Goal: Task Accomplishment & Management: Use online tool/utility

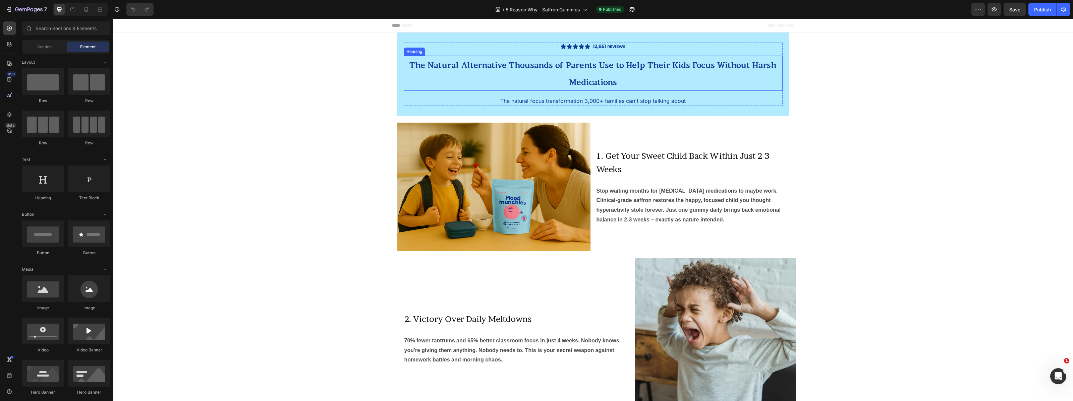
click at [415, 63] on span "The Natural Alternative Thousands of Parents Use to Help Their Kids Focus Witho…" at bounding box center [593, 74] width 367 height 26
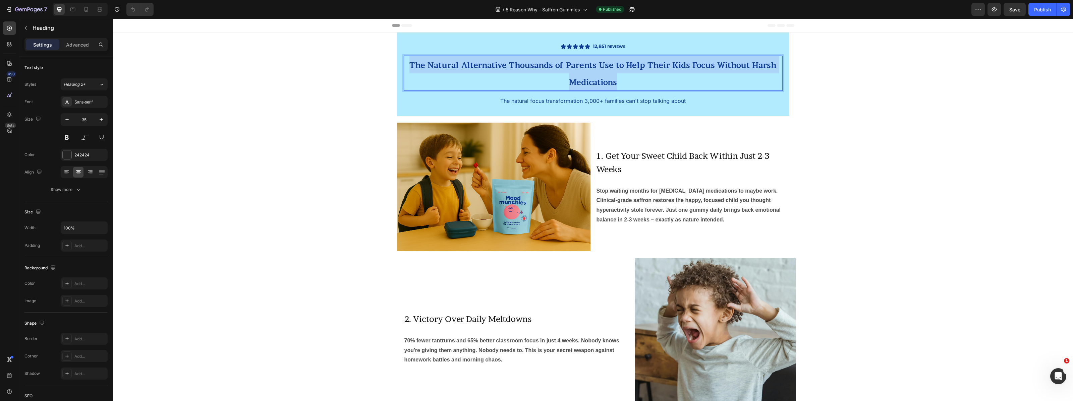
click at [415, 63] on span "The Natural Alternative Thousands of Parents Use to Help Their Kids Focus Witho…" at bounding box center [593, 74] width 367 height 26
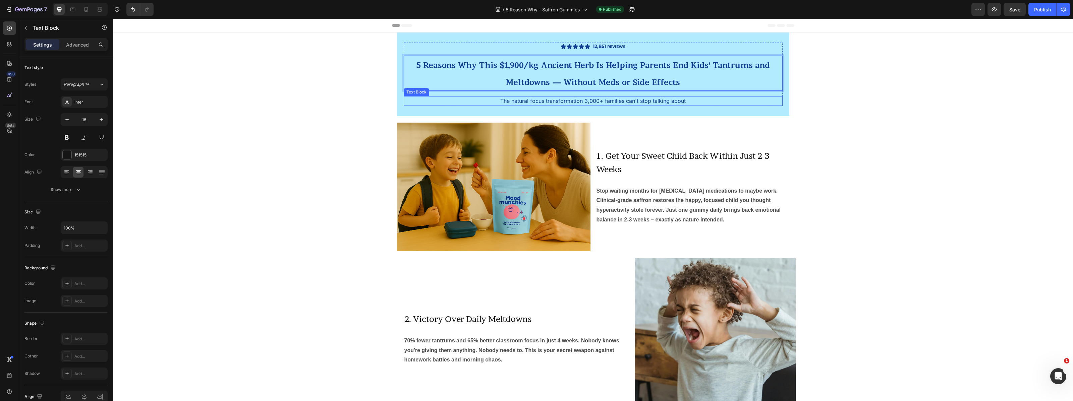
click at [595, 102] on span "The natural focus transformation 3,000+ families can't stop talking about" at bounding box center [592, 101] width 185 height 7
click at [589, 102] on span "The natural focus transformation 3,000+ families can't stop talking about" at bounding box center [592, 101] width 185 height 7
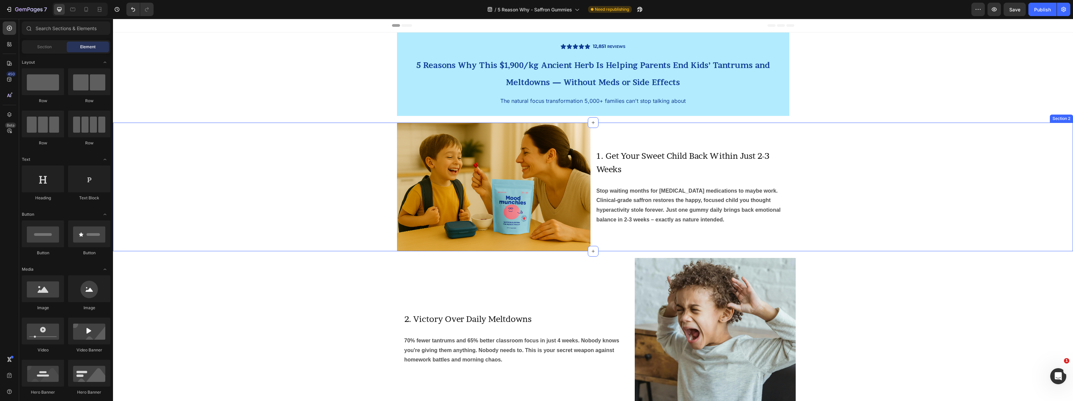
scroll to position [2, 0]
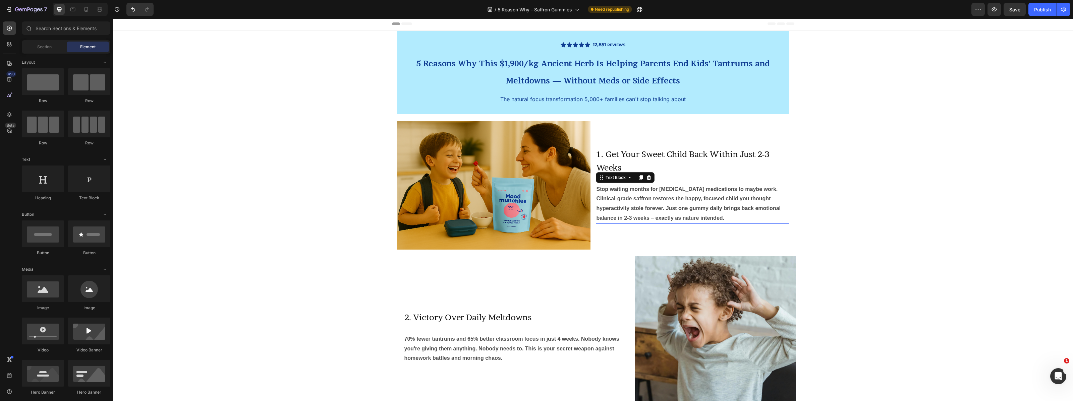
click at [653, 211] on strong "Stop waiting months for [MEDICAL_DATA] medications to maybe work. Clinical-grad…" at bounding box center [689, 203] width 184 height 35
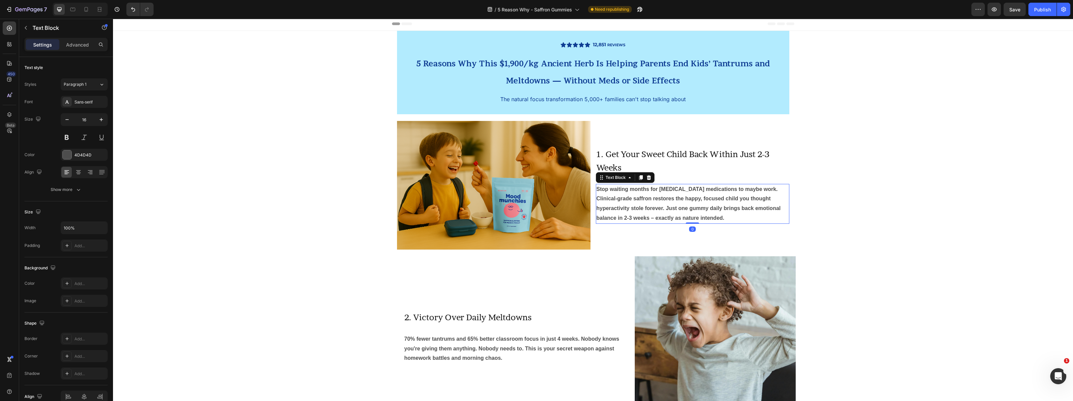
click at [642, 176] on icon at bounding box center [641, 177] width 4 height 5
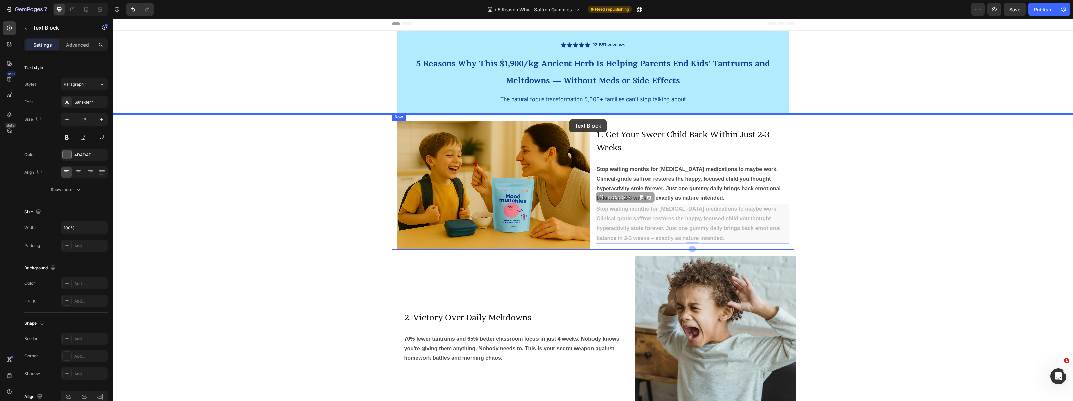
drag, startPoint x: 601, startPoint y: 199, endPoint x: 570, endPoint y: 119, distance: 85.6
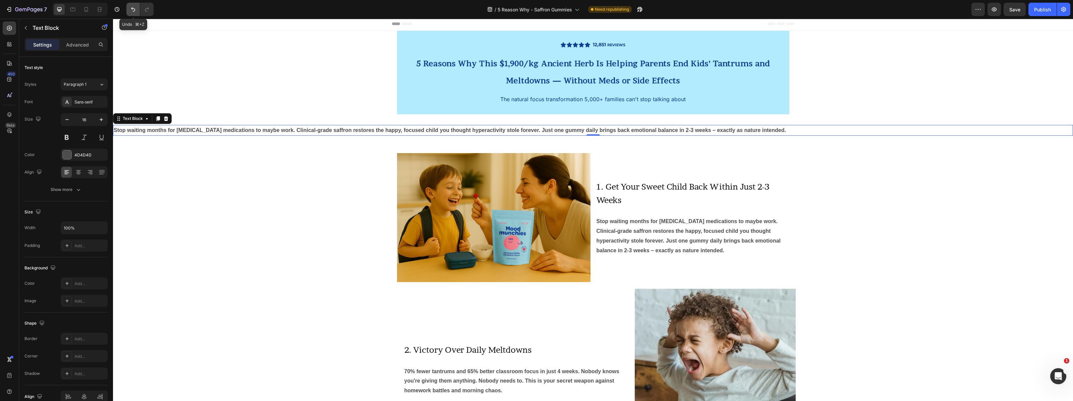
click at [129, 8] on button "Undo/Redo" at bounding box center [132, 9] width 13 height 13
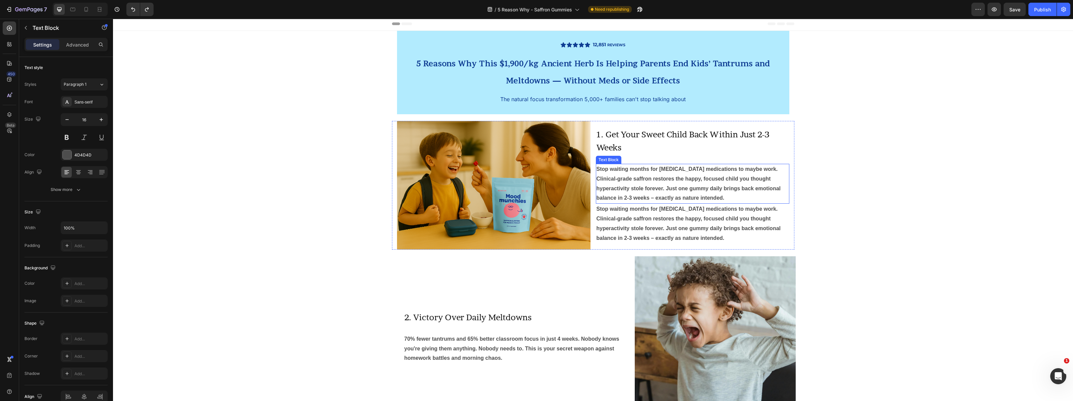
click at [645, 186] on strong "Stop waiting months for [MEDICAL_DATA] medications to maybe work. Clinical-grad…" at bounding box center [689, 183] width 184 height 35
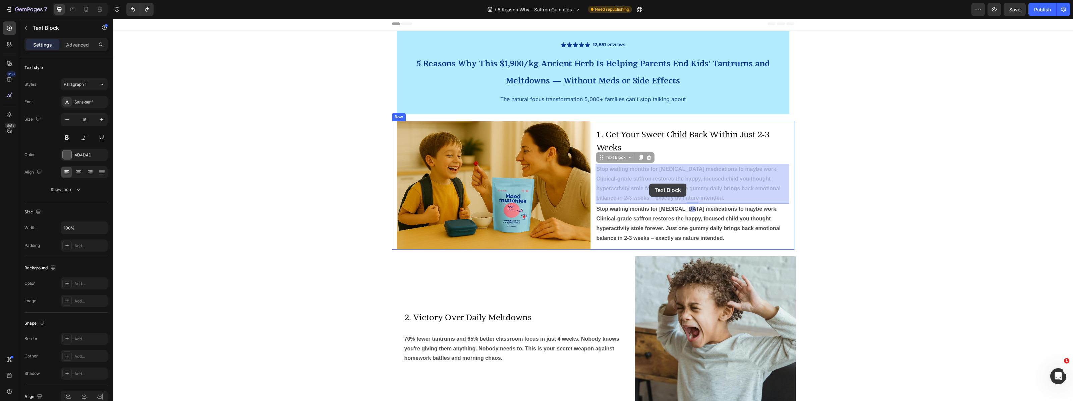
drag, startPoint x: 601, startPoint y: 154, endPoint x: 649, endPoint y: 183, distance: 56.3
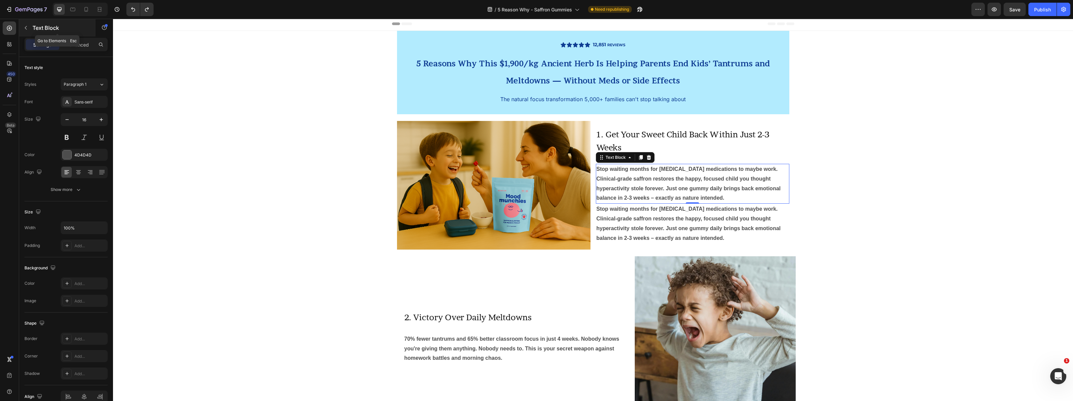
click at [26, 25] on icon "button" at bounding box center [25, 27] width 5 height 5
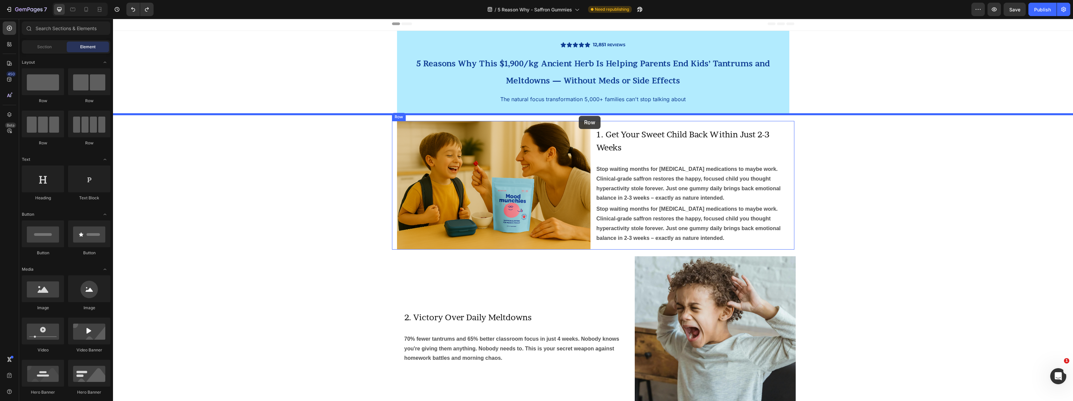
drag, startPoint x: 155, startPoint y: 105, endPoint x: 579, endPoint y: 116, distance: 424.1
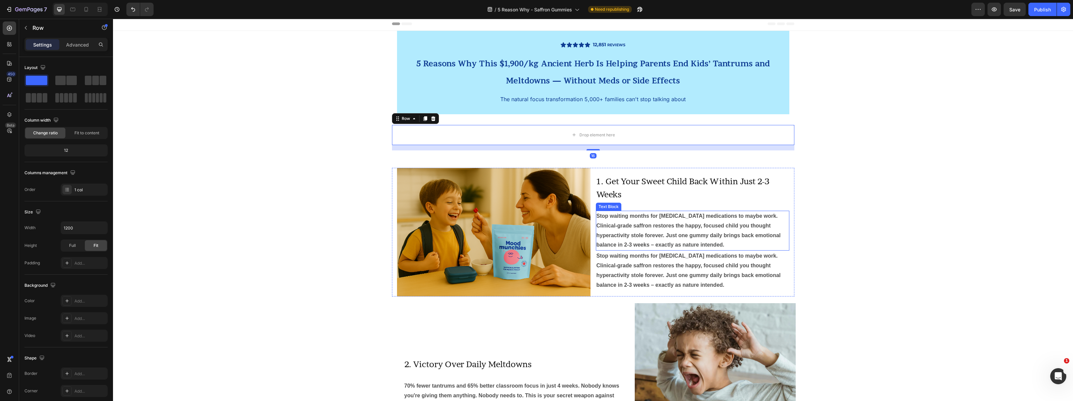
click at [632, 227] on strong "Stop waiting months for [MEDICAL_DATA] medications to maybe work. Clinical-grad…" at bounding box center [689, 230] width 184 height 35
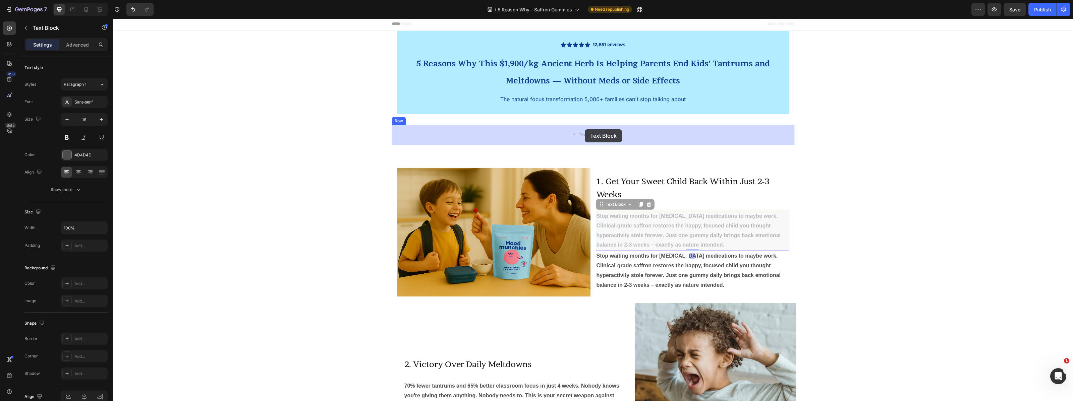
drag, startPoint x: 602, startPoint y: 205, endPoint x: 585, endPoint y: 132, distance: 74.4
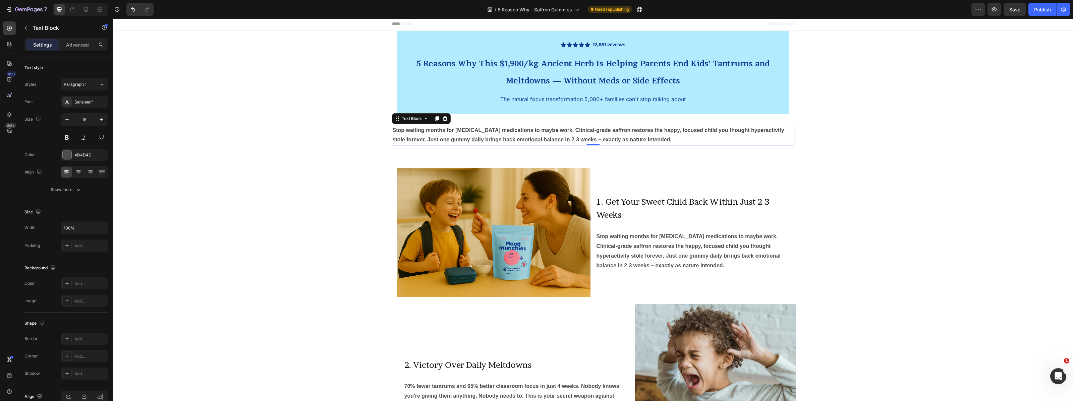
click at [567, 139] on strong "Stop waiting months for [MEDICAL_DATA] medications to maybe work. Clinical-grad…" at bounding box center [589, 134] width 392 height 15
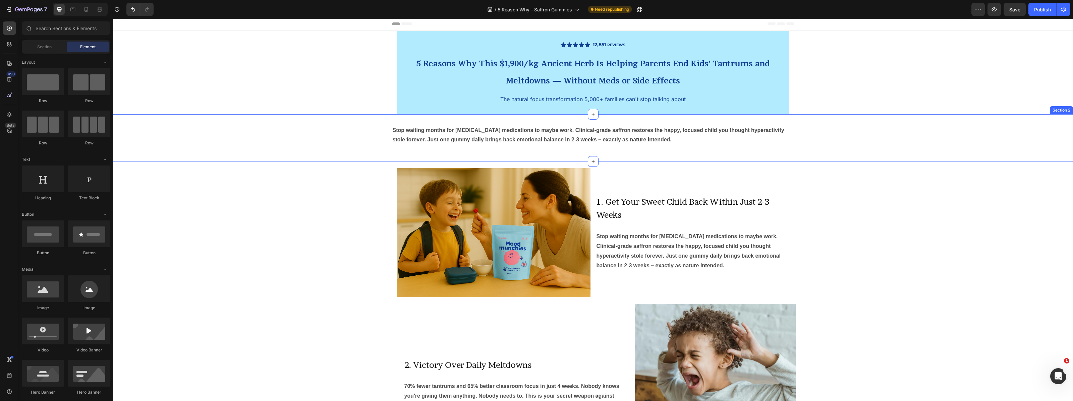
click at [541, 156] on div "Stop waiting months for [MEDICAL_DATA] medications to maybe work. Clinical-grad…" at bounding box center [593, 138] width 960 height 48
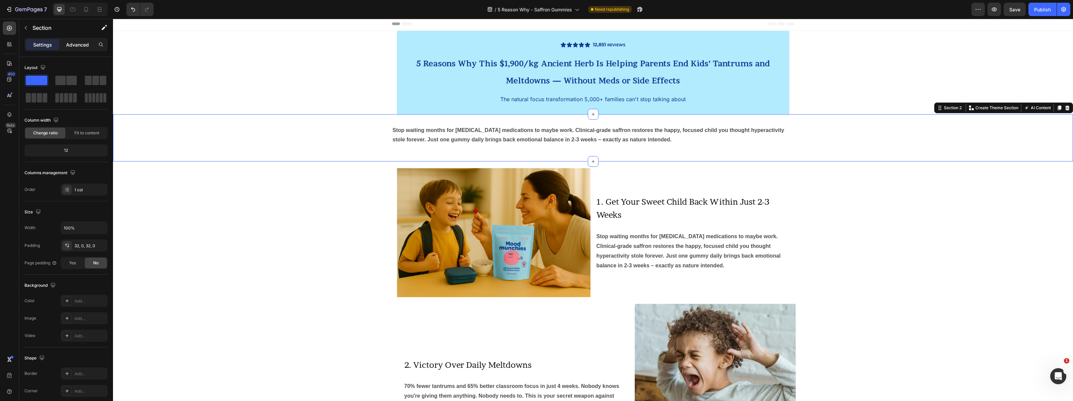
click at [84, 46] on p "Advanced" at bounding box center [77, 44] width 23 height 7
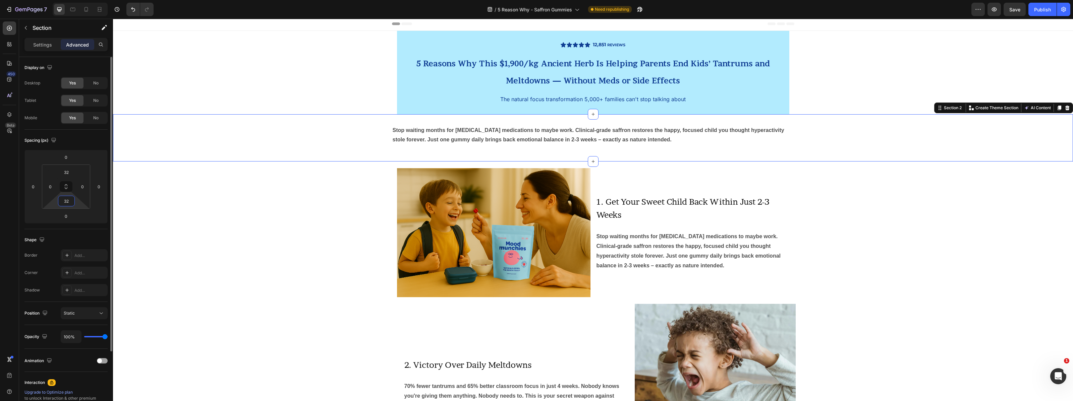
click at [71, 202] on input "32" at bounding box center [66, 201] width 13 height 10
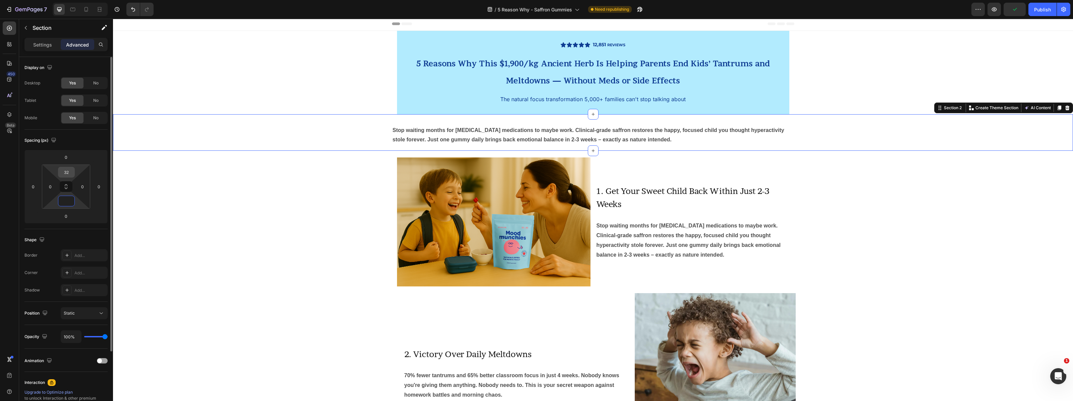
type input "0"
click at [71, 171] on input "32" at bounding box center [66, 172] width 13 height 10
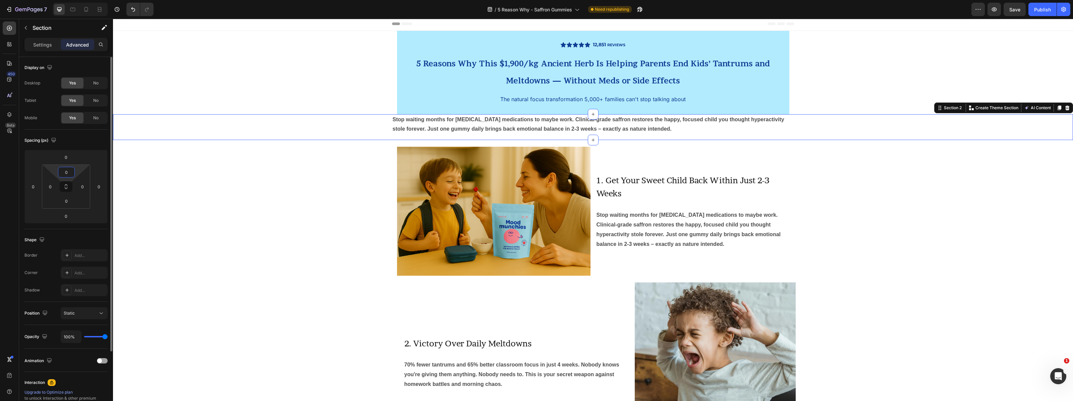
click at [64, 0] on html "7 Version history / 5 Reason Why - Saffron Gummies Need republishing Preview Sa…" at bounding box center [536, 0] width 1073 height 0
click at [70, 173] on input "0" at bounding box center [66, 172] width 13 height 10
type input "20"
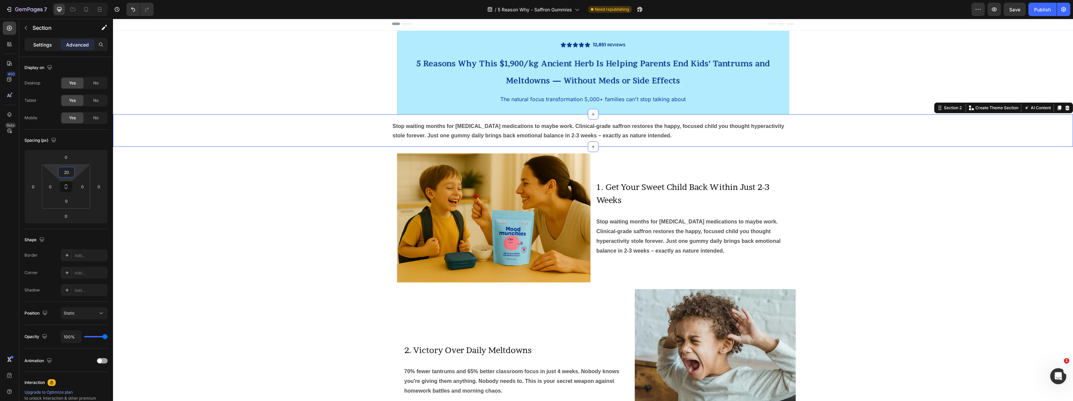
click at [43, 48] on p "Settings" at bounding box center [42, 44] width 19 height 7
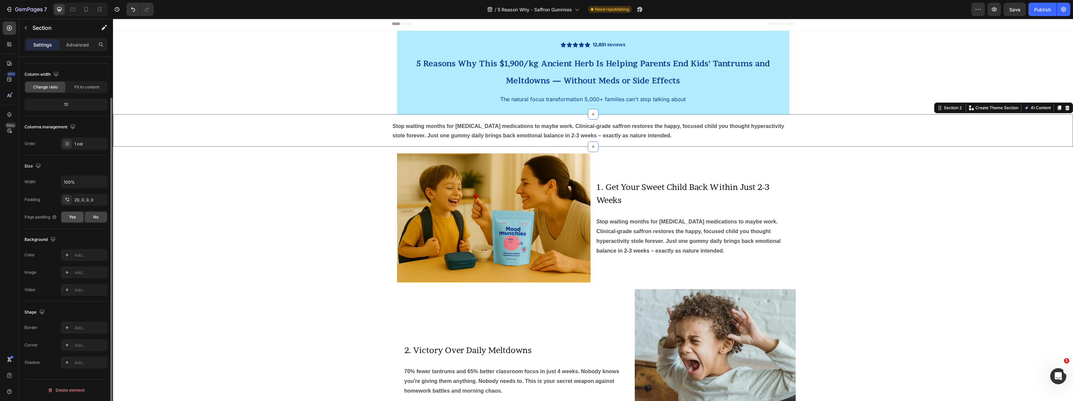
scroll to position [0, 0]
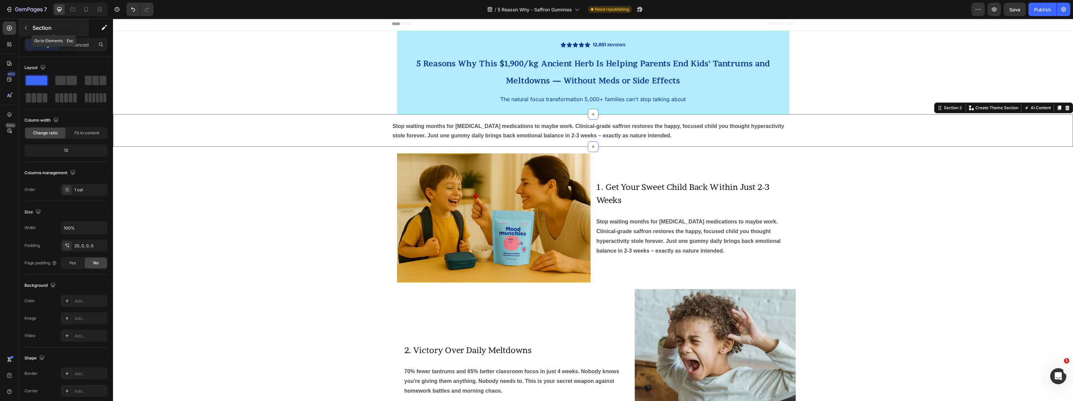
click at [30, 29] on button "button" at bounding box center [25, 27] width 11 height 11
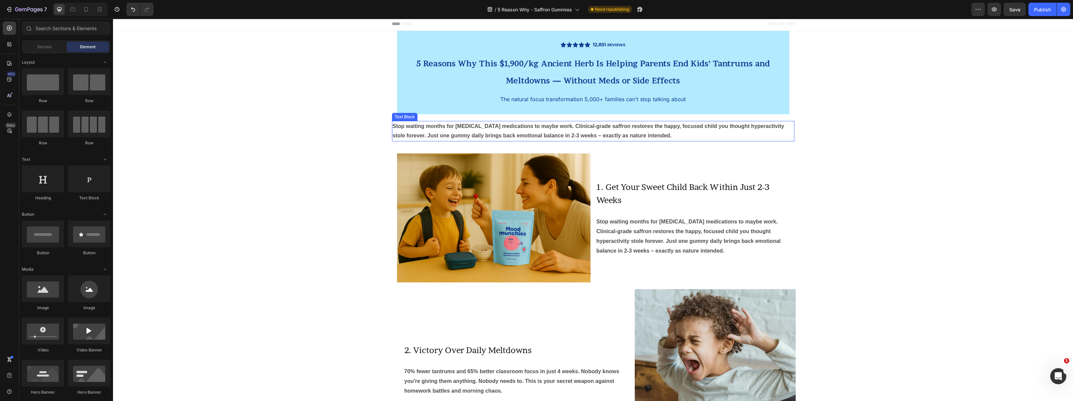
click at [593, 136] on strong "Stop waiting months for [MEDICAL_DATA] medications to maybe work. Clinical-grad…" at bounding box center [589, 130] width 392 height 15
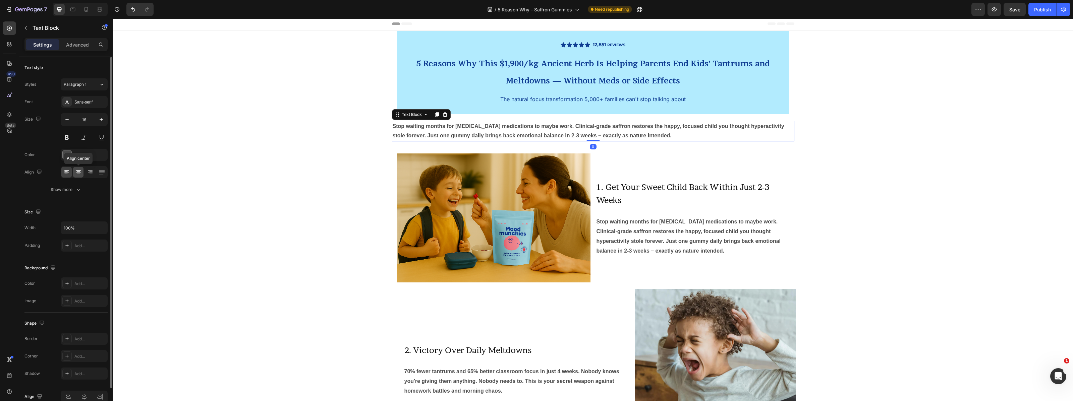
click at [79, 174] on icon at bounding box center [78, 172] width 7 height 7
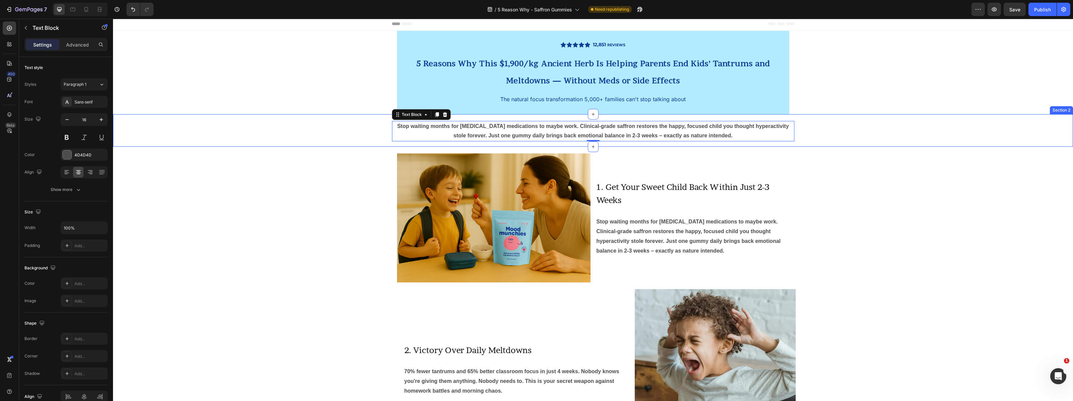
click at [314, 132] on div "Stop waiting months for [MEDICAL_DATA] medications to maybe work. Clinical-grad…" at bounding box center [593, 134] width 960 height 26
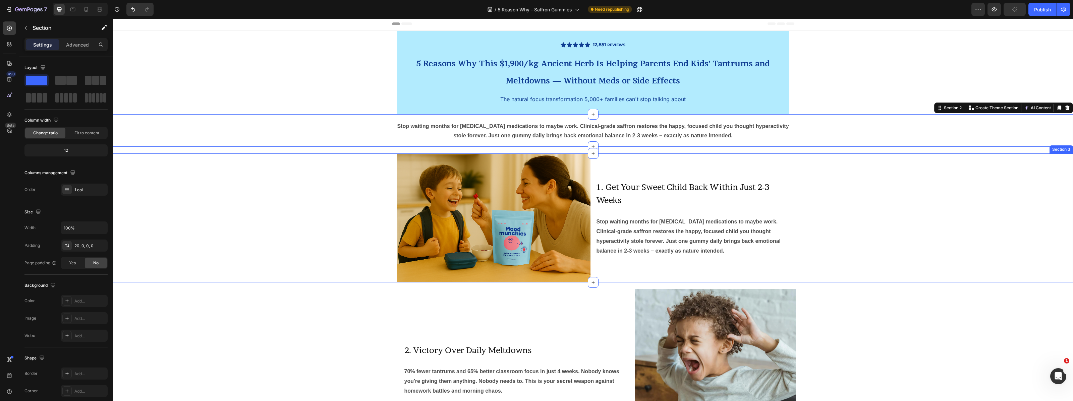
click at [305, 218] on div "Image 1. Get Your Sweet Child Back Within Just 2-3 Weeks Heading Stop waiting m…" at bounding box center [593, 218] width 960 height 129
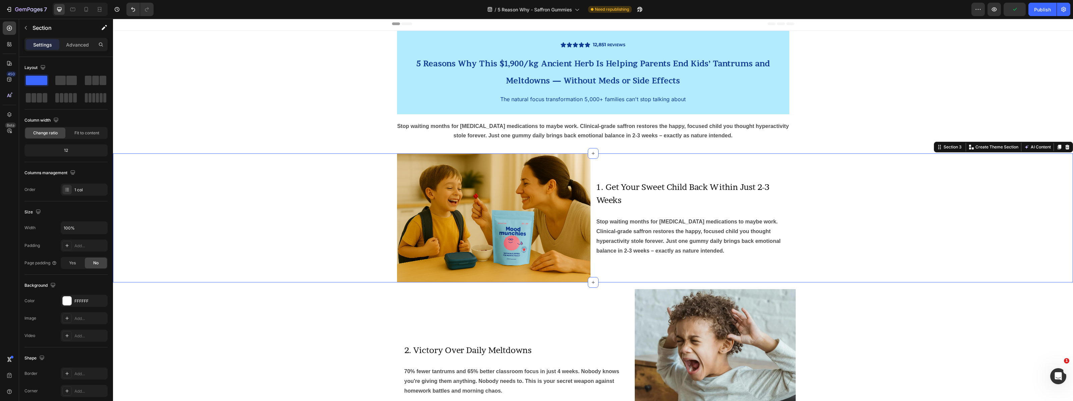
click at [294, 281] on div "Image 1. Get Your Sweet Child Back Within Just 2-3 Weeks Heading Stop waiting m…" at bounding box center [593, 218] width 960 height 129
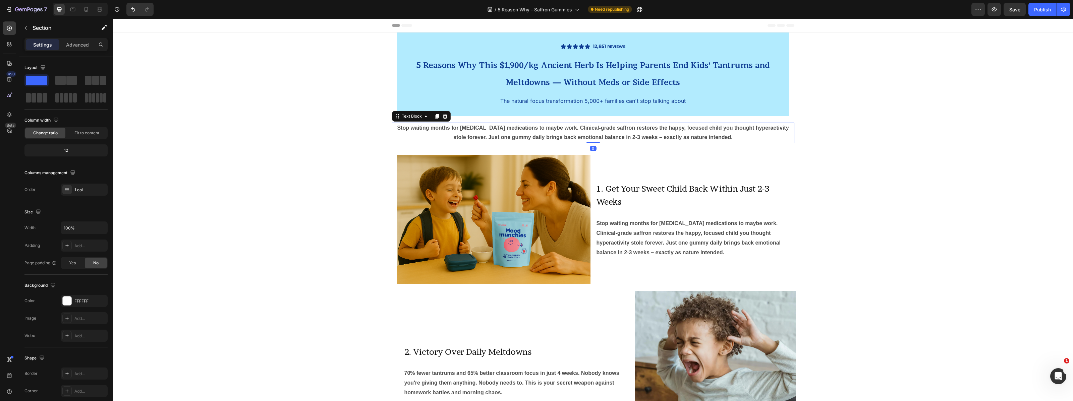
click at [587, 136] on strong "Stop waiting months for [MEDICAL_DATA] medications to maybe work. Clinical-grad…" at bounding box center [593, 132] width 392 height 15
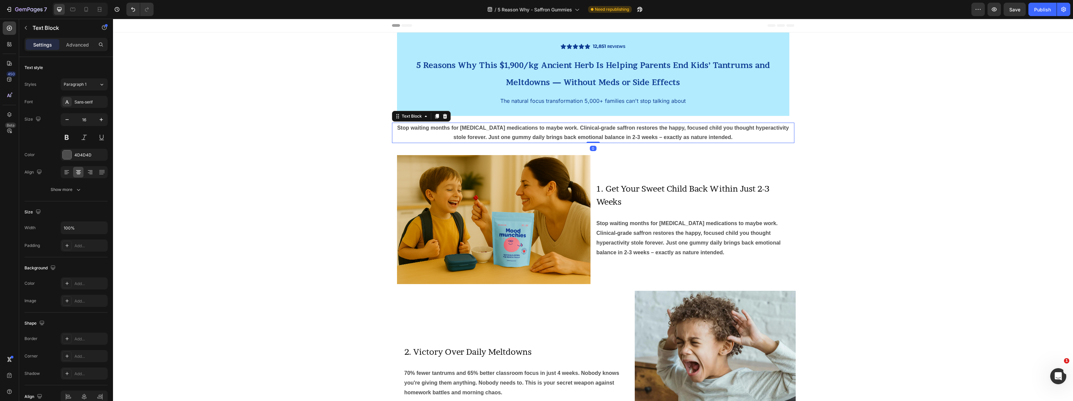
click at [587, 136] on strong "Stop waiting months for [MEDICAL_DATA] medications to maybe work. Clinical-grad…" at bounding box center [593, 132] width 392 height 15
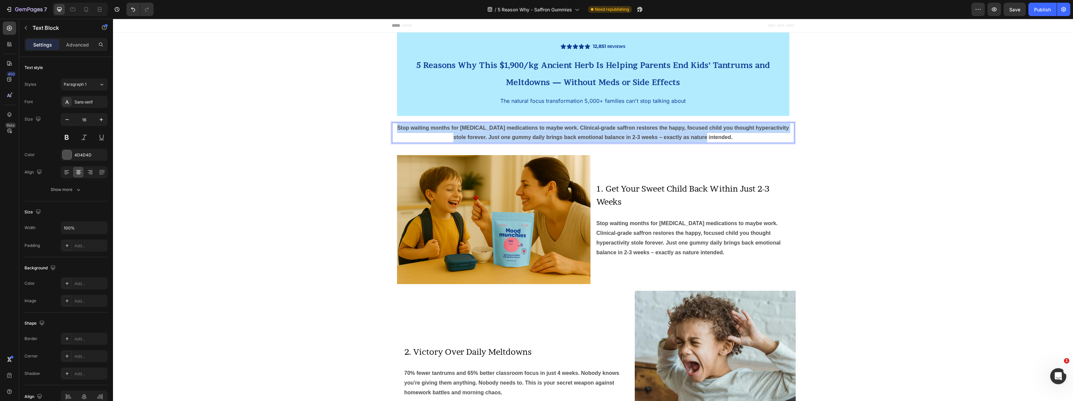
click at [587, 136] on strong "Stop waiting months for [MEDICAL_DATA] medications to maybe work. Clinical-grad…" at bounding box center [593, 132] width 392 height 15
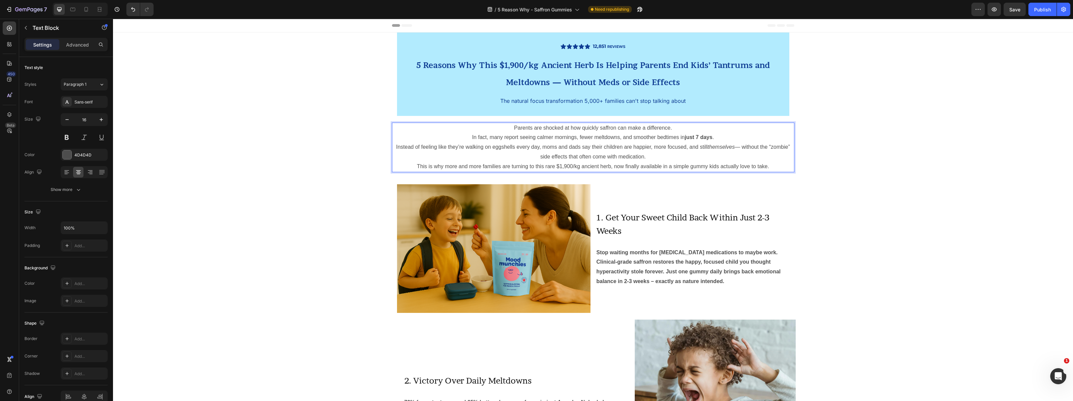
click at [618, 155] on p "Instead of feeling like they’re walking on eggshells every day, moms and dads s…" at bounding box center [593, 152] width 401 height 19
click at [617, 155] on p "Instead of feeling like they’re walking on eggshells every day, moms and dads s…" at bounding box center [593, 152] width 401 height 19
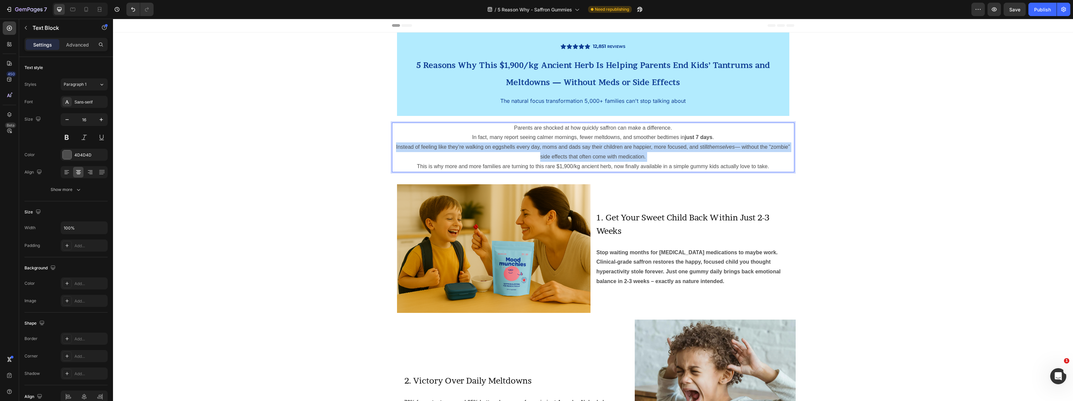
click at [617, 155] on p "Instead of feeling like they’re walking on eggshells every day, moms and dads s…" at bounding box center [593, 152] width 401 height 19
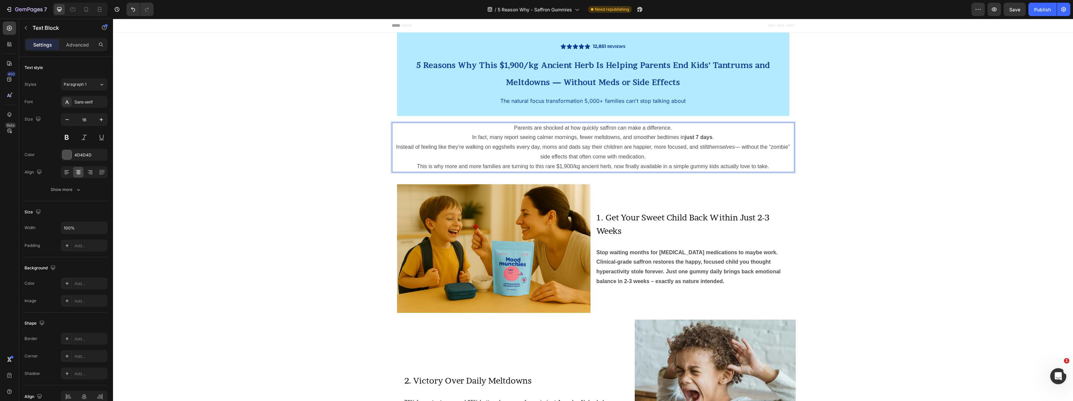
click at [782, 164] on p "This is why more and more families are turning to this rare $1,900/kg ancient h…" at bounding box center [593, 167] width 401 height 10
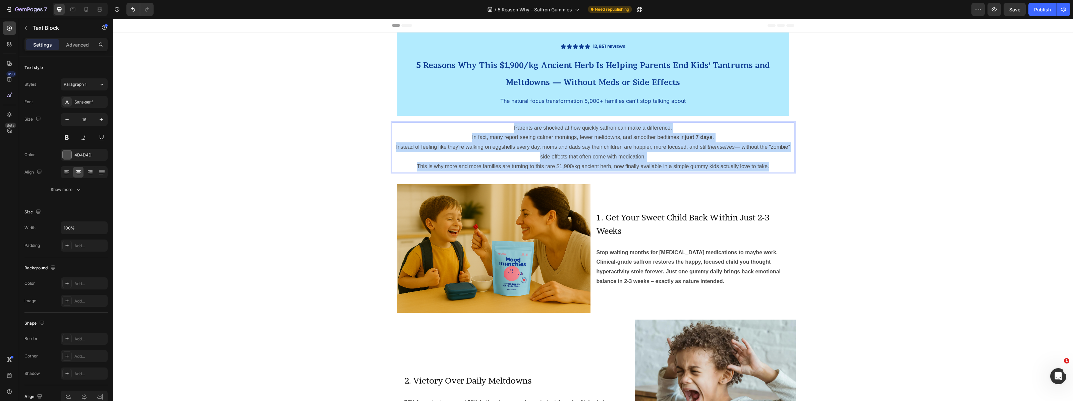
drag, startPoint x: 782, startPoint y: 165, endPoint x: 502, endPoint y: 126, distance: 282.1
click at [502, 126] on div "Parents are shocked at how quickly saffron can make a difference. In fact, many…" at bounding box center [593, 148] width 402 height 50
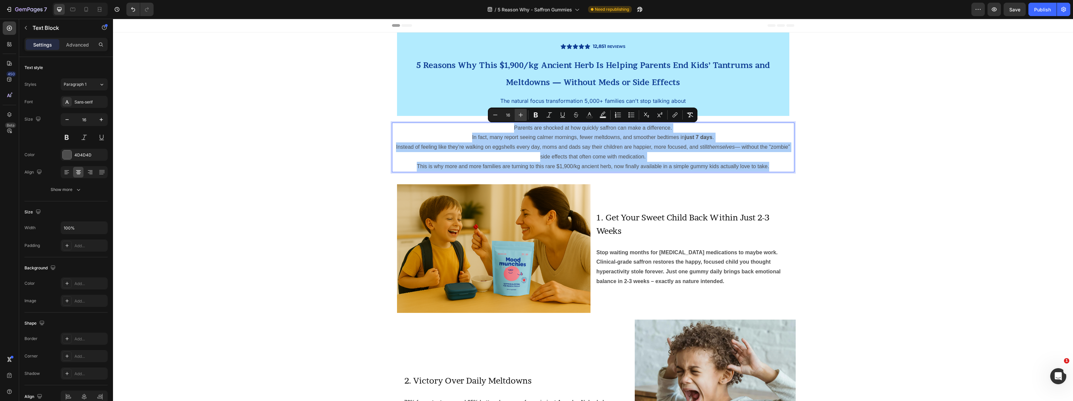
click at [525, 114] on button "Plus" at bounding box center [521, 115] width 12 height 12
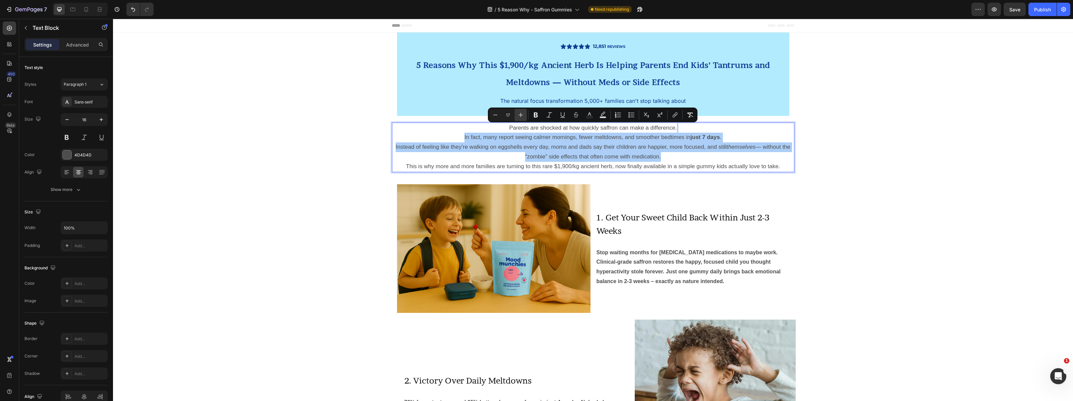
click at [525, 114] on button "Plus" at bounding box center [521, 115] width 12 height 12
type input "18"
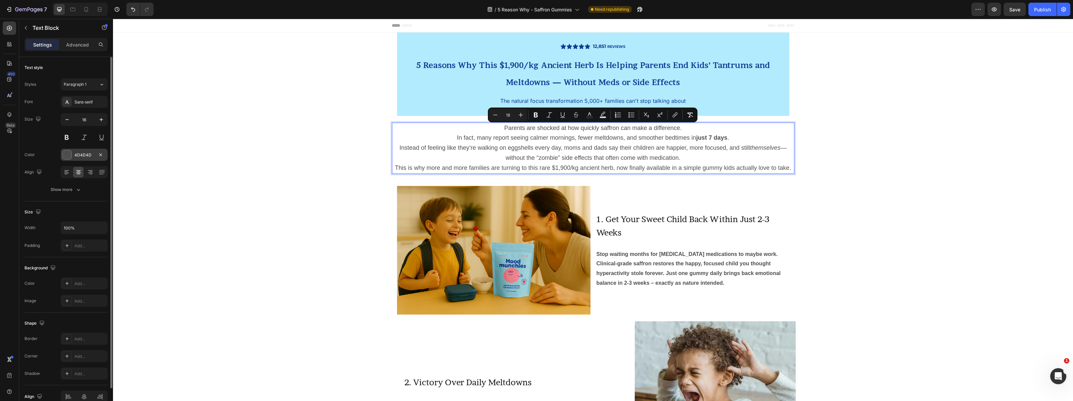
click at [88, 158] on div "4D4D4D" at bounding box center [83, 155] width 19 height 6
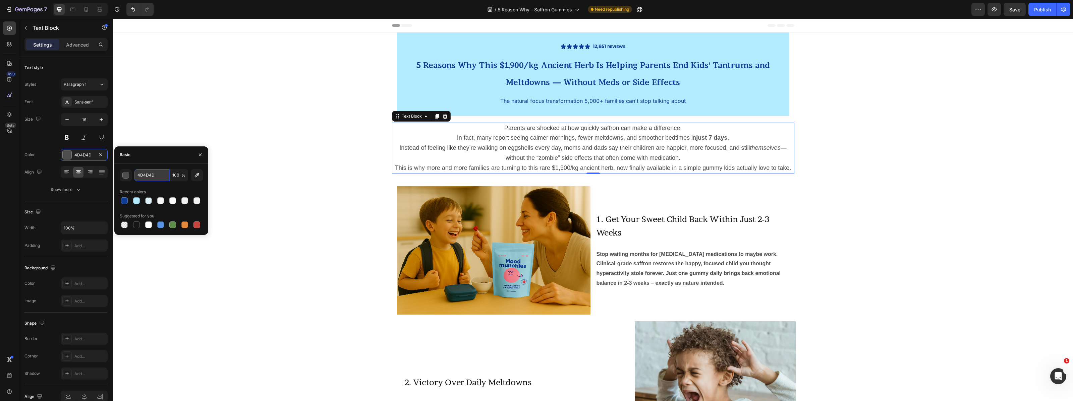
click at [150, 174] on input "4D4D4D" at bounding box center [152, 175] width 35 height 12
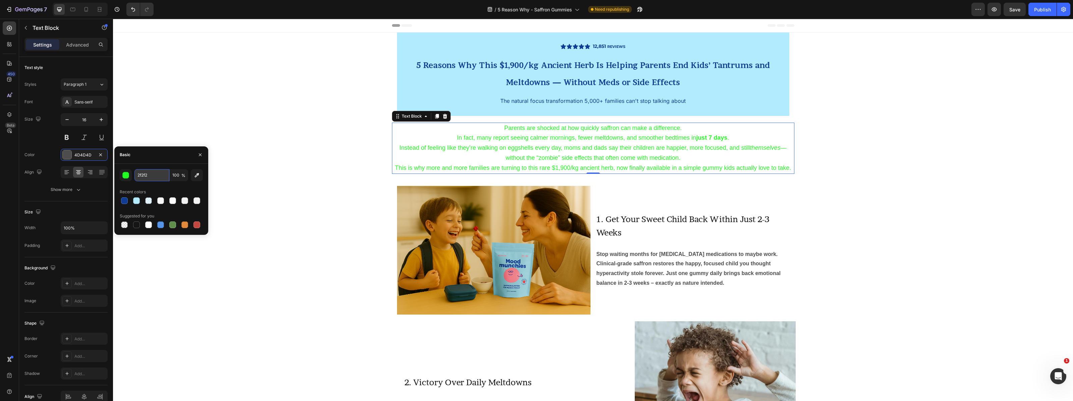
type input "2f2f2f"
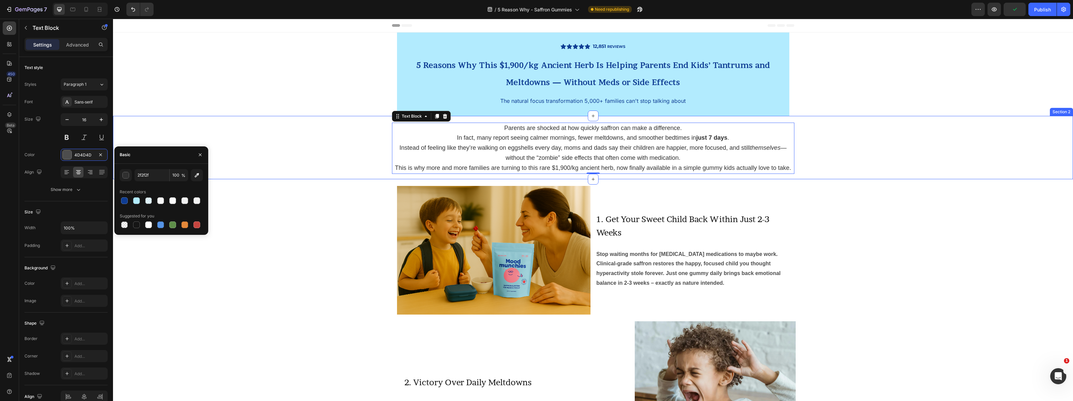
click at [267, 153] on div "Parents are shocked at how quickly saffron can make a difference. In fact, many…" at bounding box center [593, 151] width 960 height 57
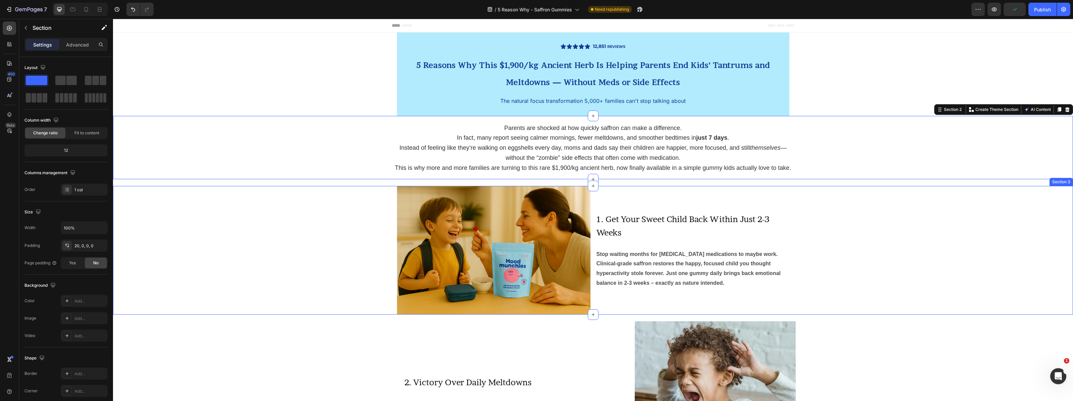
click at [308, 254] on div "Image 1. Get Your Sweet Child Back Within Just 2-3 Weeks Heading Stop waiting m…" at bounding box center [593, 250] width 960 height 129
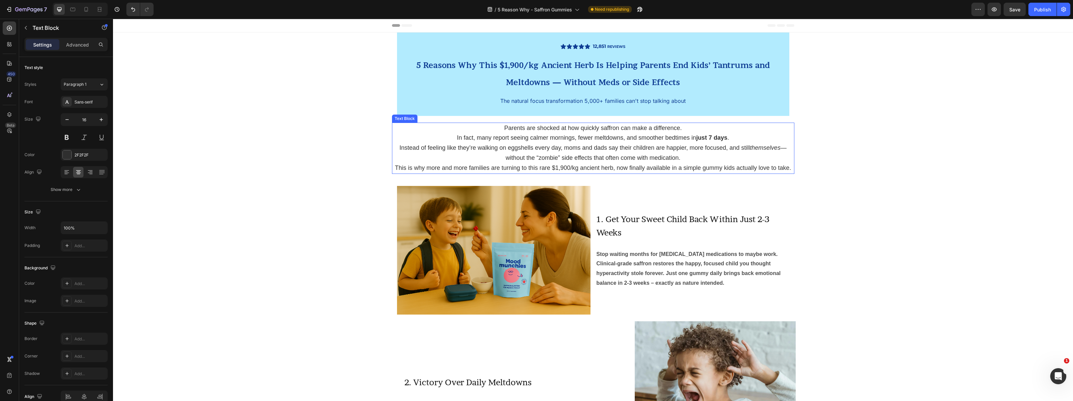
click at [638, 148] on span "Instead of feeling like they’re walking on eggshells every day, moms and dads s…" at bounding box center [592, 153] width 387 height 17
click at [98, 120] on icon "button" at bounding box center [101, 119] width 7 height 7
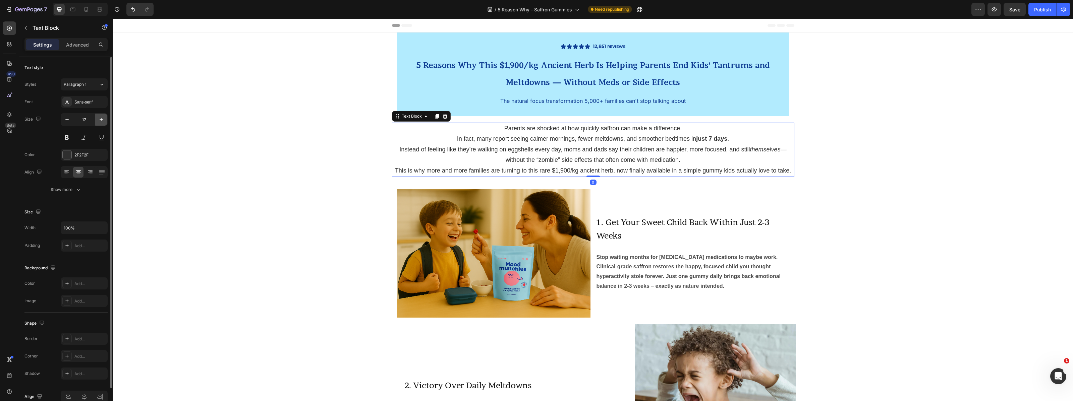
click at [98, 120] on icon "button" at bounding box center [101, 119] width 7 height 7
type input "18"
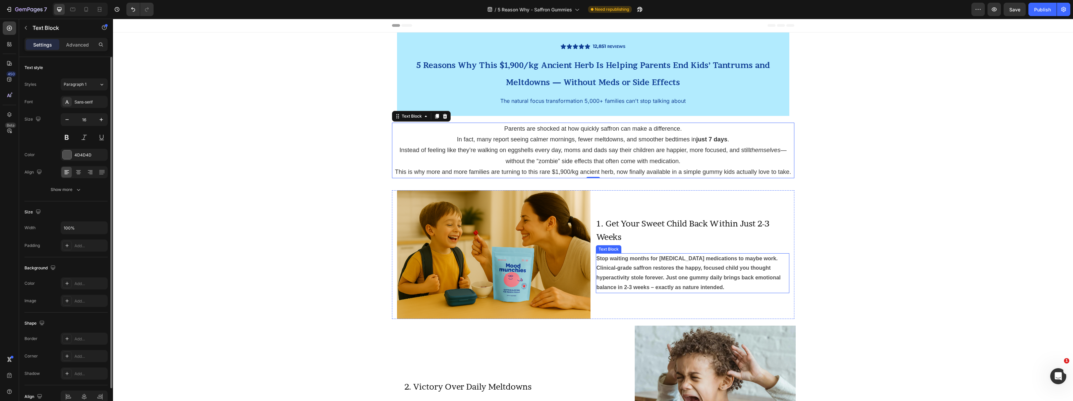
click at [624, 269] on strong "Stop waiting months for [MEDICAL_DATA] medications to maybe work. Clinical-grad…" at bounding box center [689, 273] width 184 height 35
click at [589, 153] on span "Instead of feeling like they’re walking on eggshells every day, moms and dads s…" at bounding box center [592, 155] width 387 height 17
click at [67, 141] on button at bounding box center [67, 137] width 12 height 12
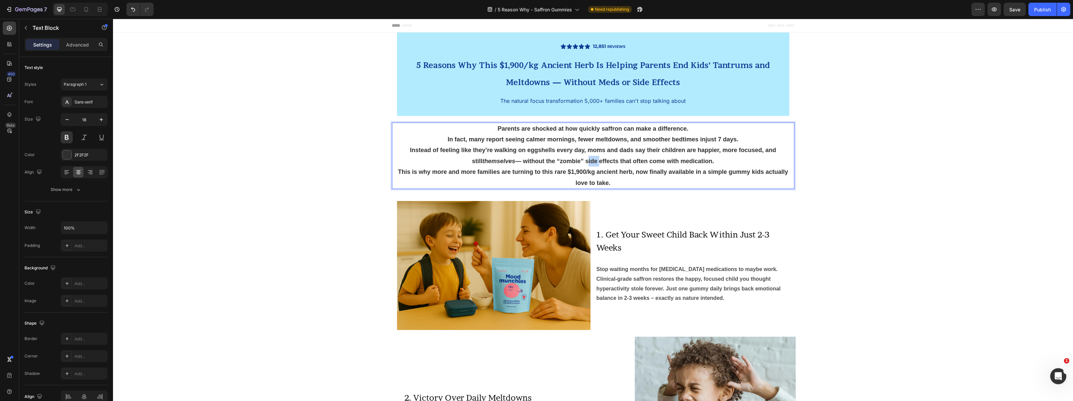
click at [585, 164] on span "Instead of feeling like they’re walking on eggshells every day, moms and dads s…" at bounding box center [593, 155] width 366 height 17
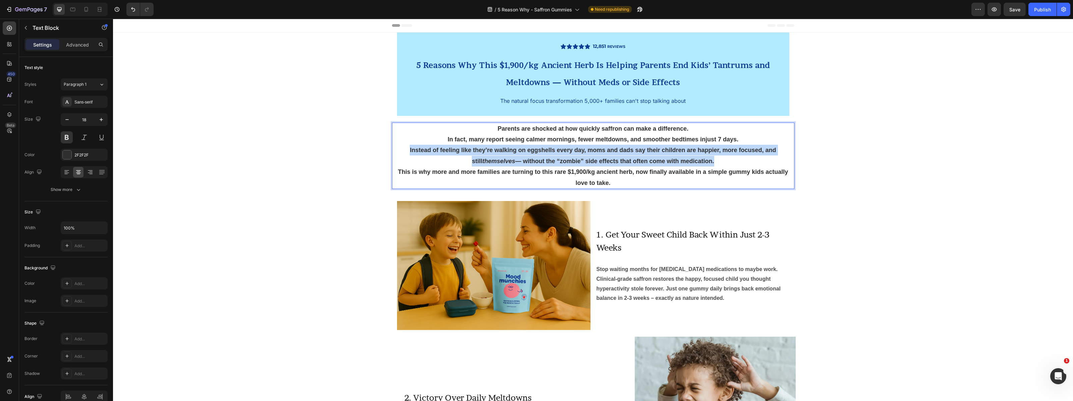
click at [585, 164] on span "Instead of feeling like they’re walking on eggshells every day, moms and dads s…" at bounding box center [593, 155] width 366 height 17
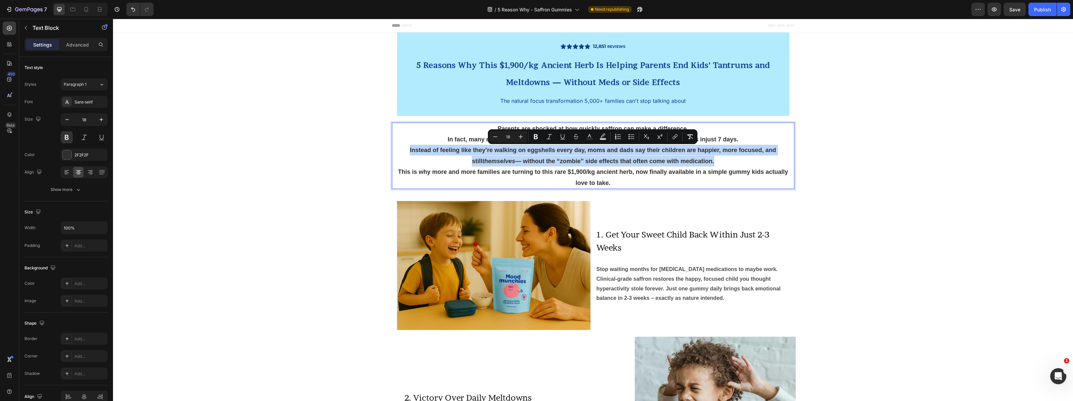
click at [585, 164] on span "Instead of feeling like they’re walking on eggshells every day, moms and dads s…" at bounding box center [593, 155] width 366 height 17
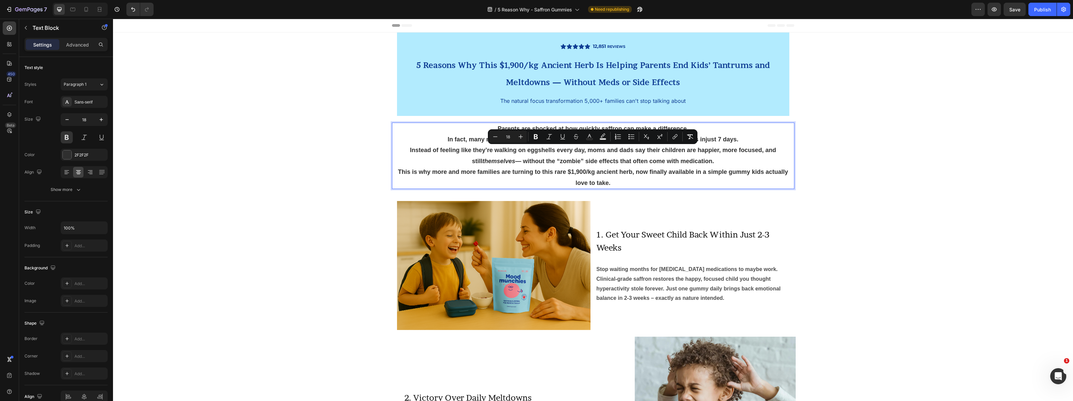
click at [625, 180] on p "This is why more and more families are turning to this rare $1,900/kg ancient h…" at bounding box center [593, 178] width 401 height 22
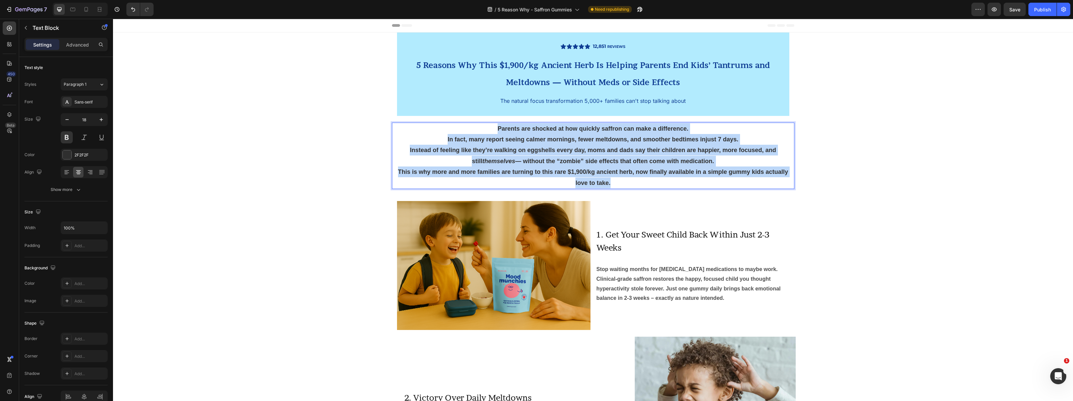
drag, startPoint x: 559, startPoint y: 161, endPoint x: 488, endPoint y: 127, distance: 79.2
click at [488, 127] on div "Parents are shocked at how quickly saffron can make a difference. In fact, many…" at bounding box center [593, 156] width 402 height 66
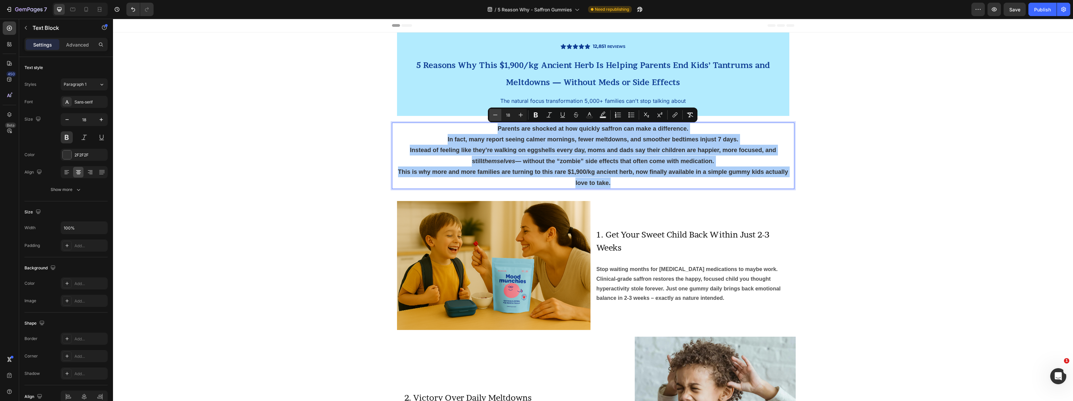
click at [495, 116] on icon "Editor contextual toolbar" at bounding box center [495, 115] width 7 height 7
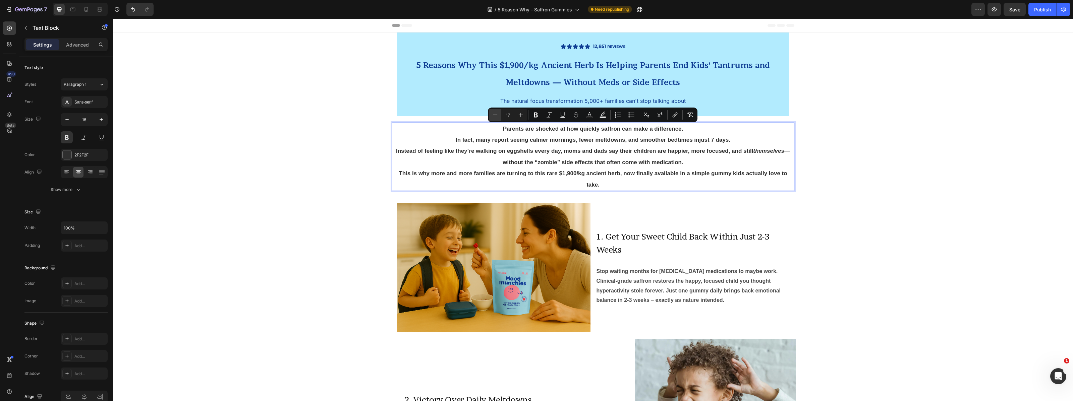
click at [495, 116] on icon "Editor contextual toolbar" at bounding box center [495, 115] width 7 height 7
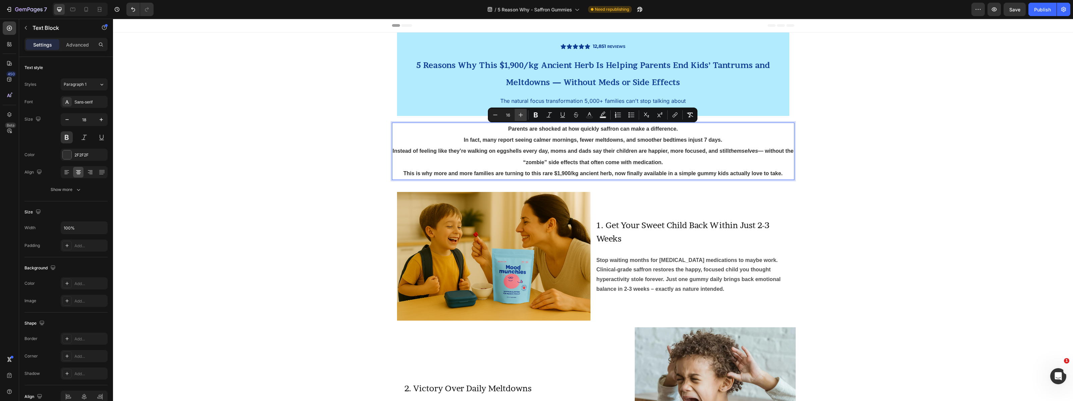
click at [520, 112] on icon "Editor contextual toolbar" at bounding box center [521, 115] width 7 height 7
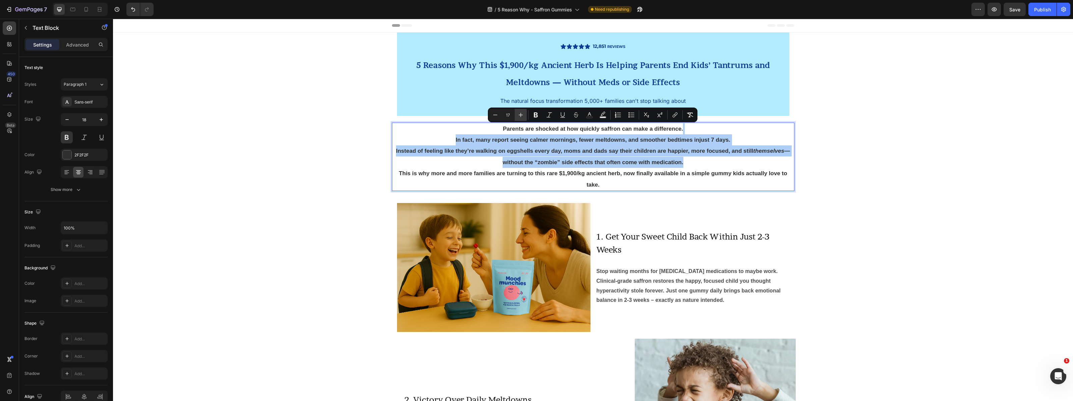
click at [520, 112] on icon "Editor contextual toolbar" at bounding box center [521, 115] width 7 height 7
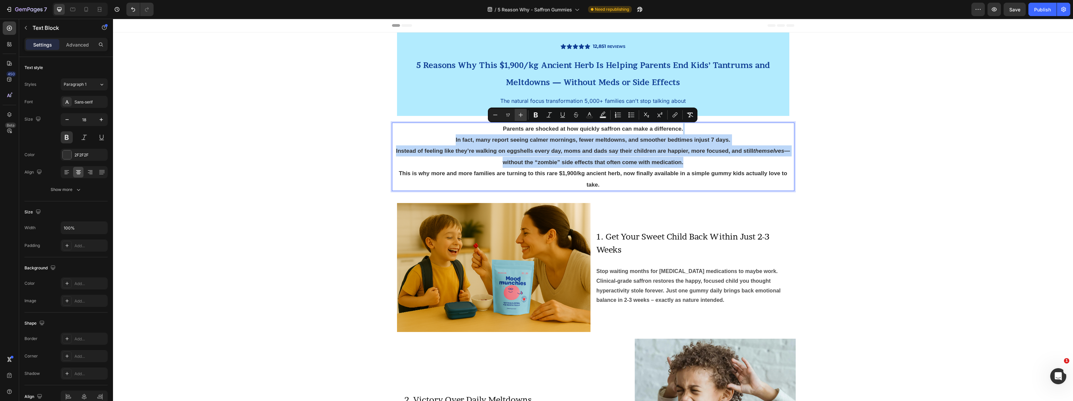
type input "18"
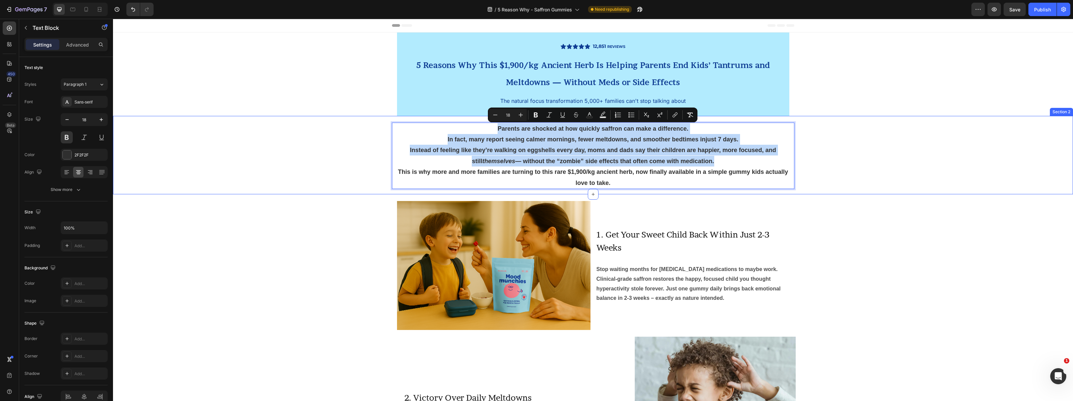
click at [879, 138] on div "Parents are shocked at how quickly saffron can make a difference. In fact, many…" at bounding box center [593, 159] width 960 height 72
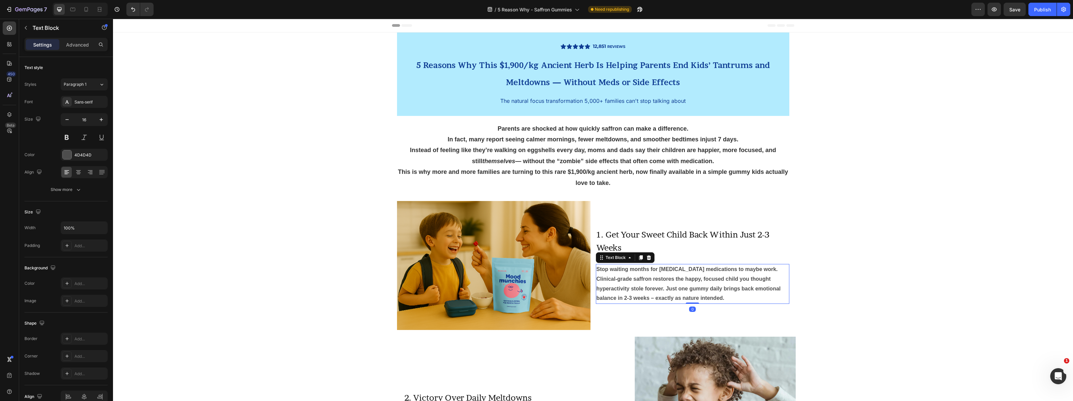
click at [653, 290] on strong "Stop waiting months for [MEDICAL_DATA] medications to maybe work. Clinical-grad…" at bounding box center [689, 284] width 184 height 35
click at [544, 169] on span "This is why more and more families are turning to this rare $1,900/kg ancient h…" at bounding box center [593, 177] width 390 height 17
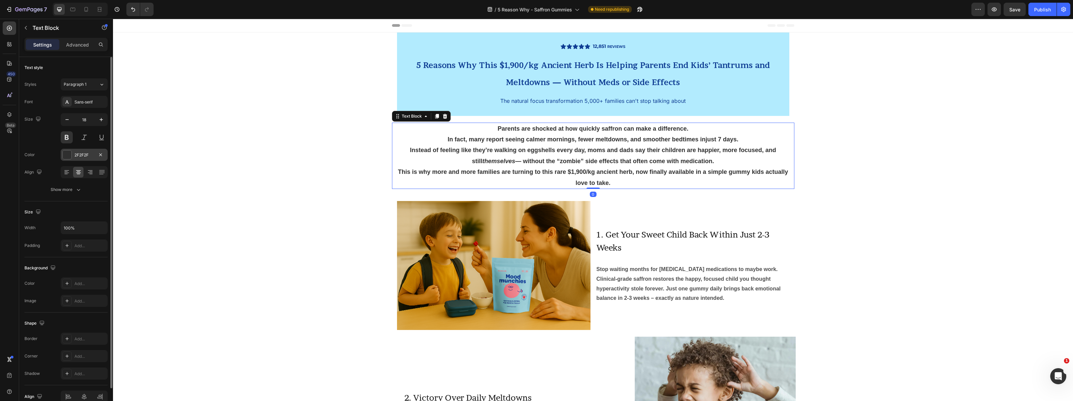
click at [91, 156] on div "2F2F2F" at bounding box center [83, 155] width 19 height 6
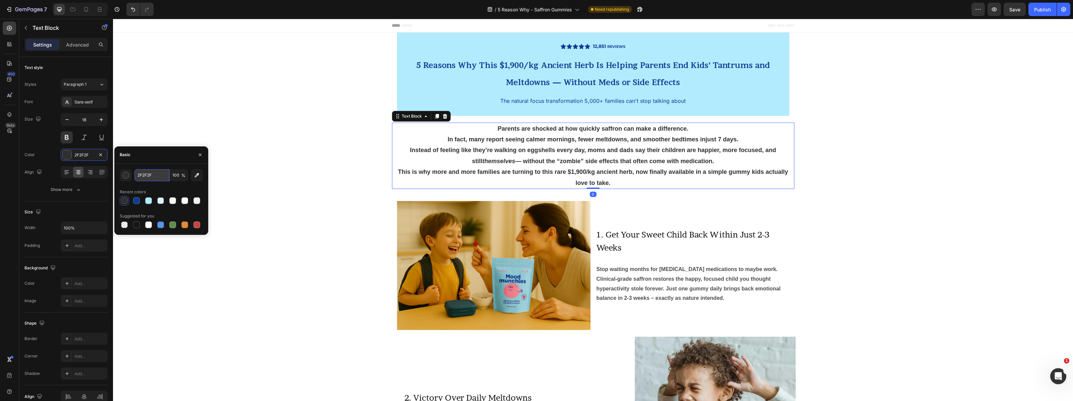
click at [149, 175] on input "2F2F2F" at bounding box center [152, 175] width 35 height 12
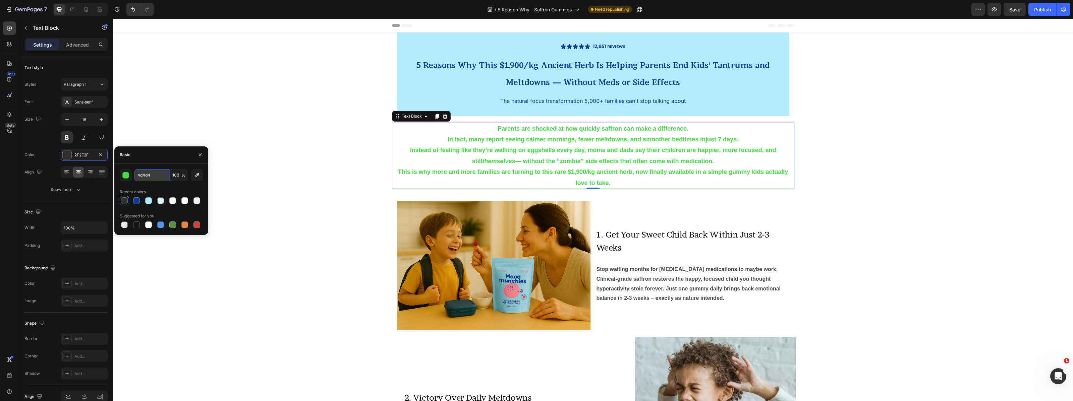
type input "4d4d4d"
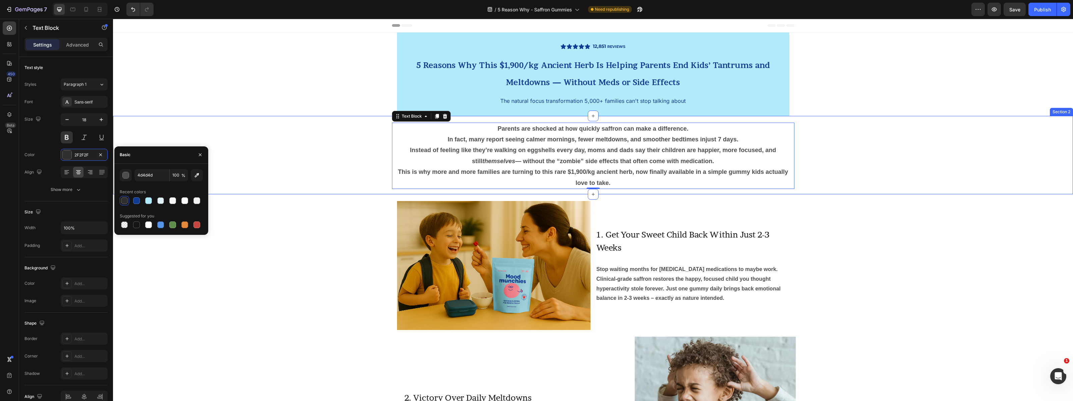
click at [377, 164] on div "Parents are shocked at how quickly saffron can make a difference. In fact, many…" at bounding box center [593, 159] width 960 height 72
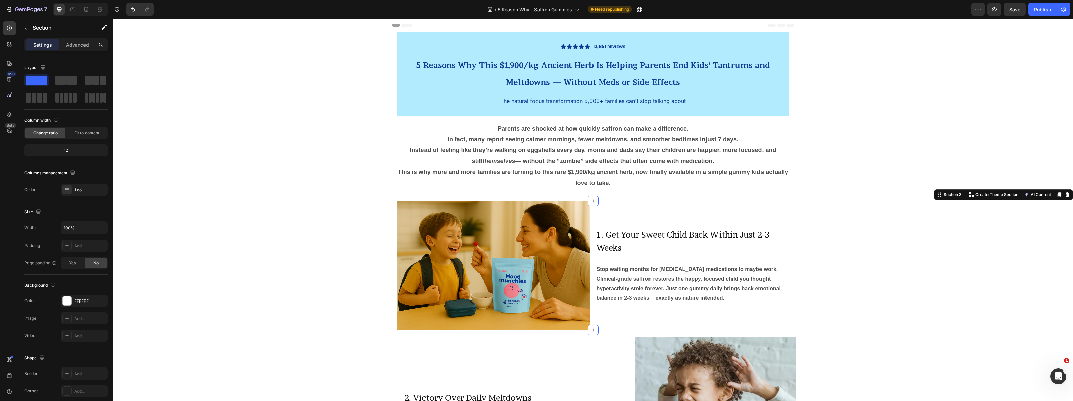
click at [314, 249] on div "Image 1. Get Your Sweet Child Back Within Just 2-3 Weeks Heading Stop waiting m…" at bounding box center [593, 265] width 960 height 129
click at [689, 286] on strong "Stop waiting months for [MEDICAL_DATA] medications to maybe work. Clinical-grad…" at bounding box center [689, 284] width 184 height 35
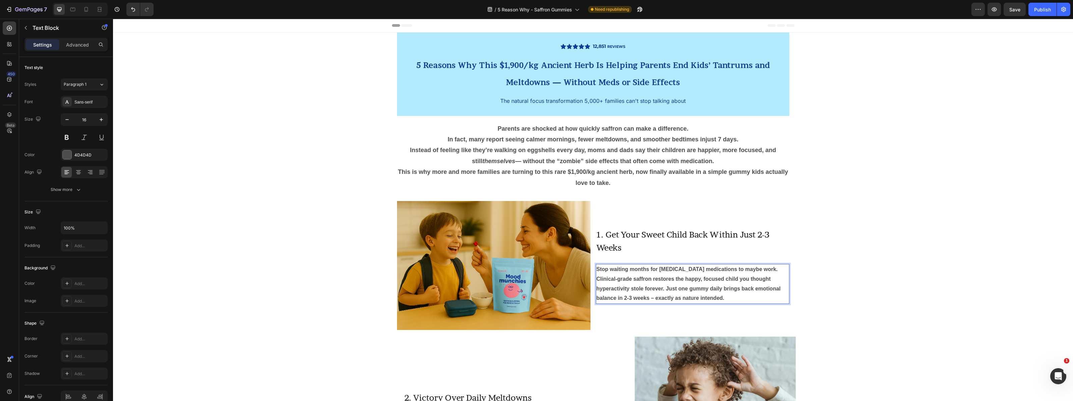
click at [690, 285] on strong "Stop waiting months for [MEDICAL_DATA] medications to maybe work. Clinical-grad…" at bounding box center [689, 284] width 184 height 35
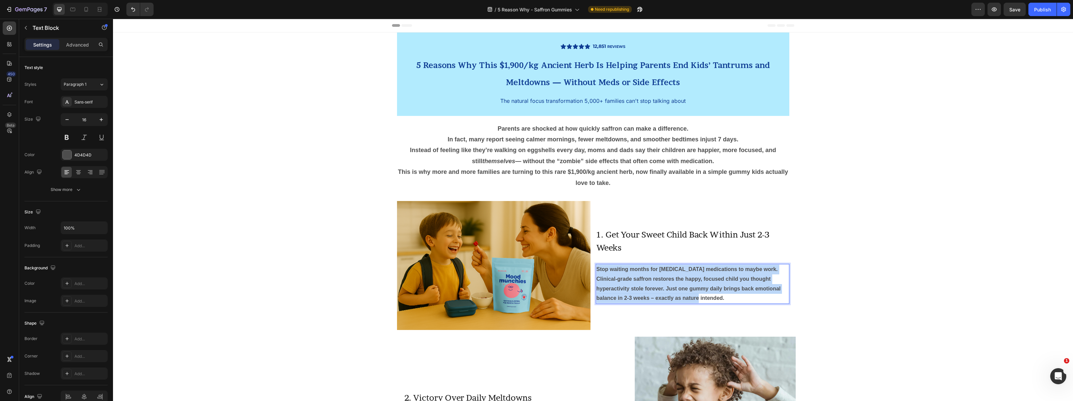
click at [690, 285] on strong "Stop waiting months for [MEDICAL_DATA] medications to maybe work. Clinical-grad…" at bounding box center [689, 284] width 184 height 35
click at [874, 186] on div "Parents are shocked at how quickly saffron can make a difference. In fact, many…" at bounding box center [593, 159] width 960 height 72
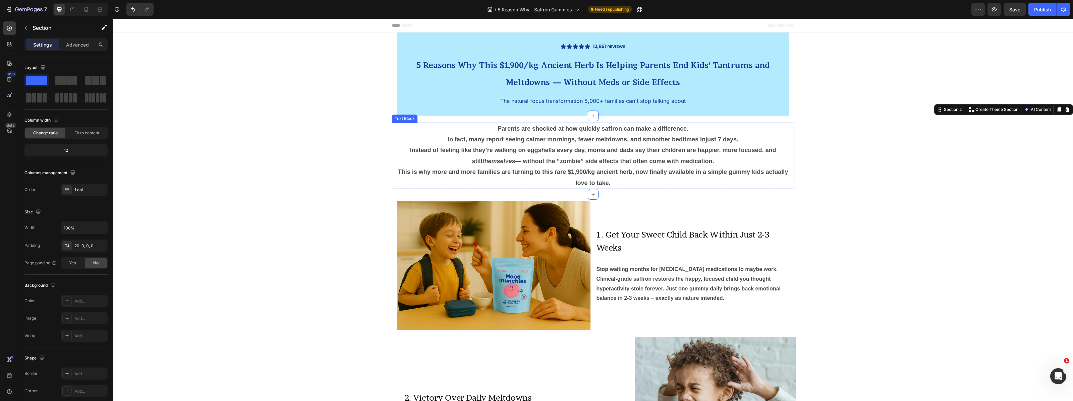
click at [601, 149] on span "Instead of feeling like they’re walking on eggshells every day, moms and dads s…" at bounding box center [593, 155] width 366 height 17
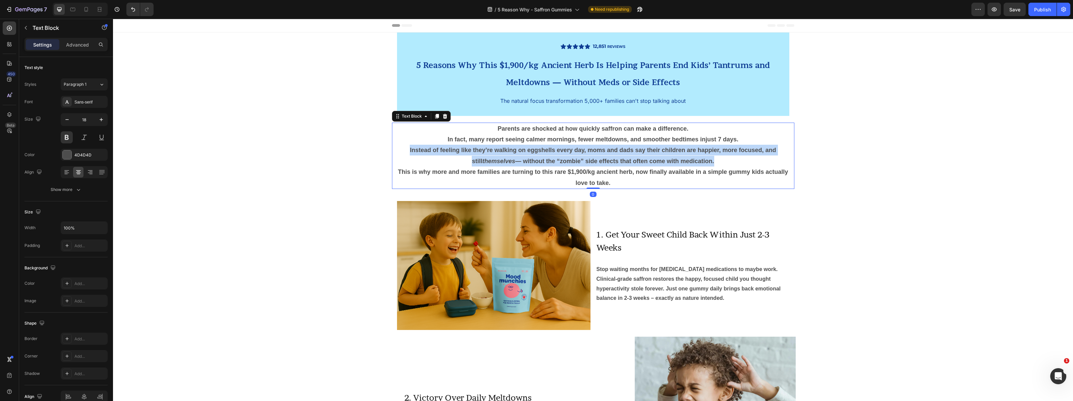
click at [601, 149] on span "Instead of feeling like they’re walking on eggshells every day, moms and dads s…" at bounding box center [593, 155] width 366 height 17
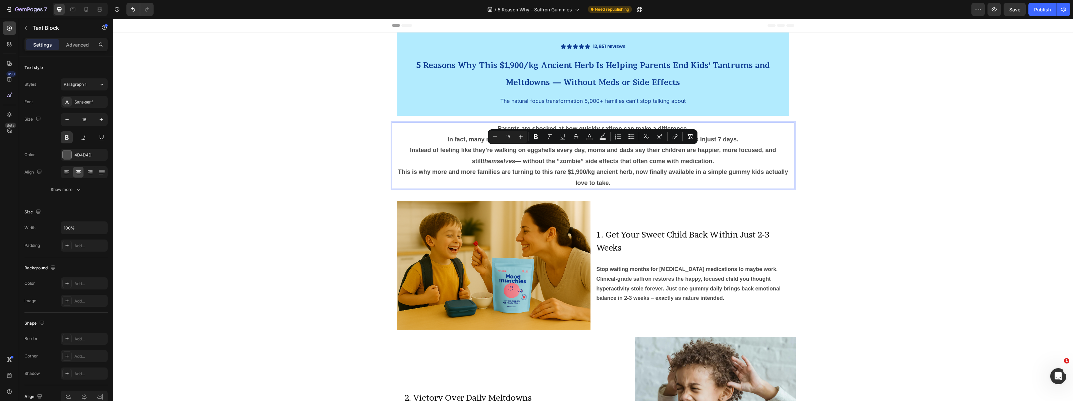
click at [616, 179] on p "This is why more and more families are turning to this rare $1,900/kg ancient h…" at bounding box center [593, 178] width 401 height 22
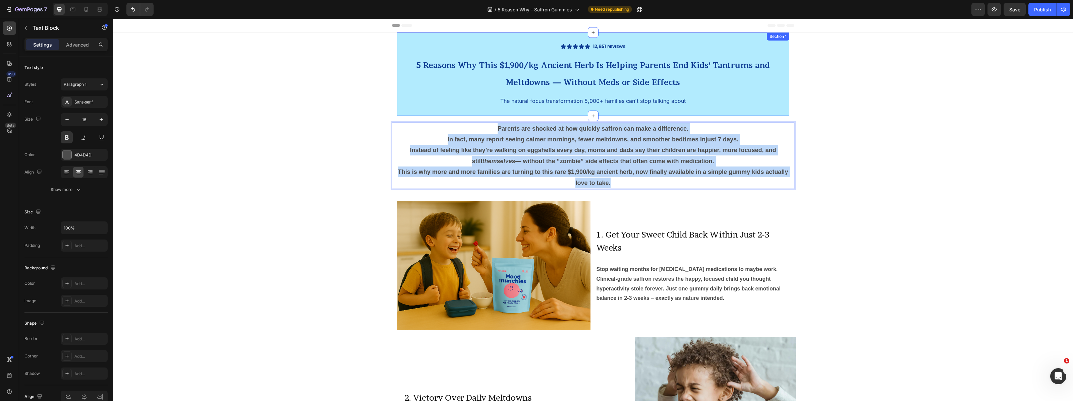
drag, startPoint x: 619, startPoint y: 181, endPoint x: 469, endPoint y: 115, distance: 164.0
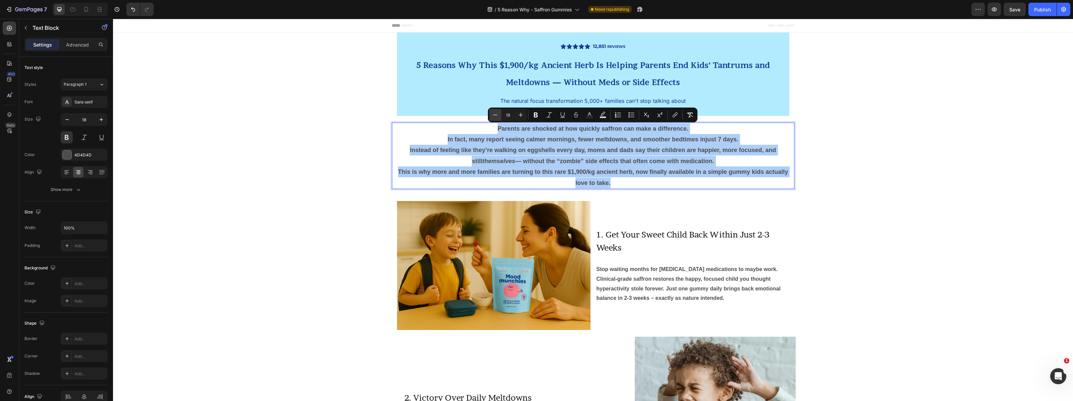
click at [497, 112] on icon "Editor contextual toolbar" at bounding box center [495, 115] width 7 height 7
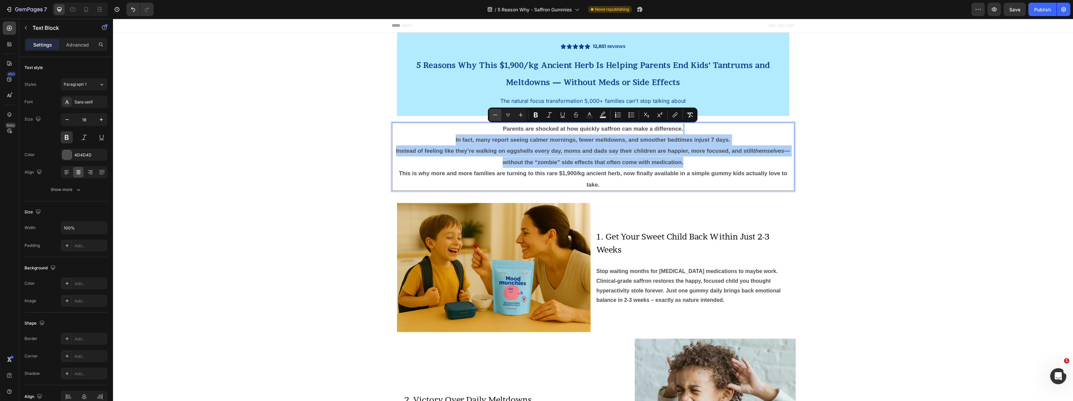
click at [497, 112] on icon "Editor contextual toolbar" at bounding box center [495, 115] width 7 height 7
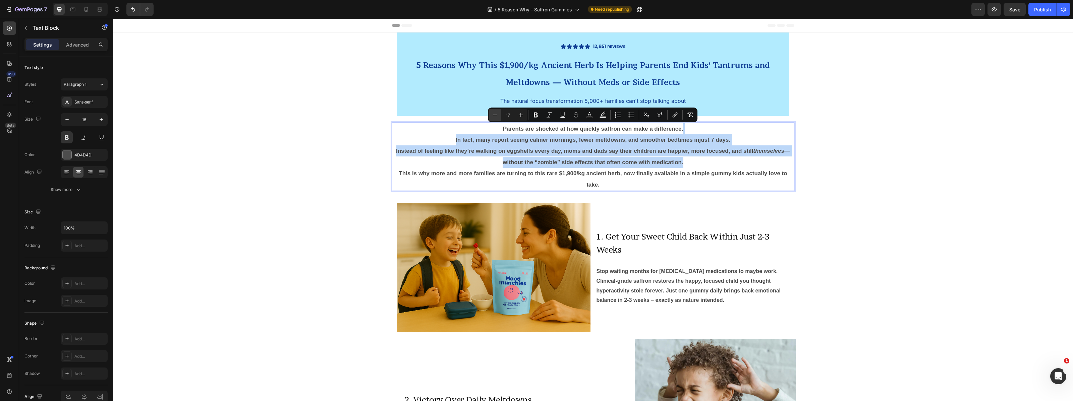
type input "16"
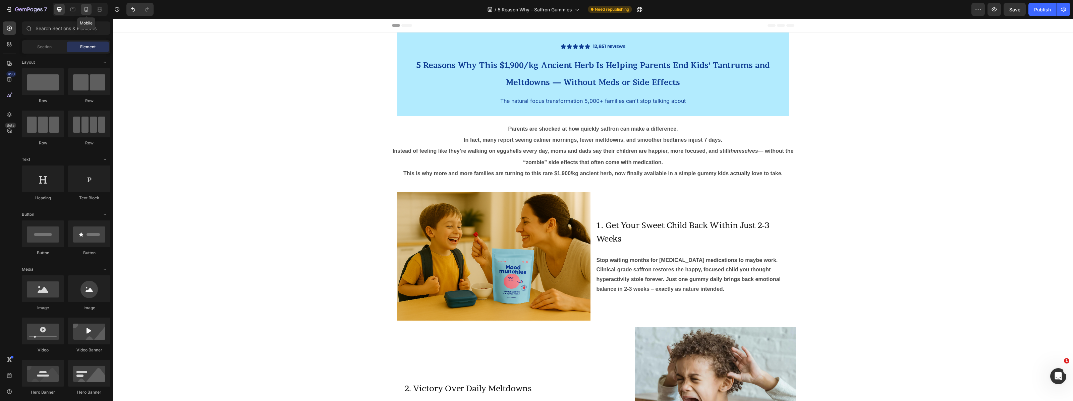
click at [89, 7] on icon at bounding box center [86, 9] width 7 height 7
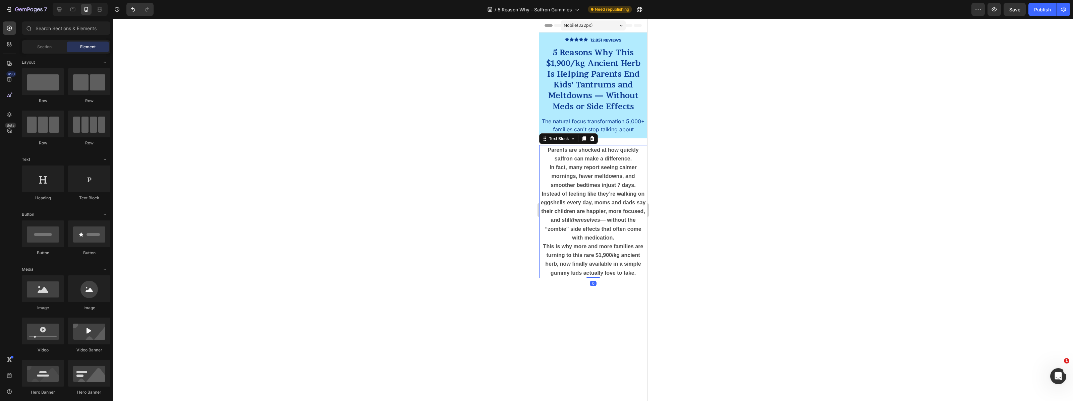
click at [576, 209] on span "Instead of feeling like they’re walking on eggshells every day, moms and dads s…" at bounding box center [593, 216] width 105 height 50
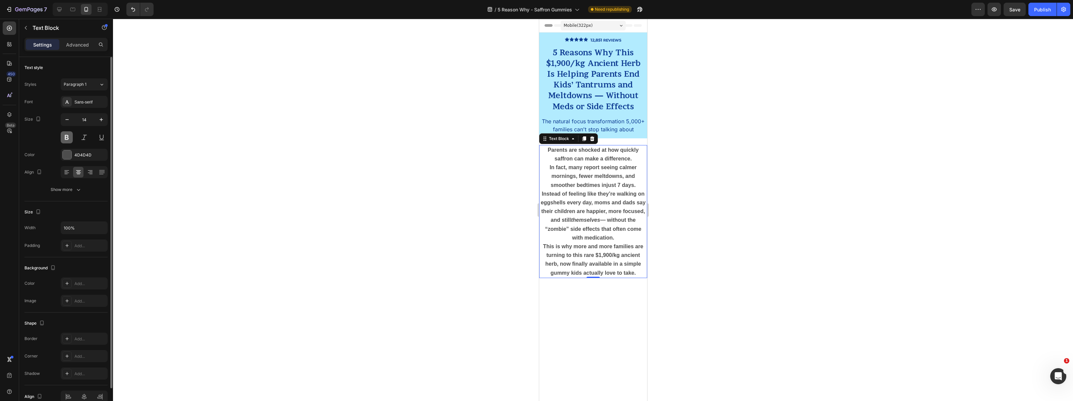
click at [69, 138] on button at bounding box center [67, 137] width 12 height 12
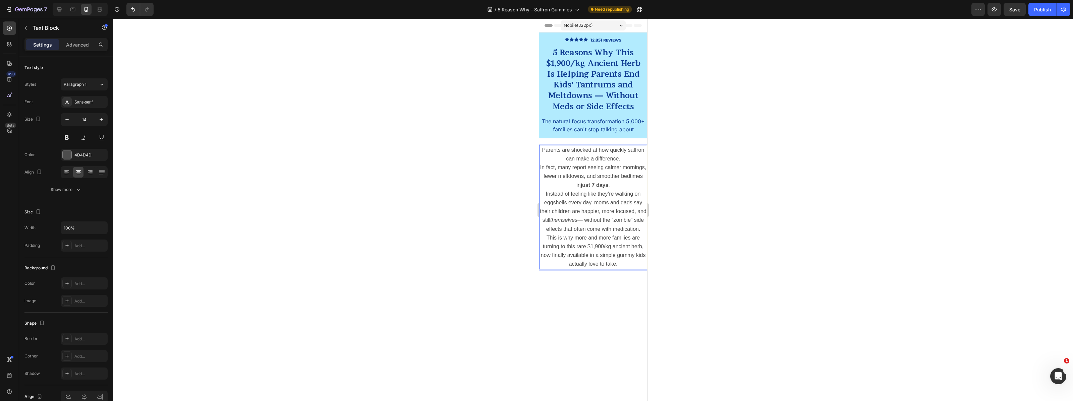
click at [626, 258] on p "This is why more and more families are turning to this rare $1,900/kg ancient h…" at bounding box center [593, 251] width 107 height 35
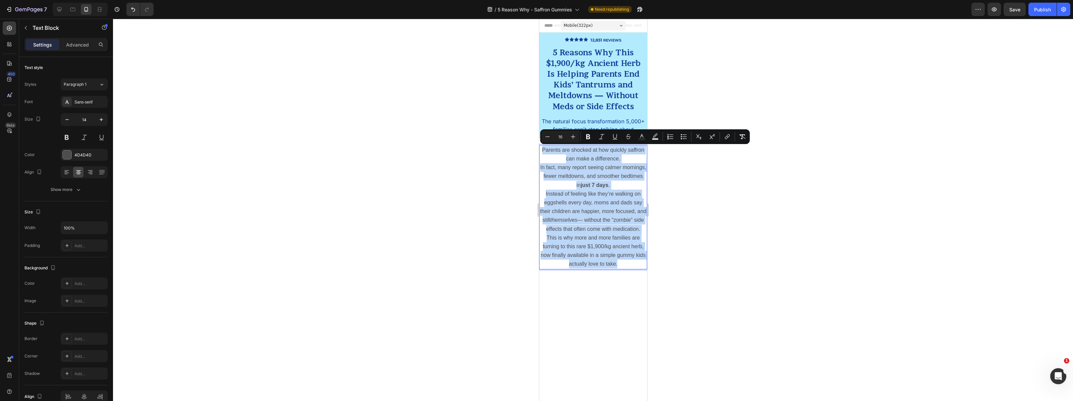
drag, startPoint x: 626, startPoint y: 259, endPoint x: 539, endPoint y: 150, distance: 139.1
click at [539, 150] on div "Parents are shocked at how quickly saffron can make a difference. In fact, many…" at bounding box center [593, 207] width 108 height 124
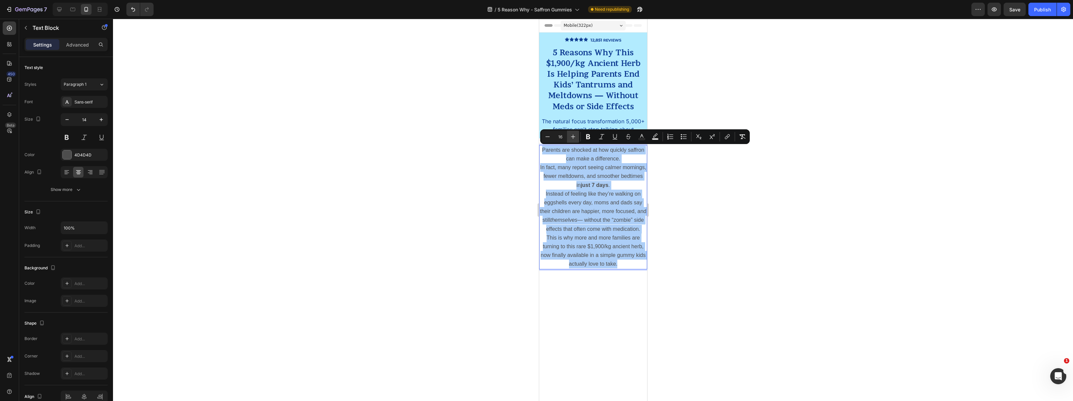
click at [575, 138] on icon "Editor contextual toolbar" at bounding box center [573, 136] width 7 height 7
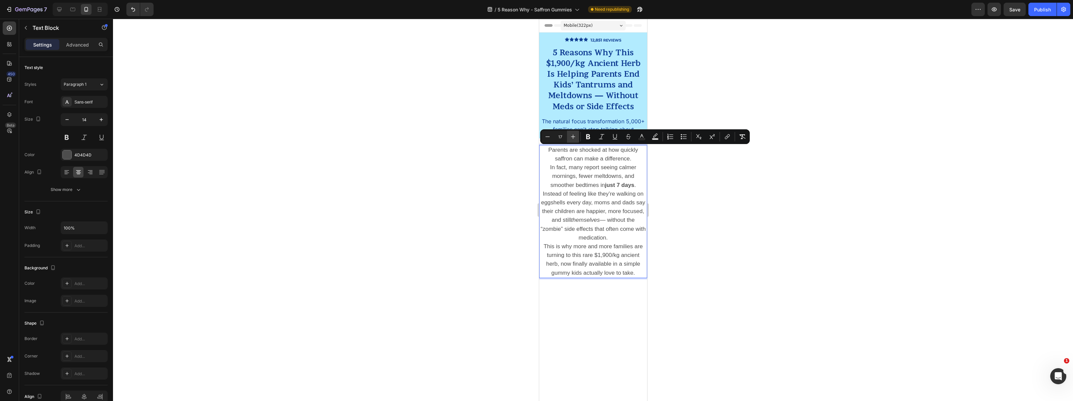
click at [575, 138] on icon "Editor contextual toolbar" at bounding box center [573, 136] width 7 height 7
type input "18"
click at [640, 185] on p "Parents are shocked at how quickly saffron can make a difference. In fact, many…" at bounding box center [593, 168] width 107 height 44
click at [640, 189] on p "Parents are shocked at how quickly saffron can make a difference. In fact, many…" at bounding box center [593, 168] width 107 height 44
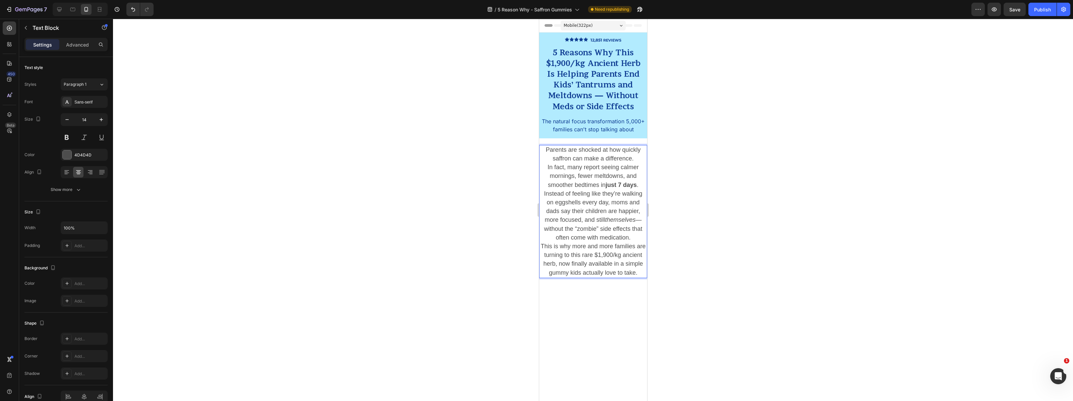
click at [638, 157] on p "Parents are shocked at how quickly saffron can make a difference. In fact, many…" at bounding box center [593, 168] width 107 height 44
click at [641, 194] on p "⁠⁠⁠⁠⁠⁠⁠ In fact, many report seeing calmer mornings, fewer meltdowns, and smoot…" at bounding box center [593, 180] width 107 height 35
click at [628, 256] on p "Instead of feeling like they’re walking on eggshells every day, moms and dads s…" at bounding box center [593, 233] width 107 height 53
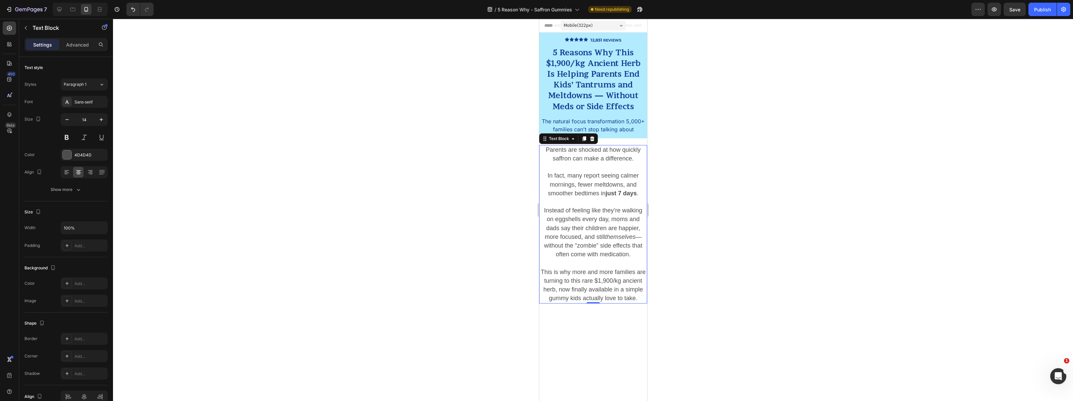
click at [709, 244] on div at bounding box center [593, 210] width 960 height 383
click at [610, 226] on span "Instead of feeling like they’re walking on eggshells every day, moms and dads s…" at bounding box center [593, 232] width 98 height 51
click at [686, 218] on div at bounding box center [593, 210] width 960 height 383
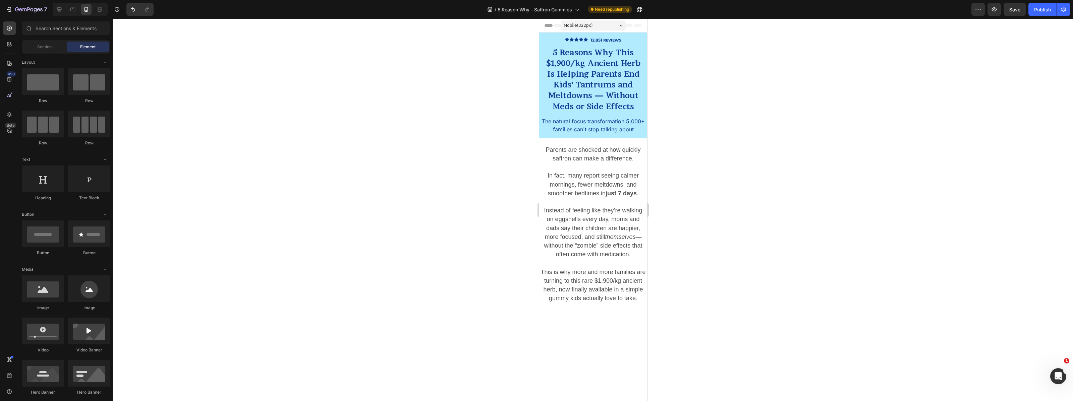
click at [722, 217] on div at bounding box center [593, 210] width 960 height 383
click at [630, 237] on span "Instead of feeling like they’re walking on eggshells every day, moms and dads s…" at bounding box center [593, 232] width 98 height 51
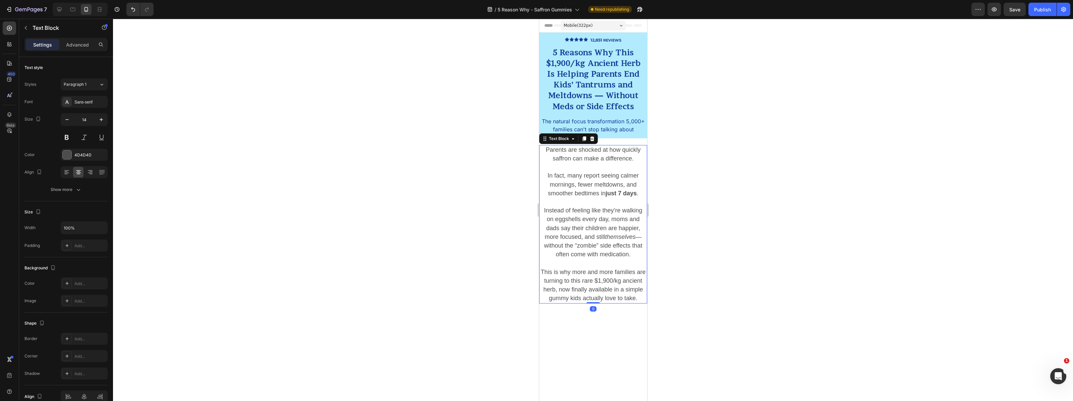
click at [715, 230] on div at bounding box center [593, 210] width 960 height 383
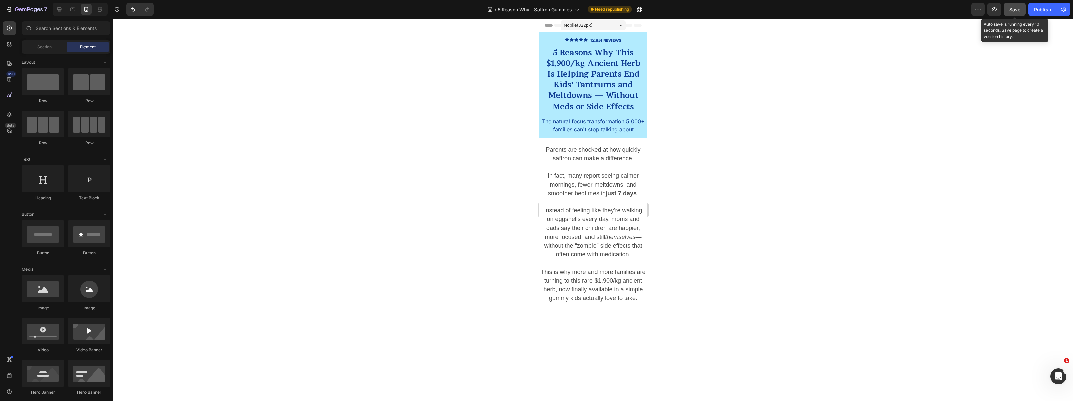
click at [1010, 10] on span "Save" at bounding box center [1015, 10] width 11 height 6
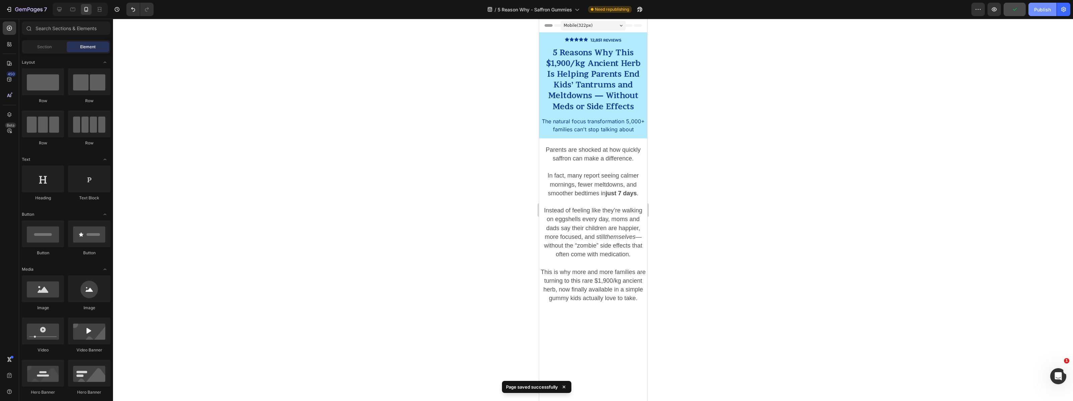
click at [1040, 11] on div "Publish" at bounding box center [1042, 9] width 17 height 7
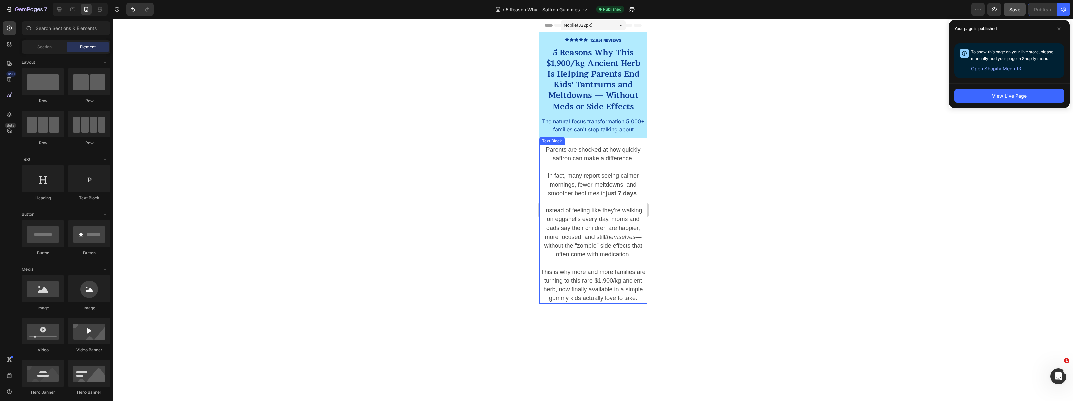
click at [570, 230] on span "Instead of feeling like they’re walking on eggshells every day, moms and dads s…" at bounding box center [593, 232] width 98 height 51
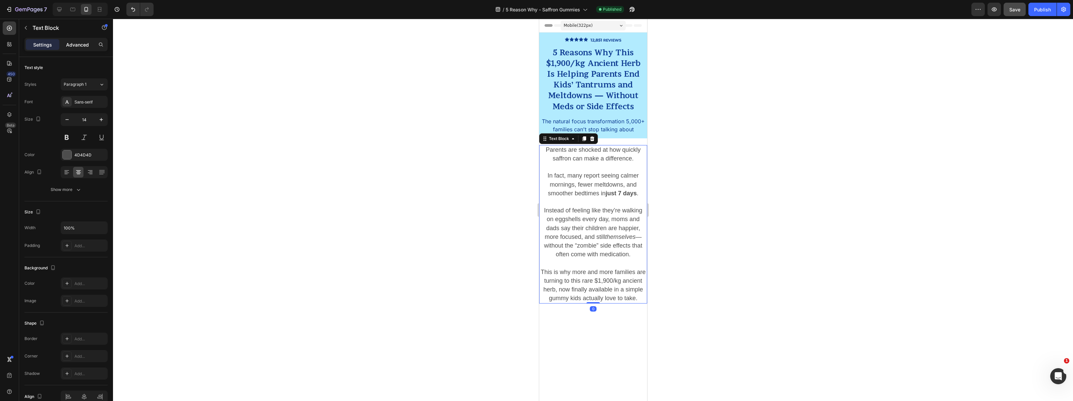
click at [76, 47] on p "Advanced" at bounding box center [77, 44] width 23 height 7
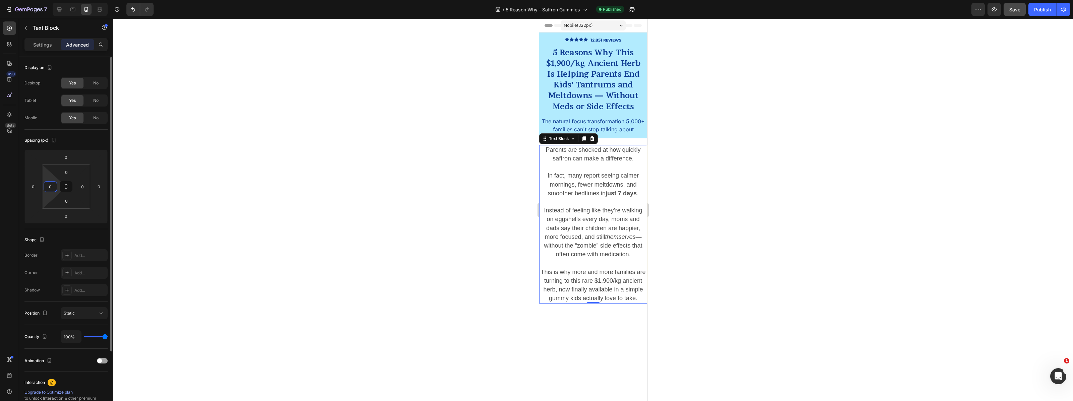
click at [46, 187] on input "0" at bounding box center [50, 187] width 10 height 10
type input "10"
click at [88, 190] on div "0" at bounding box center [82, 186] width 13 height 11
click at [81, 188] on input "0" at bounding box center [82, 187] width 10 height 10
type input "10"
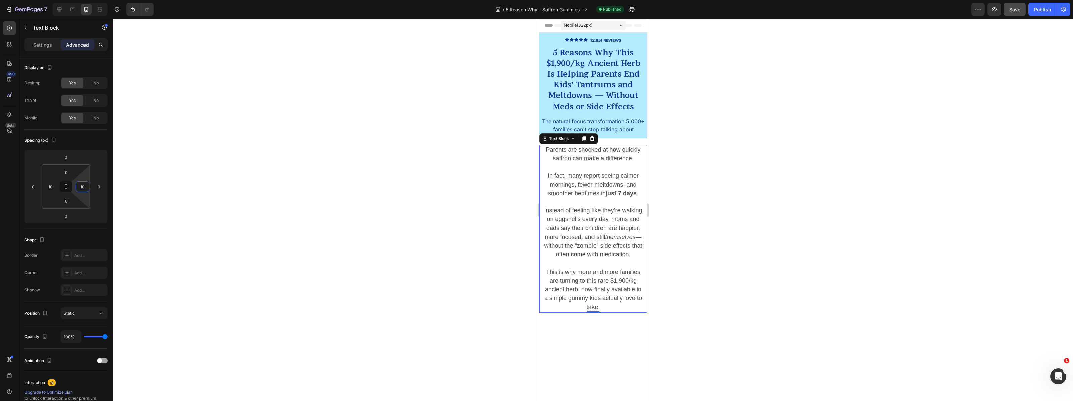
click at [210, 143] on div at bounding box center [593, 210] width 960 height 383
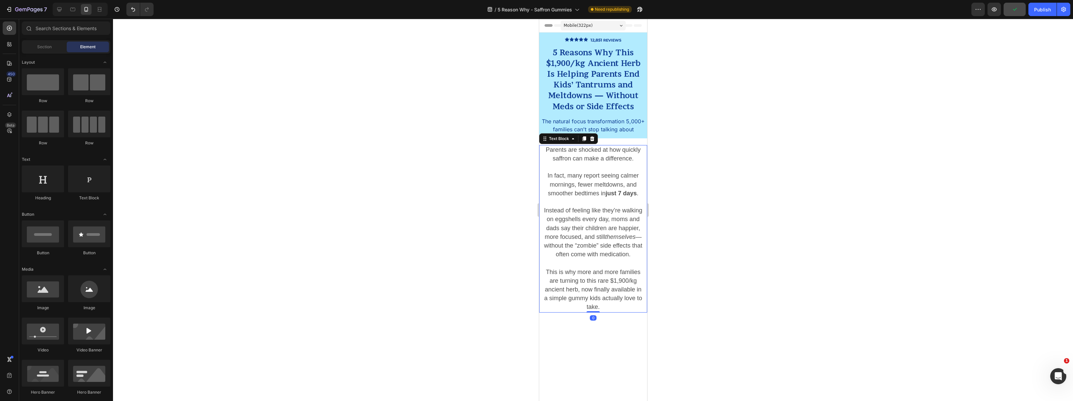
drag, startPoint x: 579, startPoint y: 266, endPoint x: 585, endPoint y: 278, distance: 14.4
click at [578, 266] on p "Rich Text Editor. Editing area: main" at bounding box center [593, 263] width 100 height 9
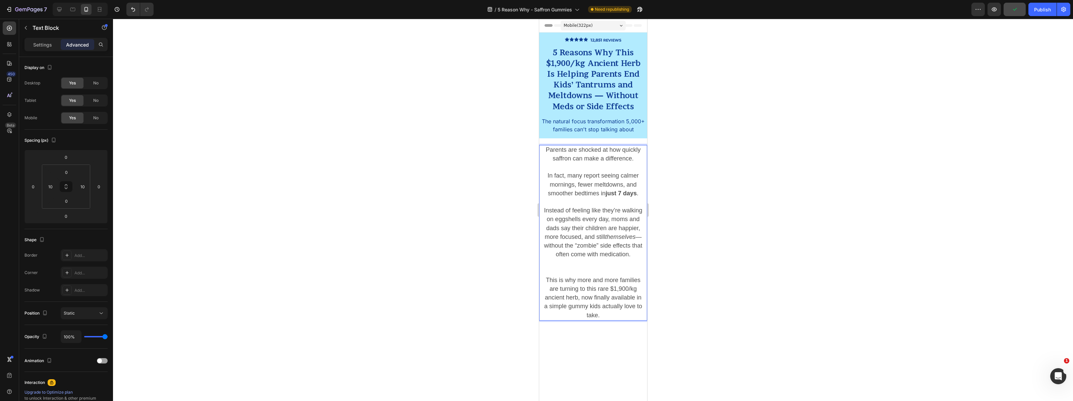
click at [607, 316] on p "This is why more and more families are turning to this rare $1,900/kg ancient h…" at bounding box center [593, 298] width 100 height 44
click at [612, 309] on p "This is why more and more families are turning to this rare $1,900/kg ancient h…" at bounding box center [593, 285] width 100 height 52
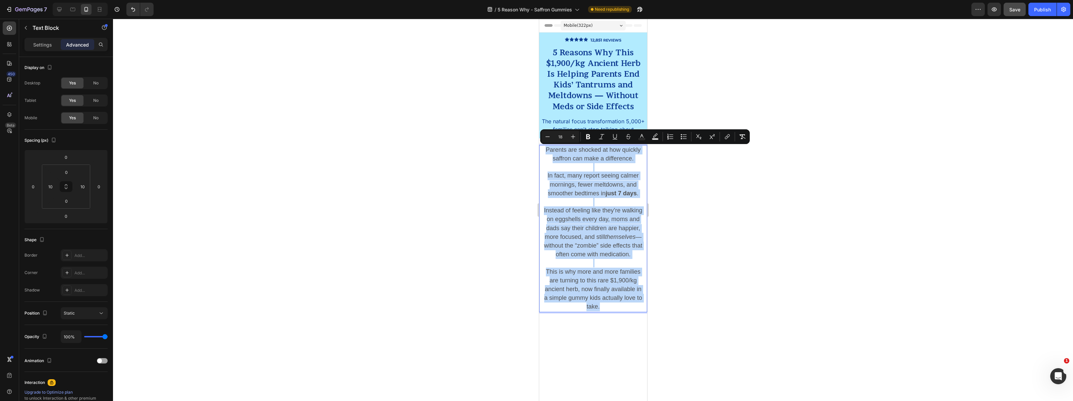
drag, startPoint x: 611, startPoint y: 309, endPoint x: 542, endPoint y: 146, distance: 177.6
click at [542, 146] on div "Parents are shocked at how quickly saffron can make a difference. In fact, many…" at bounding box center [593, 228] width 108 height 167
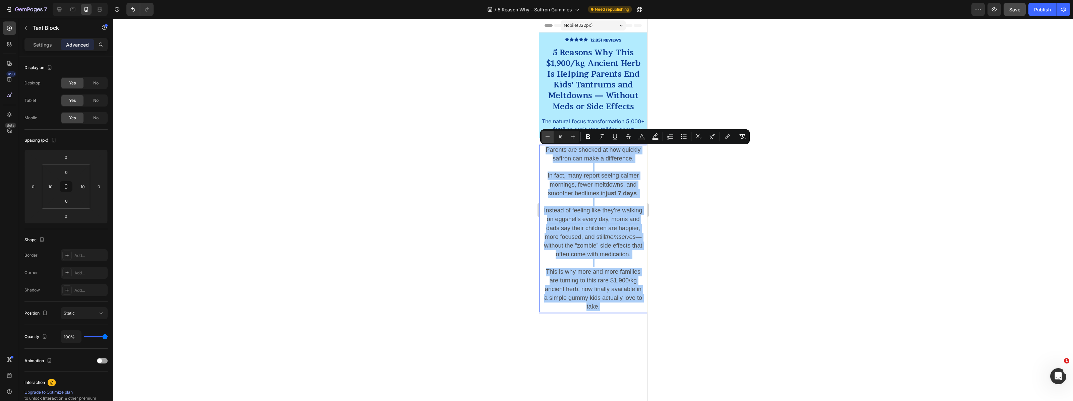
click at [546, 139] on icon "Editor contextual toolbar" at bounding box center [547, 136] width 7 height 7
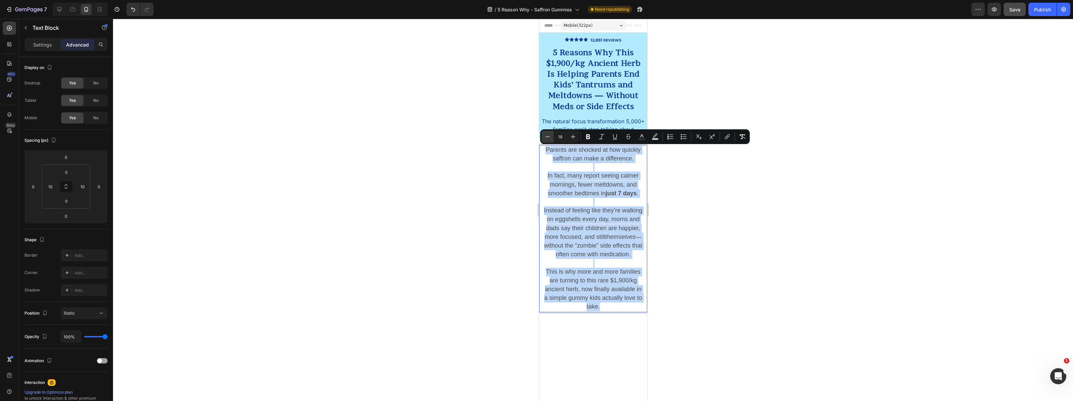
type input "17"
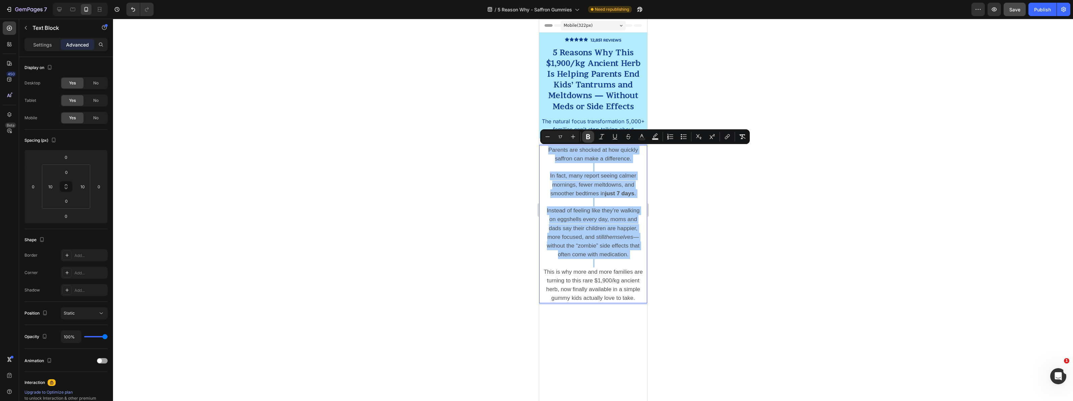
click at [589, 138] on icon "Editor contextual toolbar" at bounding box center [588, 137] width 4 height 5
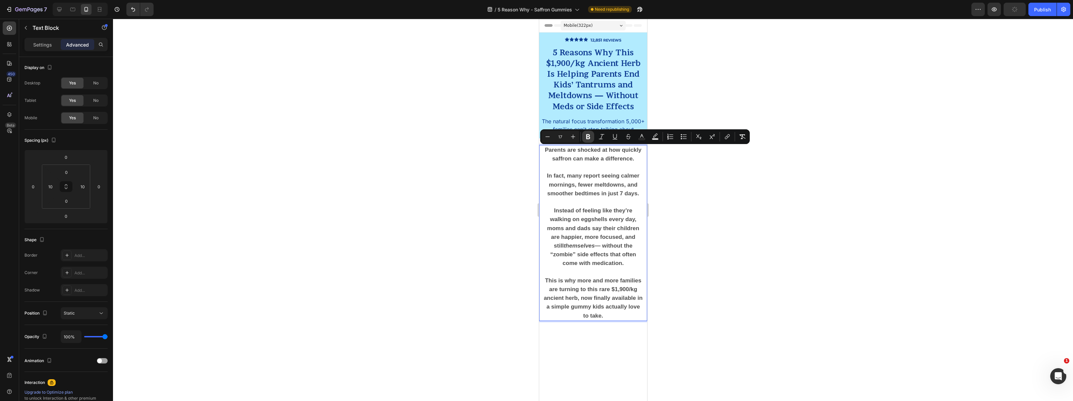
click at [591, 137] on icon "Editor contextual toolbar" at bounding box center [588, 136] width 7 height 7
click at [694, 195] on div at bounding box center [593, 210] width 960 height 383
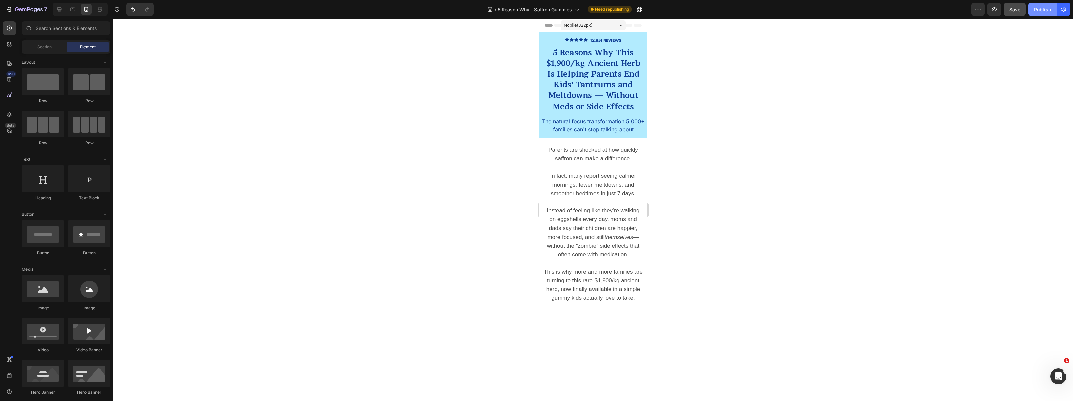
click at [1039, 9] on div "Publish" at bounding box center [1042, 9] width 17 height 7
click at [60, 9] on icon at bounding box center [59, 9] width 4 height 4
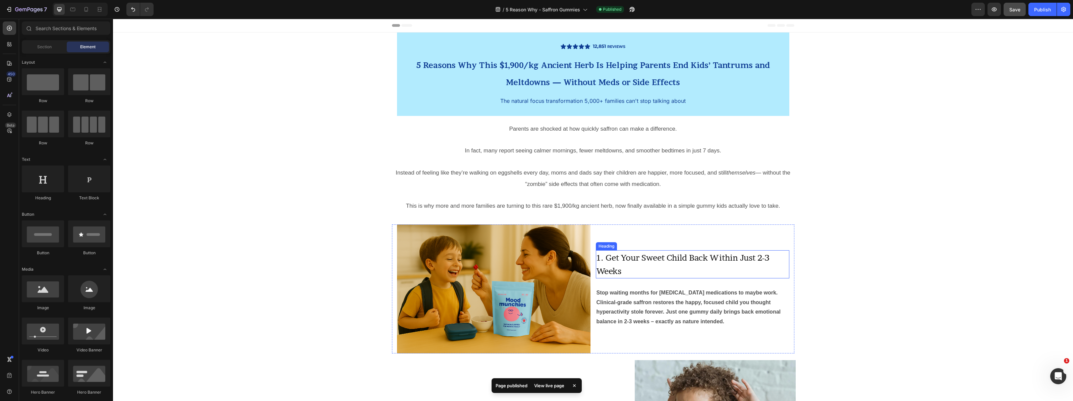
click at [637, 265] on h2 "1. Get Your Sweet Child Back Within Just 2-3 Weeks" at bounding box center [693, 265] width 194 height 28
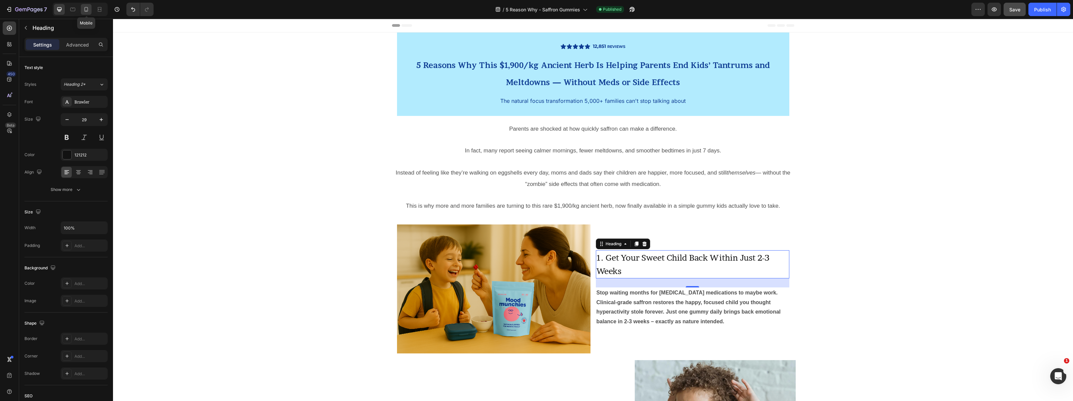
click at [85, 11] on icon at bounding box center [86, 9] width 7 height 7
type input "41"
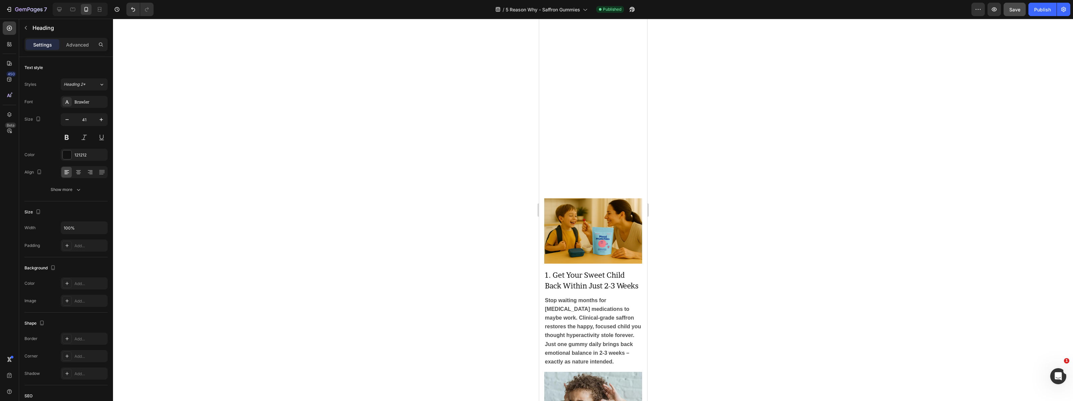
scroll to position [345, 0]
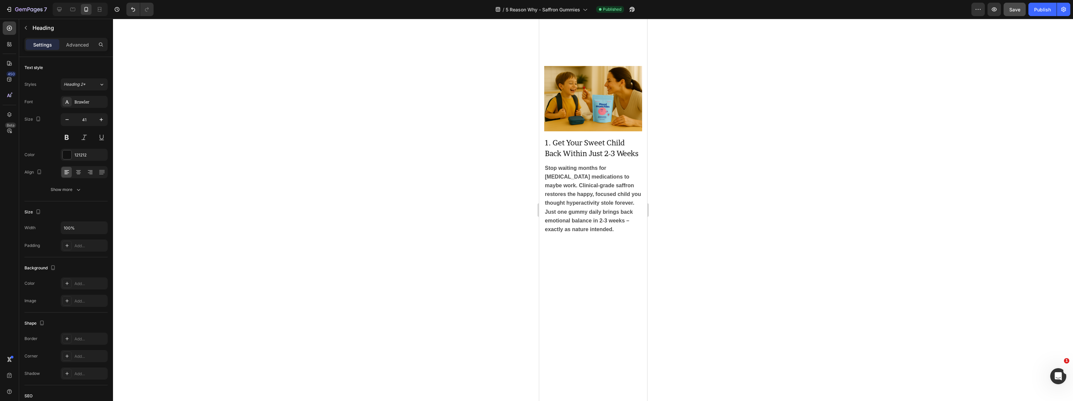
click at [576, 317] on div at bounding box center [593, 335] width 108 height 191
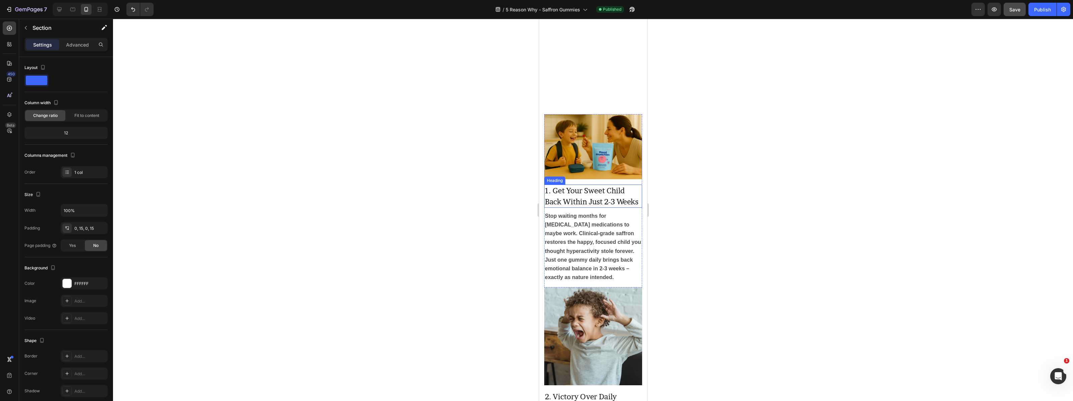
scroll to position [531, 0]
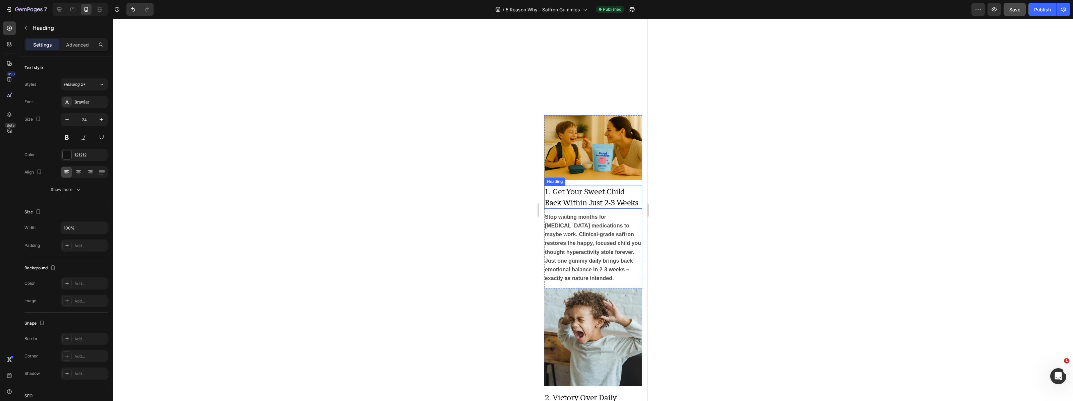
click at [570, 198] on span "1. Get Your Sweet Child Back Within Just 2-3 Weeks" at bounding box center [592, 196] width 94 height 19
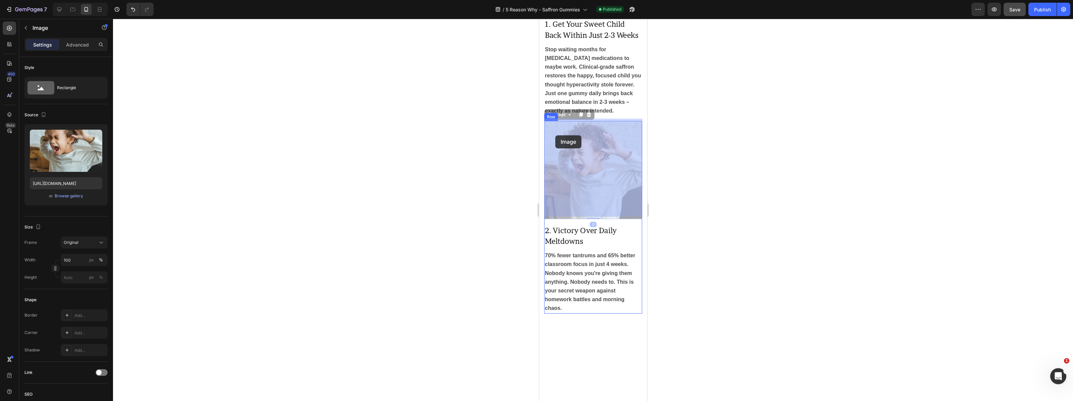
drag, startPoint x: 547, startPoint y: 180, endPoint x: 555, endPoint y: 136, distance: 45.7
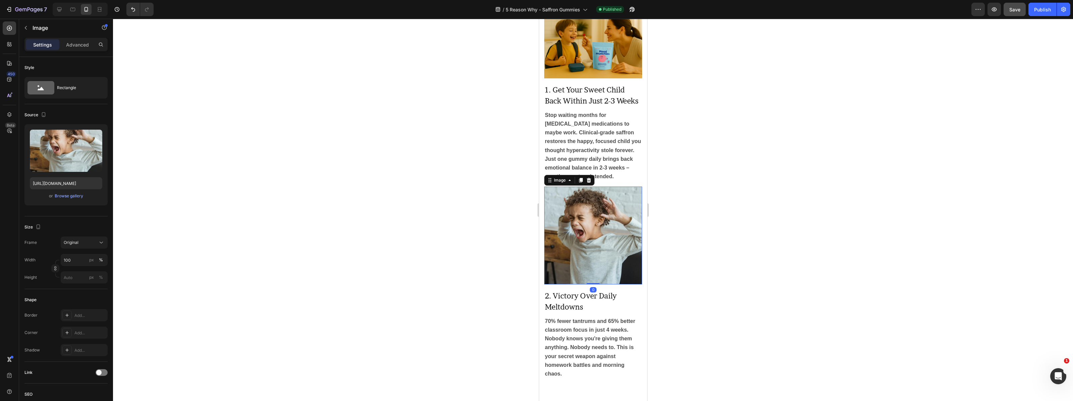
scroll to position [533, 0]
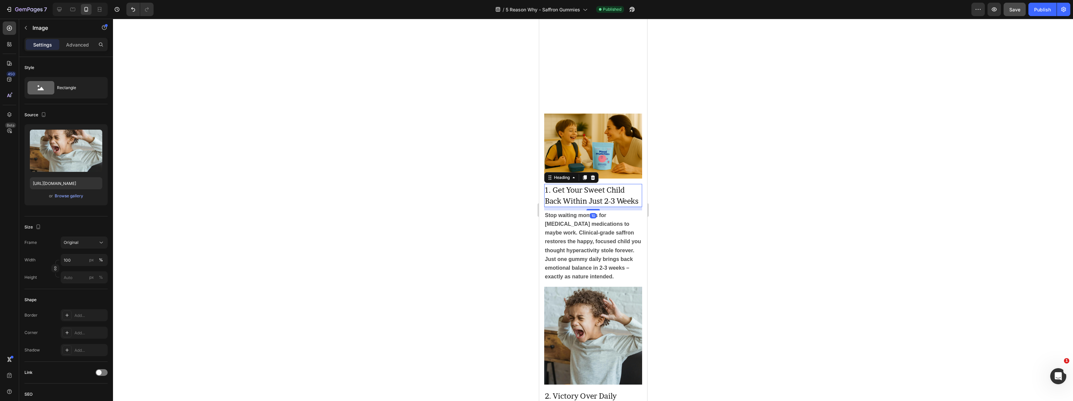
click at [559, 189] on span "1. Get Your Sweet Child Back Within Just 2-3 Weeks" at bounding box center [592, 195] width 94 height 19
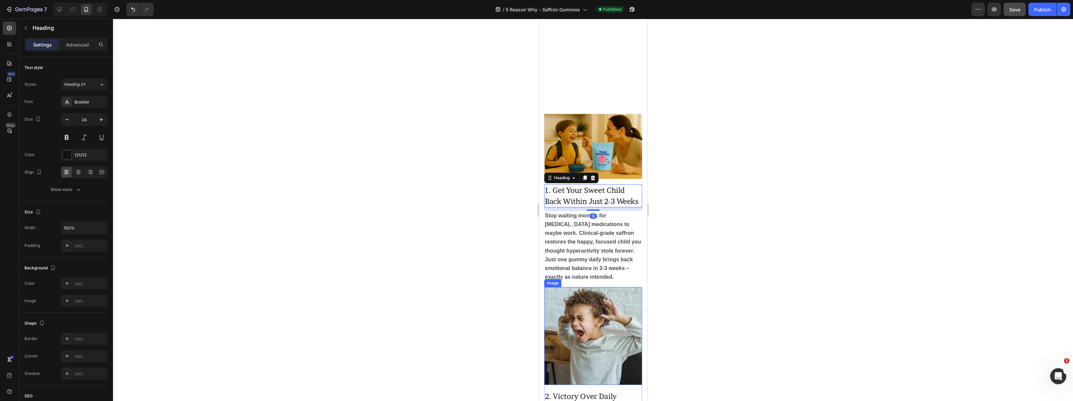
scroll to position [438, 0]
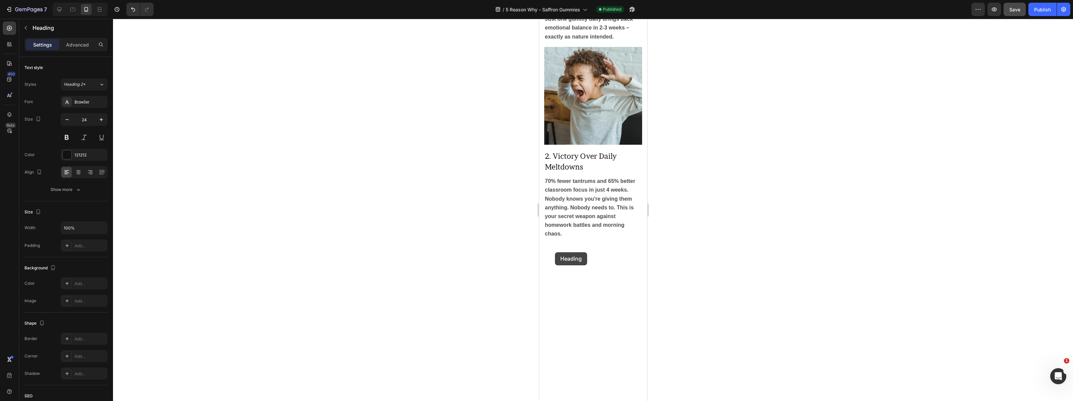
drag, startPoint x: 552, startPoint y: 273, endPoint x: 555, endPoint y: 253, distance: 21.1
click at [130, 6] on icon "Undo/Redo" at bounding box center [133, 9] width 7 height 7
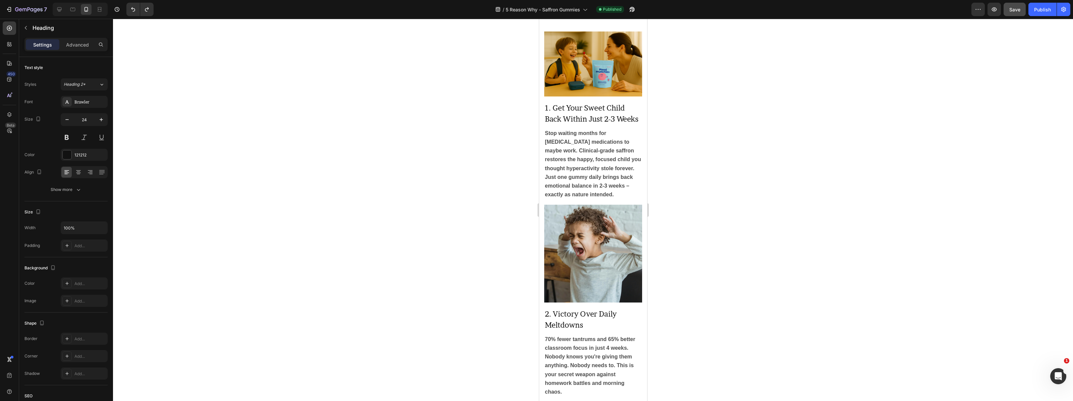
scroll to position [447, 0]
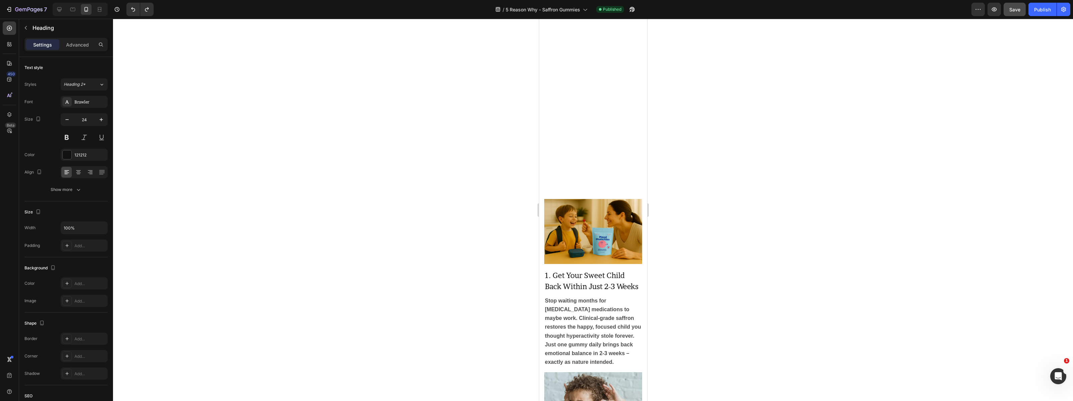
click at [576, 271] on span "1. Get Your Sweet Child Back Within Just 2-3 Weeks" at bounding box center [592, 280] width 94 height 19
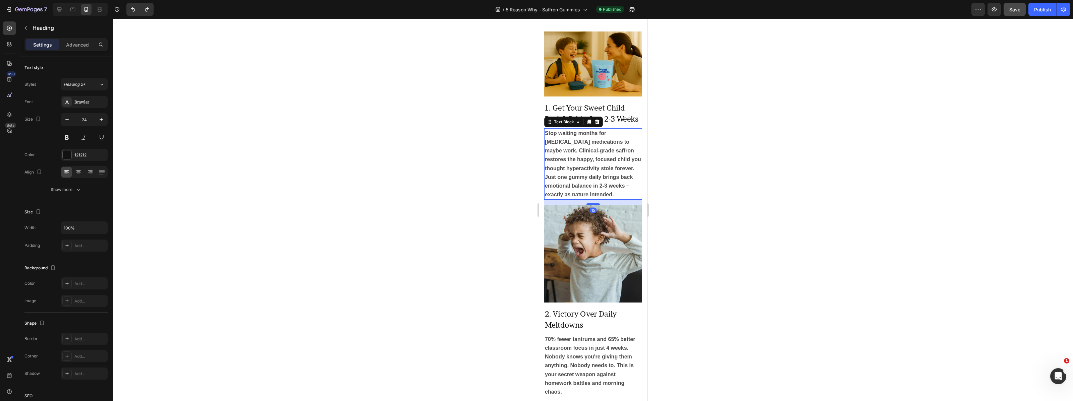
click at [574, 145] on p "Stop waiting months for [MEDICAL_DATA] medications to maybe work. Clinical-grad…" at bounding box center [593, 164] width 97 height 70
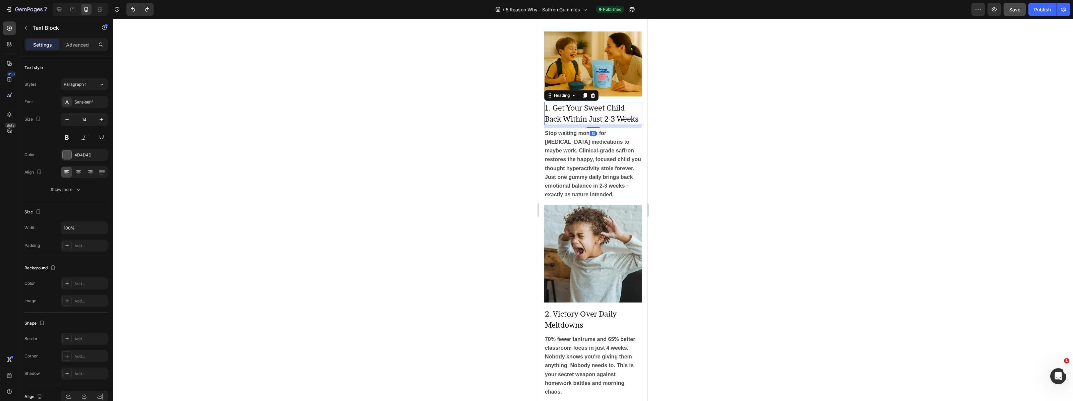
click at [623, 116] on span "1. Get Your Sweet Child Back Within Just 2-3 Weeks" at bounding box center [592, 113] width 94 height 19
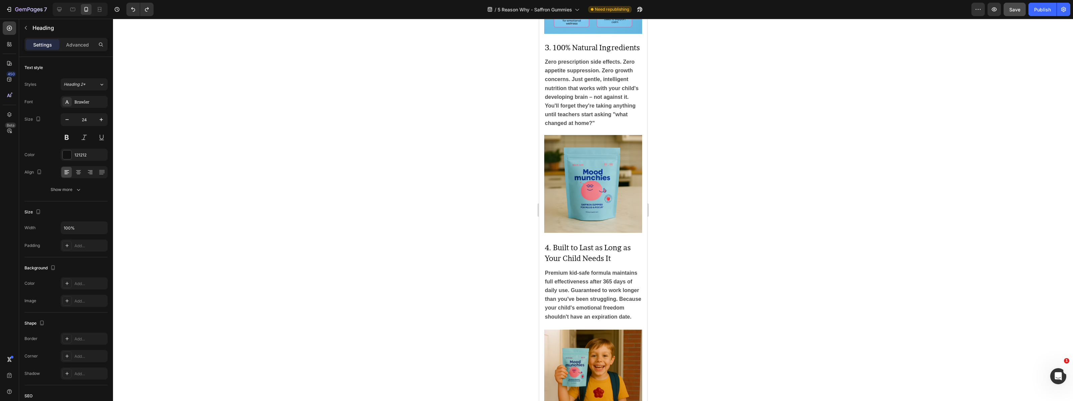
scroll to position [1064, 0]
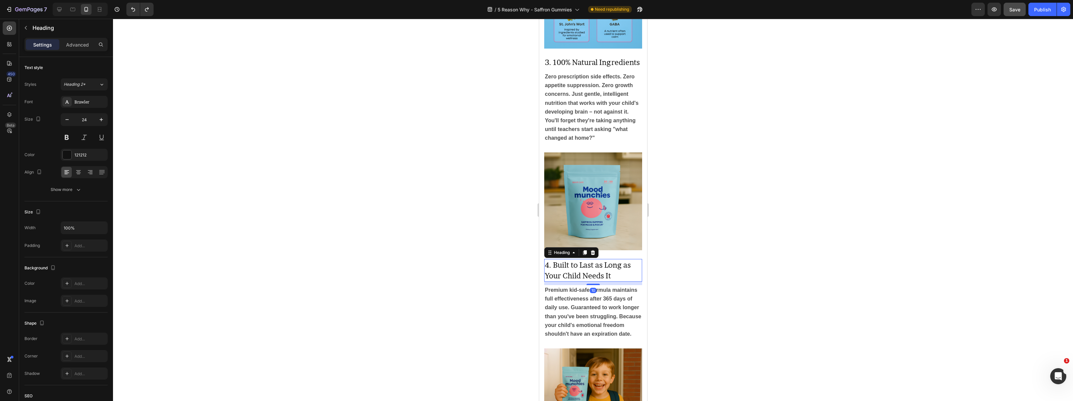
click at [579, 270] on span "4. Built to Last as Long as Your Child Needs It" at bounding box center [588, 270] width 86 height 19
drag, startPoint x: 550, startPoint y: 252, endPoint x: 566, endPoint y: 154, distance: 99.2
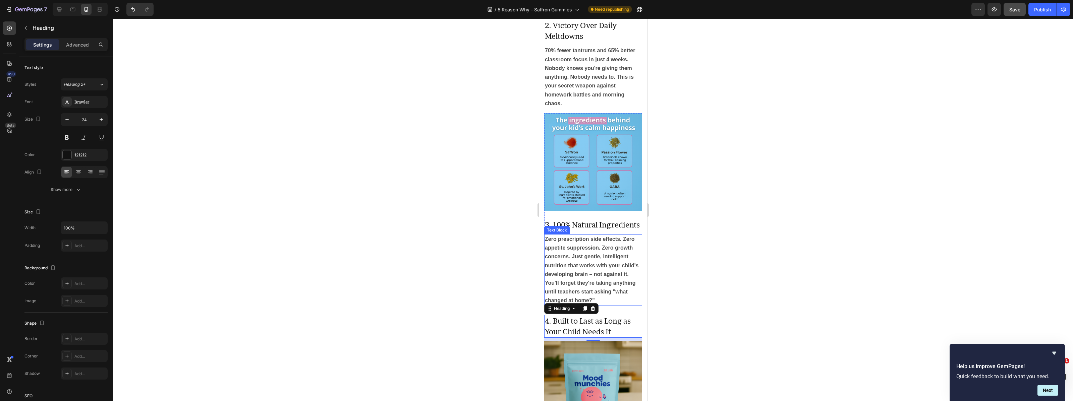
scroll to position [905, 0]
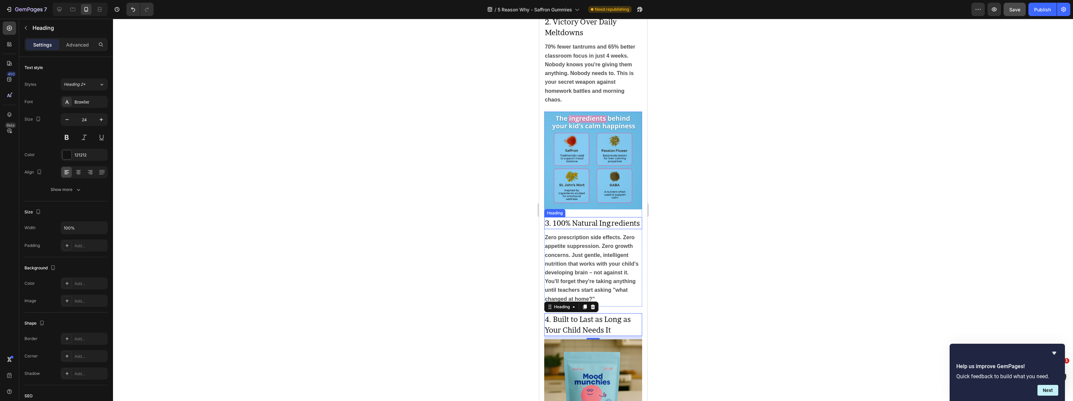
click at [585, 225] on span "3. 100% Natural Ingredients" at bounding box center [592, 223] width 95 height 9
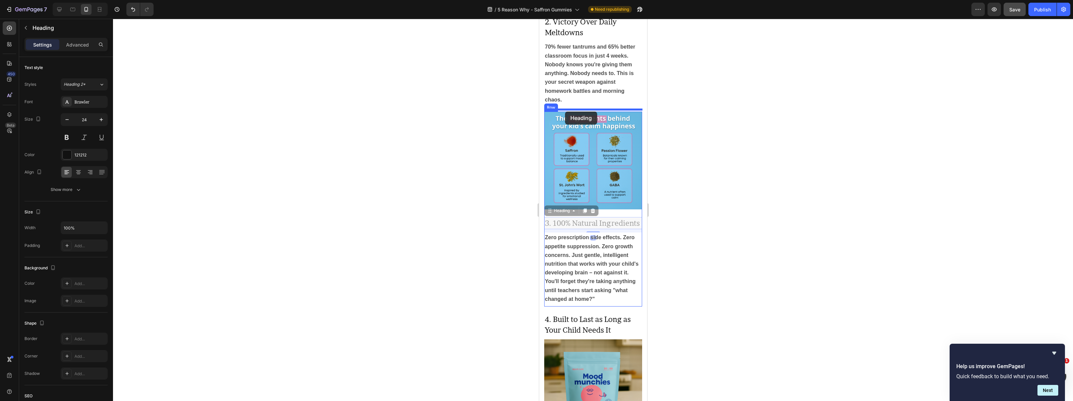
drag, startPoint x: 552, startPoint y: 204, endPoint x: 565, endPoint y: 112, distance: 93.1
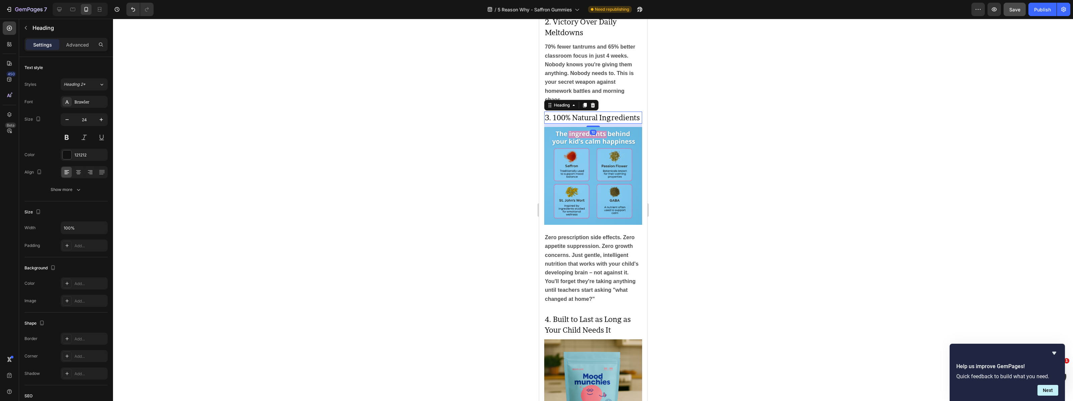
click at [666, 130] on div at bounding box center [593, 210] width 960 height 383
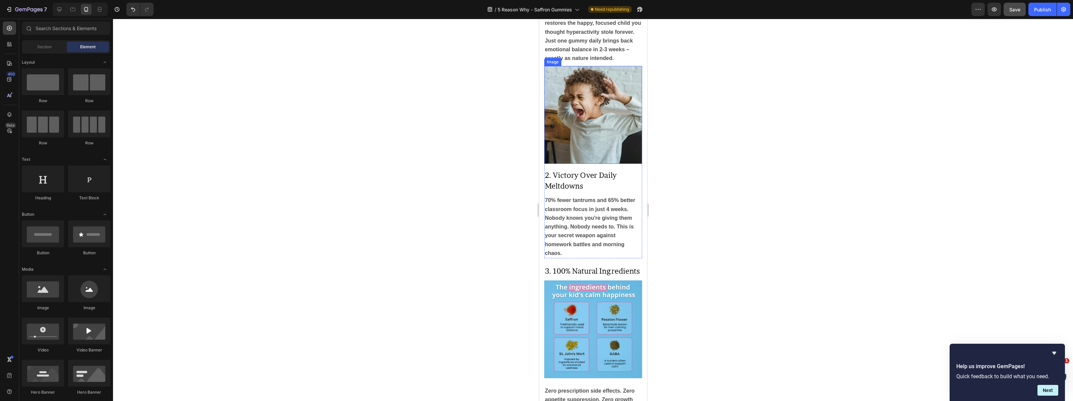
scroll to position [750, 0]
click at [558, 184] on span "2. Victory Over Daily Meltdowns" at bounding box center [581, 181] width 72 height 19
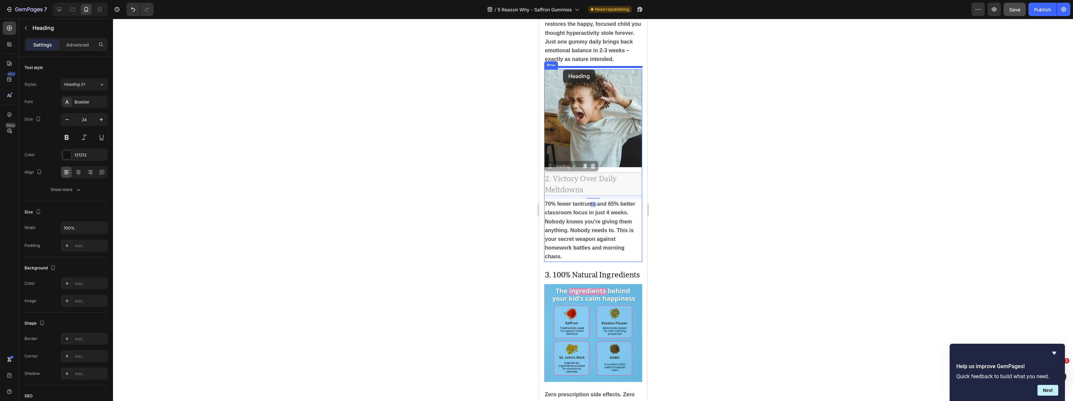
drag, startPoint x: 550, startPoint y: 166, endPoint x: 563, endPoint y: 70, distance: 97.1
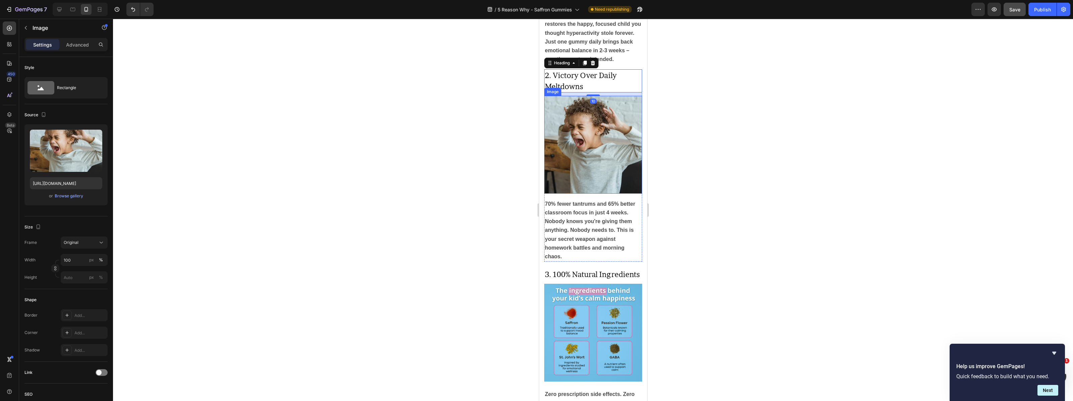
click at [611, 167] on img at bounding box center [593, 145] width 98 height 98
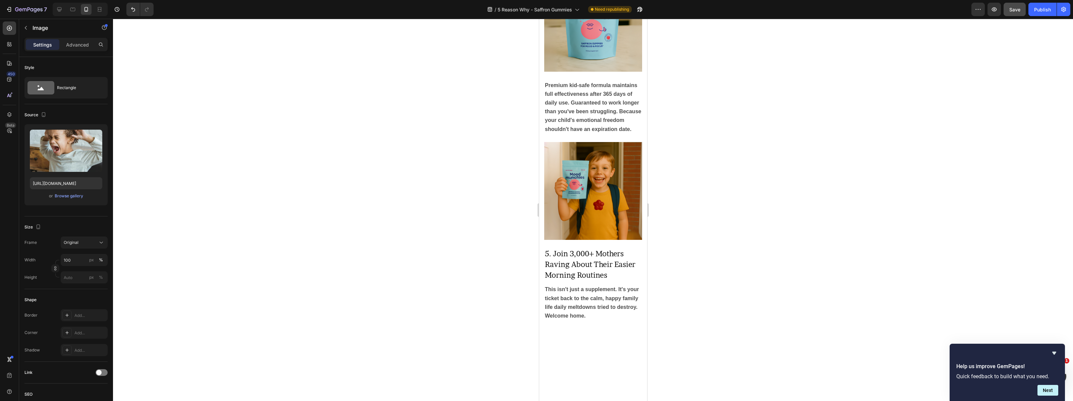
scroll to position [1270, 0]
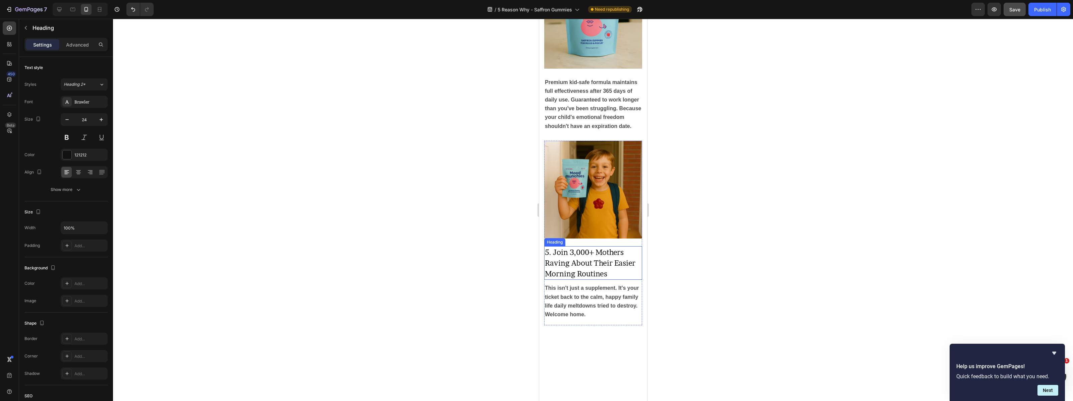
click at [583, 265] on span "5. Join 3,000+ Mothers Raving About Their Easier Morning Routines" at bounding box center [590, 263] width 91 height 30
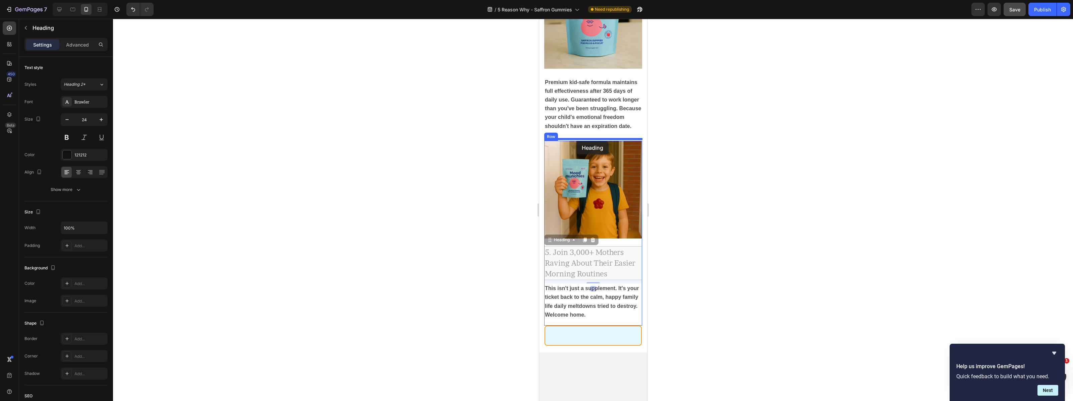
drag, startPoint x: 549, startPoint y: 241, endPoint x: 577, endPoint y: 142, distance: 103.7
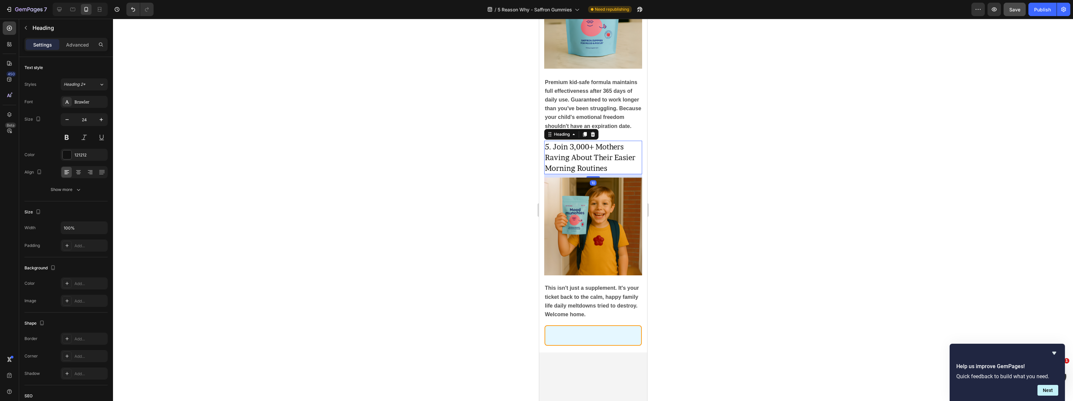
click at [670, 162] on div at bounding box center [593, 210] width 960 height 383
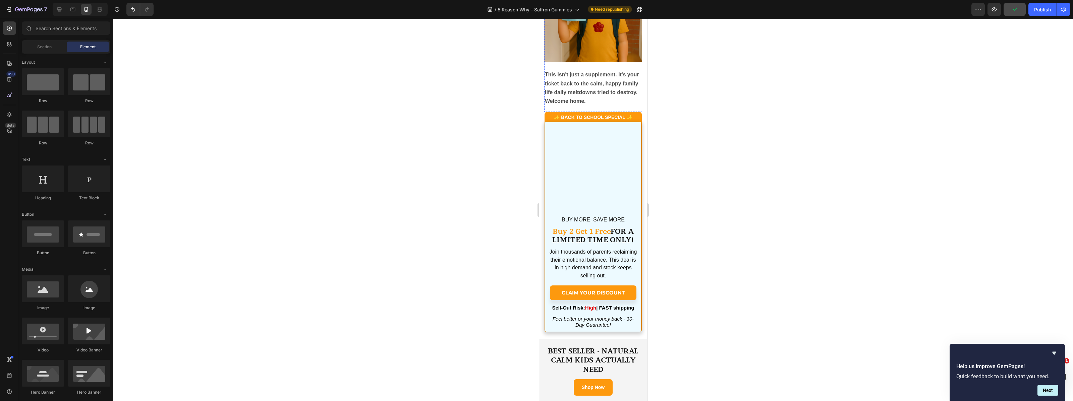
scroll to position [1484, 0]
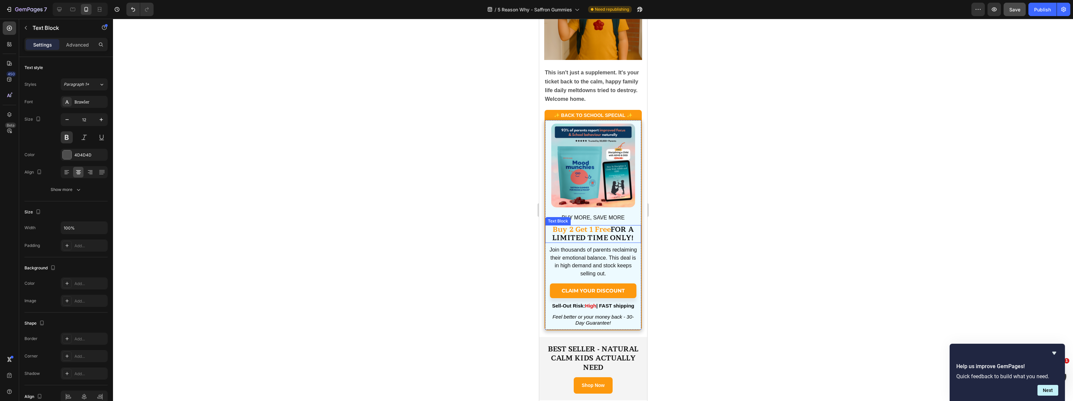
click at [572, 229] on strong "Buy 2 Get 1 Free" at bounding box center [581, 229] width 58 height 8
click at [570, 229] on strong "Buy 2 Get 1 Free" at bounding box center [581, 229] width 58 height 8
click at [718, 232] on div at bounding box center [593, 210] width 960 height 383
click at [574, 227] on strong "Buy 1 Get 1 Free" at bounding box center [581, 229] width 57 height 8
click at [652, 244] on div at bounding box center [593, 210] width 960 height 383
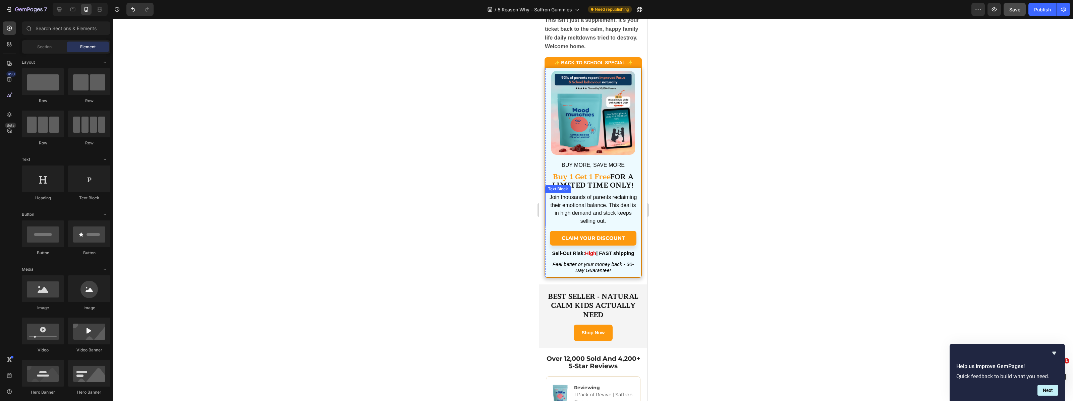
scroll to position [1537, 0]
click at [571, 174] on strong "Buy 1 Get 1 Free" at bounding box center [581, 176] width 57 height 8
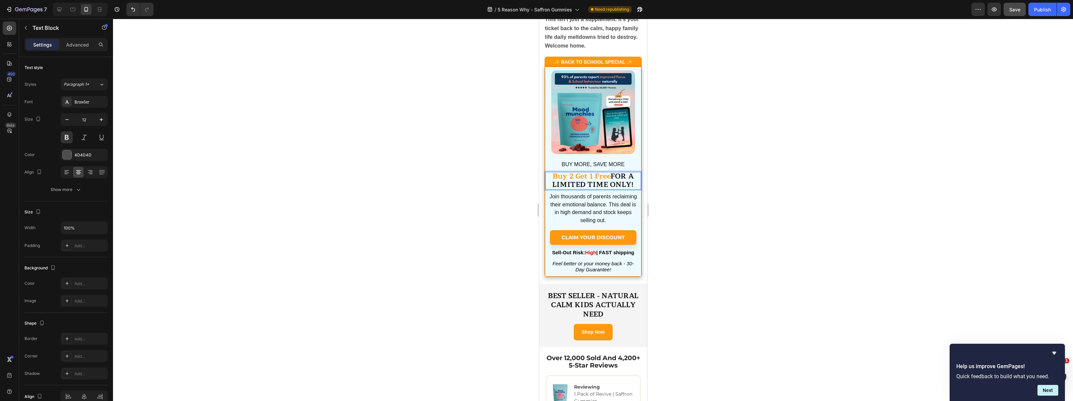
click at [684, 187] on div at bounding box center [593, 210] width 960 height 383
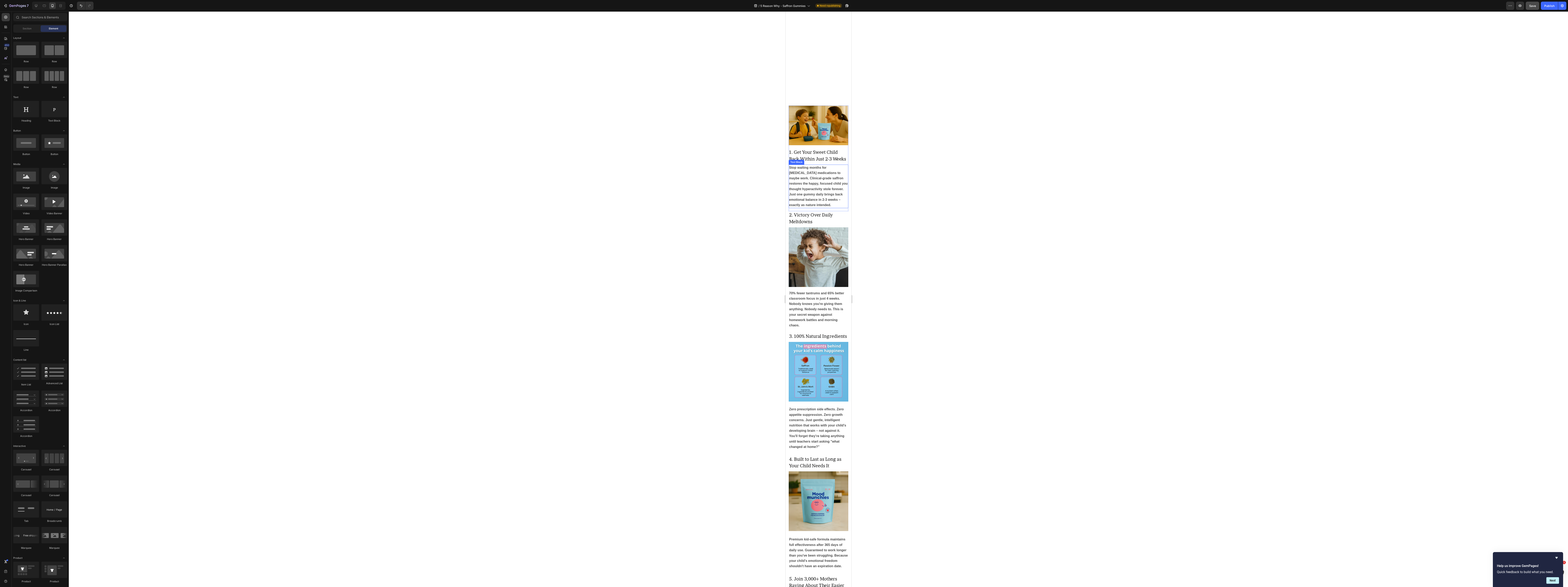
scroll to position [287, 0]
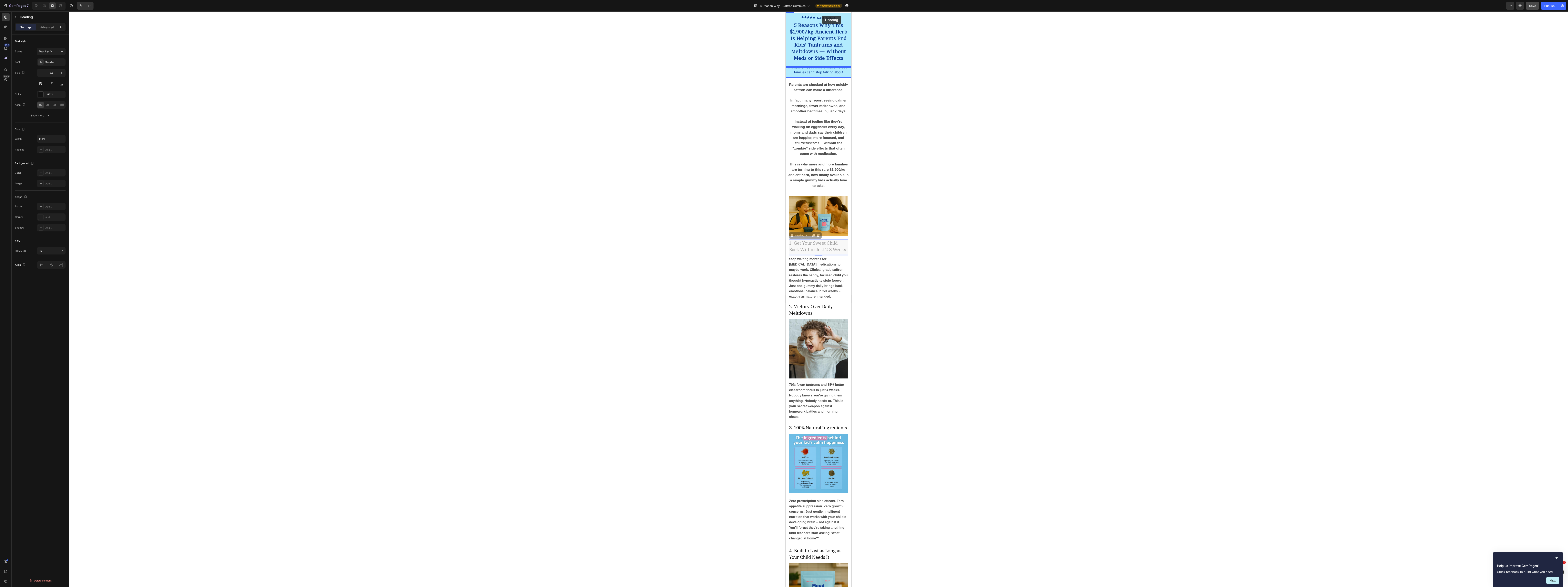
scroll to position [0, 0]
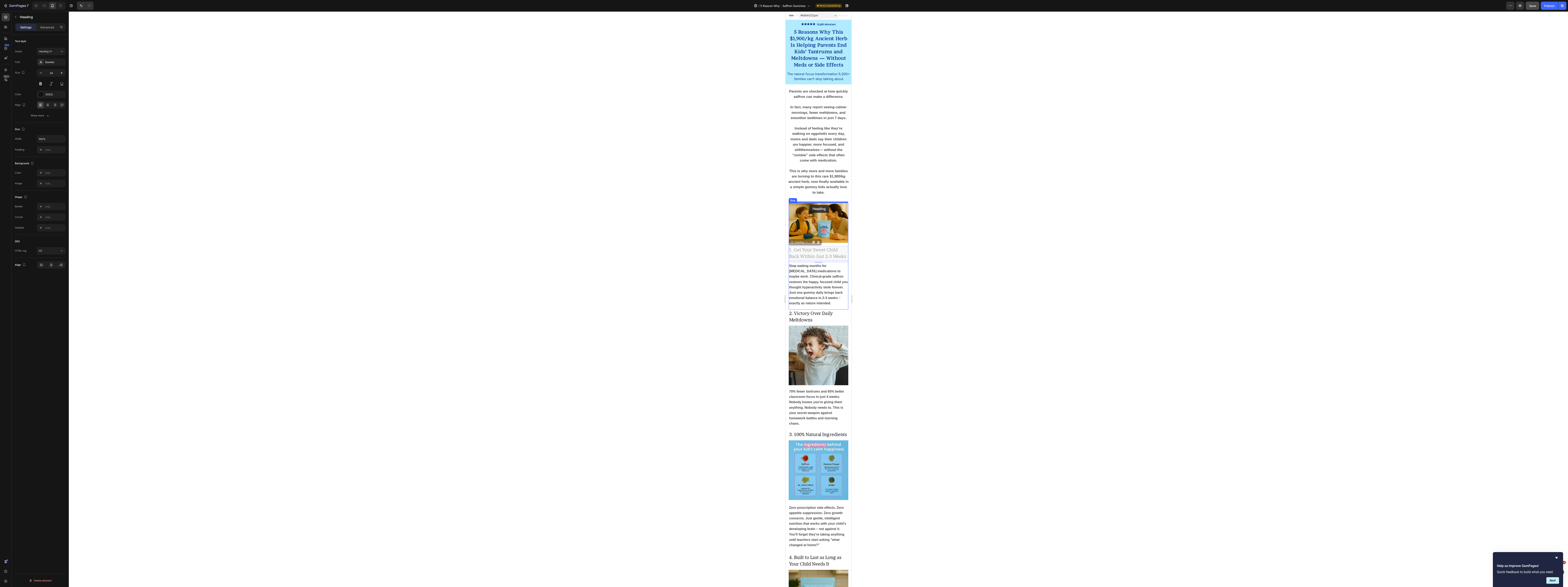
drag, startPoint x: 792, startPoint y: 136, endPoint x: 809, endPoint y: 205, distance: 71.1
click at [653, 205] on div at bounding box center [818, 299] width 1499 height 575
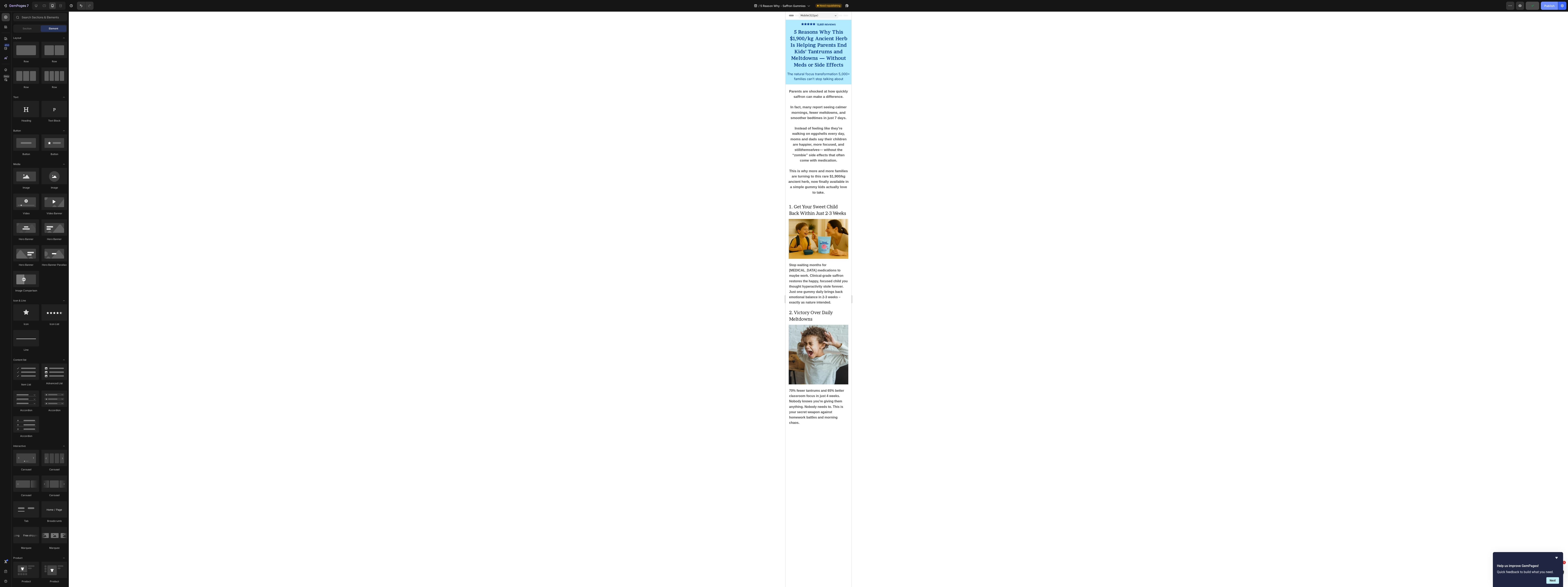
click at [653, 5] on div "Publish" at bounding box center [1549, 5] width 10 height 4
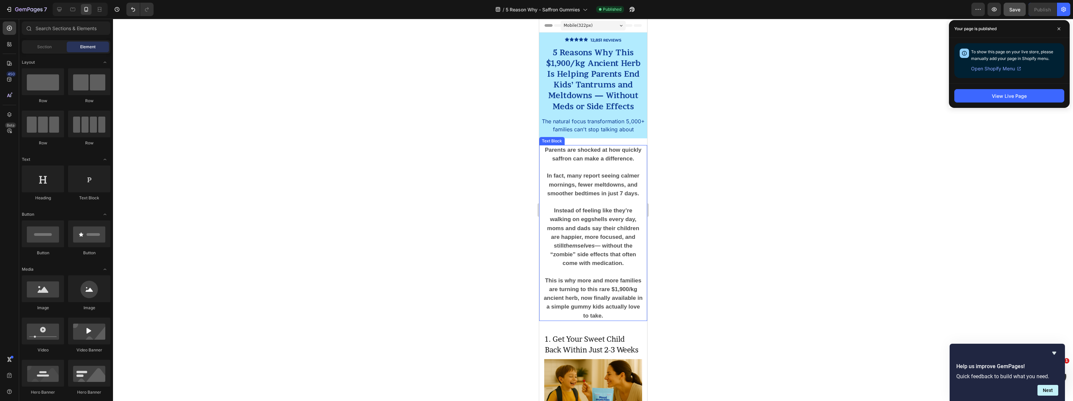
click at [577, 189] on strong "In fact, many report seeing calmer mornings, fewer meltdowns, and smoother bedt…" at bounding box center [593, 185] width 93 height 24
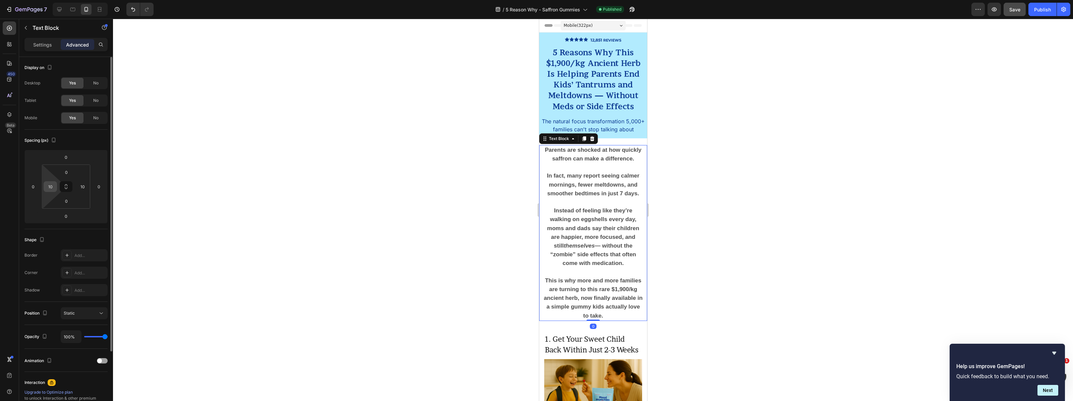
click at [53, 190] on input "10" at bounding box center [50, 187] width 10 height 10
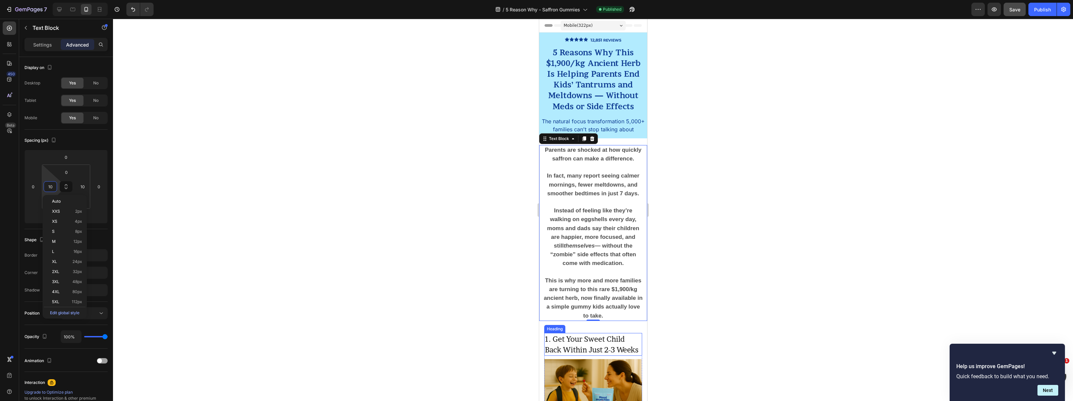
click at [584, 337] on span "1. Get Your Sweet Child Back Within Just 2-3 Weeks" at bounding box center [592, 344] width 94 height 19
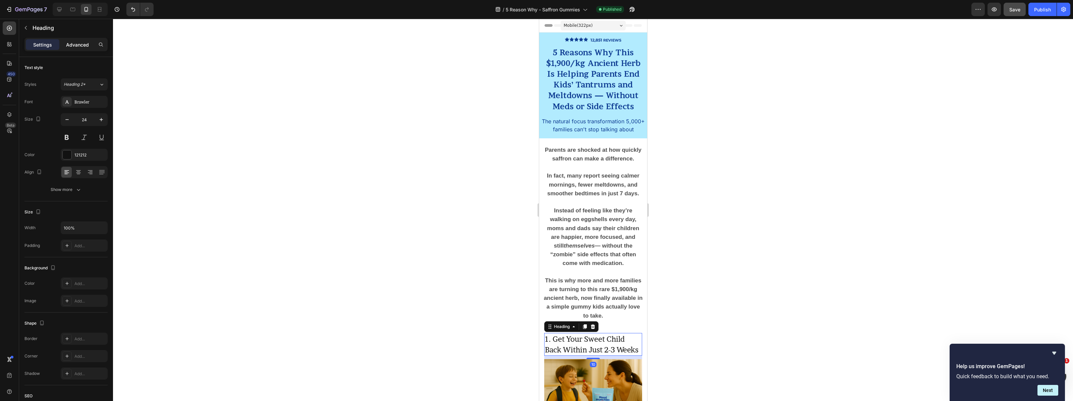
click at [78, 46] on p "Advanced" at bounding box center [77, 44] width 23 height 7
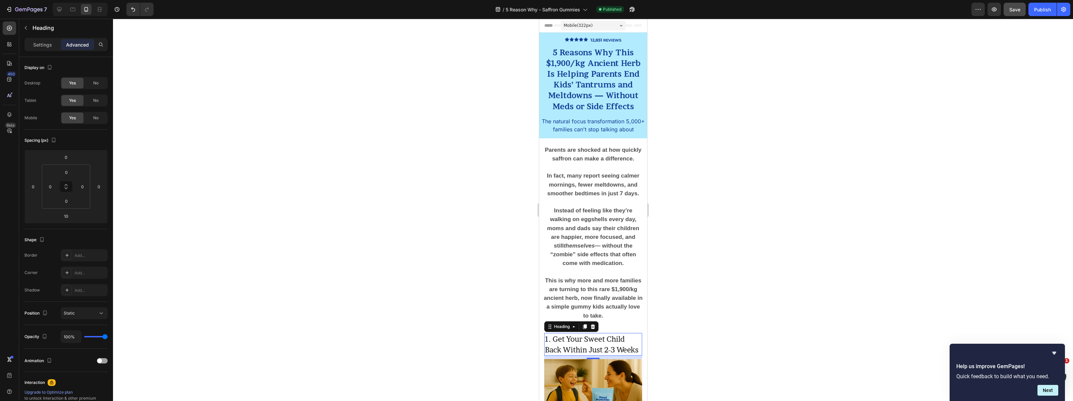
click at [297, 129] on div at bounding box center [593, 210] width 960 height 383
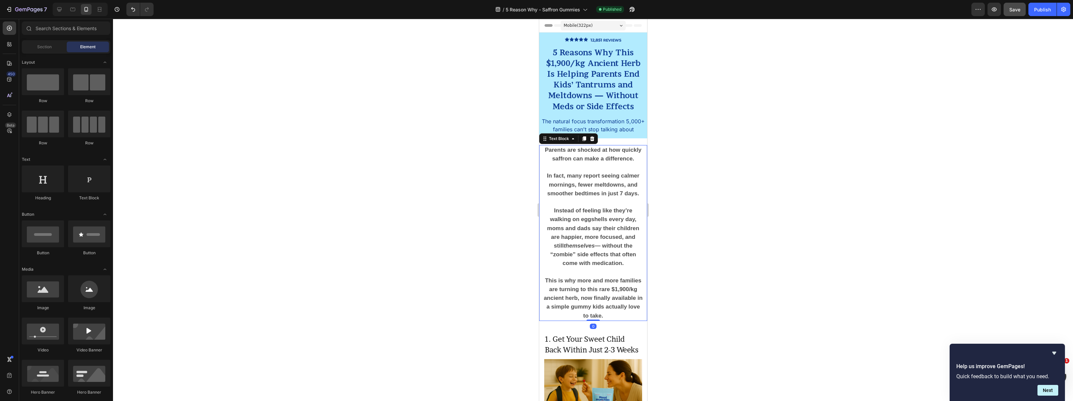
click at [607, 243] on strong "— without the “zombie” side effects that often come with medication." at bounding box center [593, 255] width 86 height 24
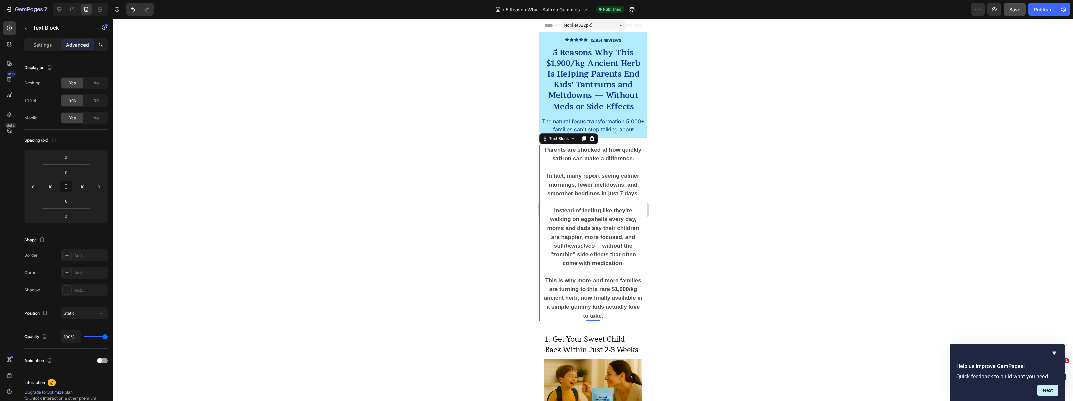
click at [611, 311] on p "This is why more and more families are turning to this rare $1,900/kg ancient h…" at bounding box center [593, 294] width 100 height 52
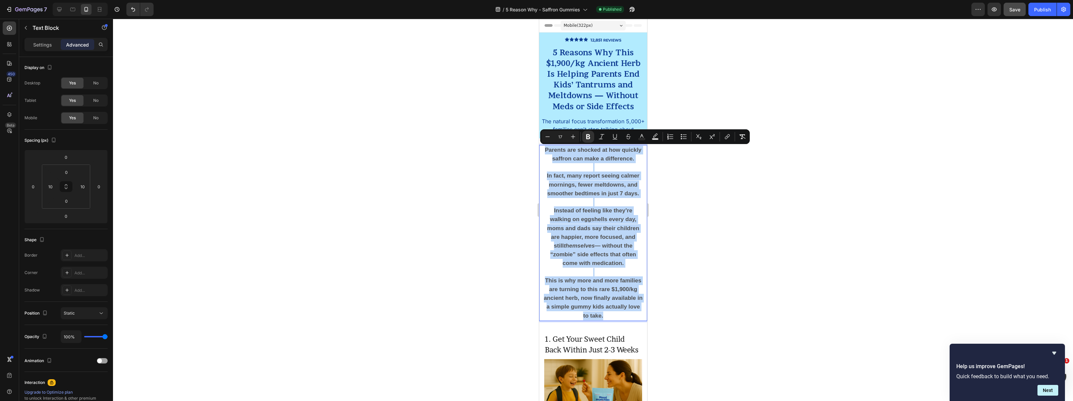
drag, startPoint x: 610, startPoint y: 311, endPoint x: 544, endPoint y: 148, distance: 175.0
click at [542, 149] on div "Parents are shocked at how quickly saffron can make a difference. In fact, many…" at bounding box center [592, 233] width 101 height 176
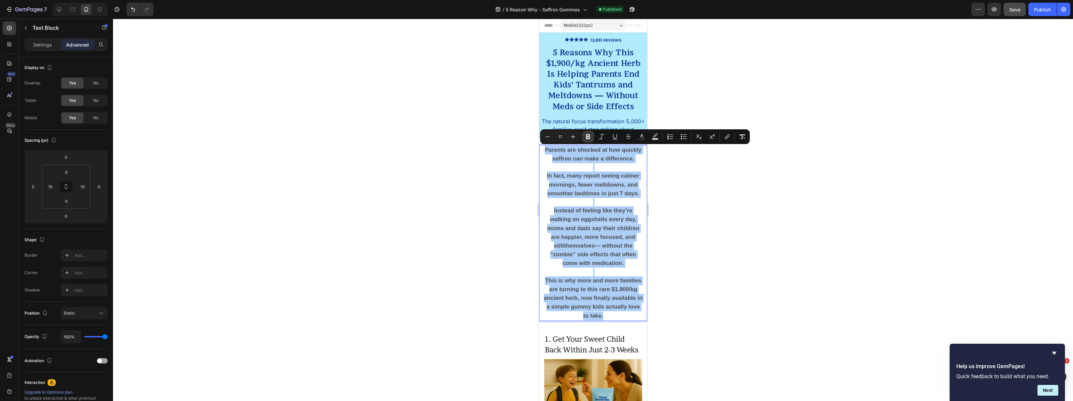
click at [585, 138] on icon "Editor contextual toolbar" at bounding box center [588, 136] width 7 height 7
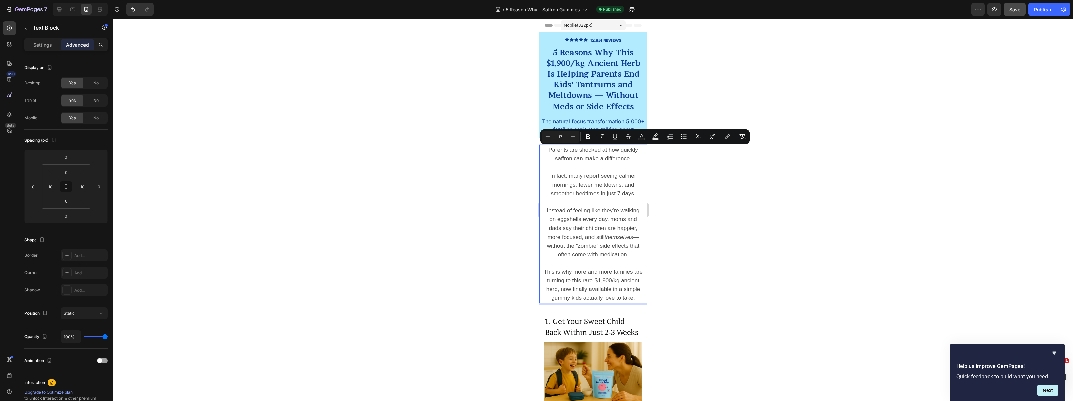
click at [451, 183] on div at bounding box center [593, 210] width 960 height 383
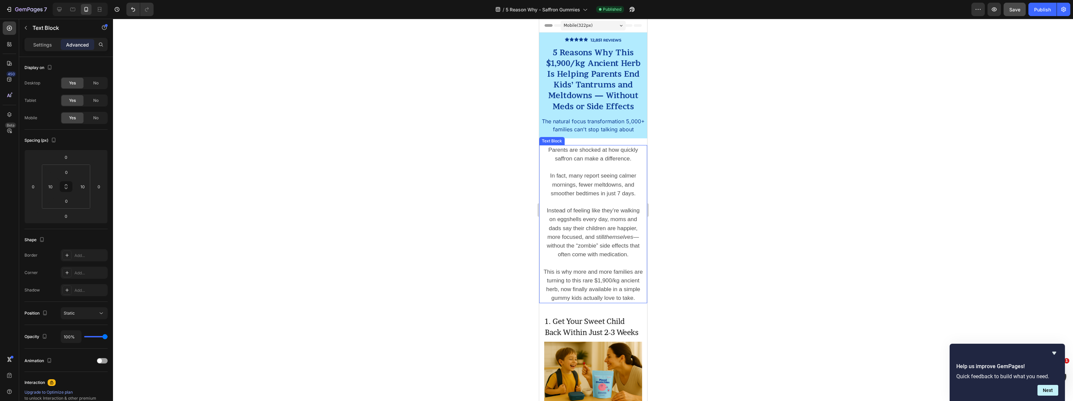
click at [607, 194] on span "In fact, many report seeing calmer mornings, fewer meltdowns, and smoother bedt…" at bounding box center [593, 185] width 86 height 24
click at [578, 183] on span "In fact, many report seeing calmer mornings, fewer meltdowns, and smoother bedt…" at bounding box center [593, 185] width 86 height 24
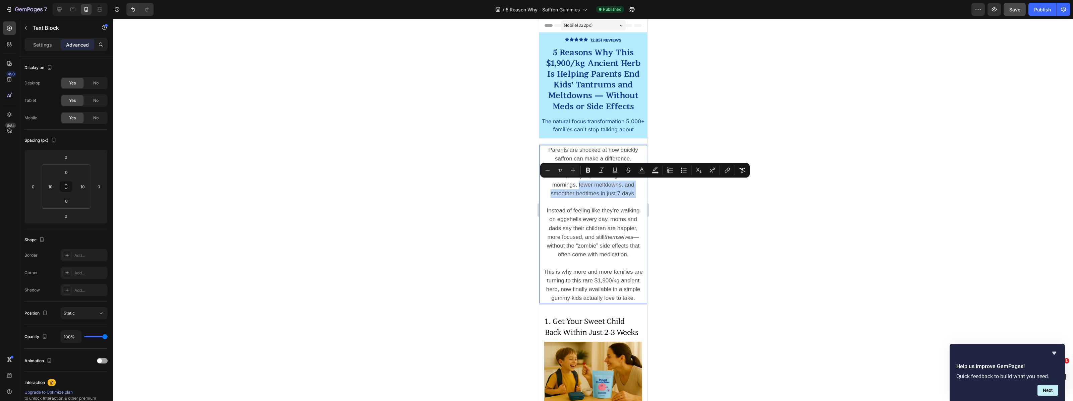
drag, startPoint x: 578, startPoint y: 183, endPoint x: 634, endPoint y: 190, distance: 55.7
click at [636, 193] on p "In fact, many report seeing calmer mornings, fewer meltdowns, and smoother bedt…" at bounding box center [593, 180] width 100 height 35
click at [586, 169] on icon "Editor contextual toolbar" at bounding box center [588, 170] width 4 height 5
click at [594, 219] on span "Instead of feeling like they’re walking on eggshells every day, moms and dads s…" at bounding box center [593, 233] width 93 height 50
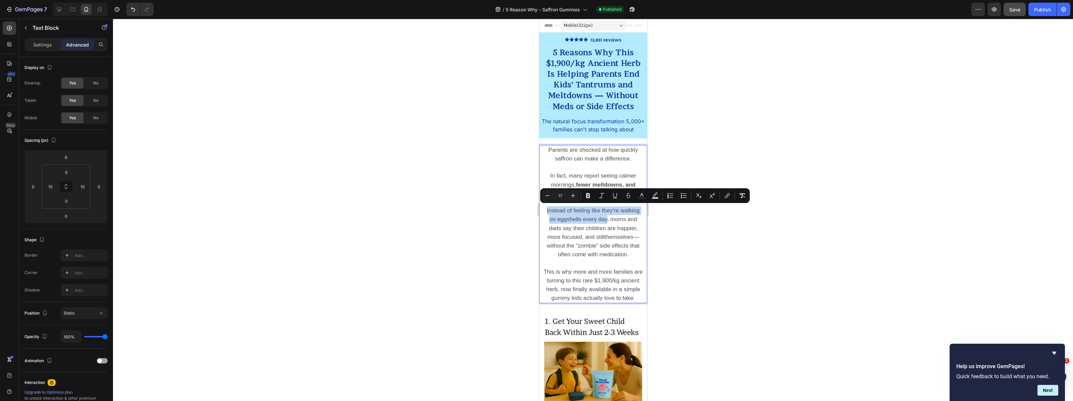
drag, startPoint x: 545, startPoint y: 210, endPoint x: 608, endPoint y: 217, distance: 62.9
click at [607, 217] on p "Instead of feeling like they’re walking on eggshells every day, moms and dads s…" at bounding box center [593, 233] width 100 height 53
click at [585, 197] on icon "Editor contextual toolbar" at bounding box center [588, 196] width 7 height 7
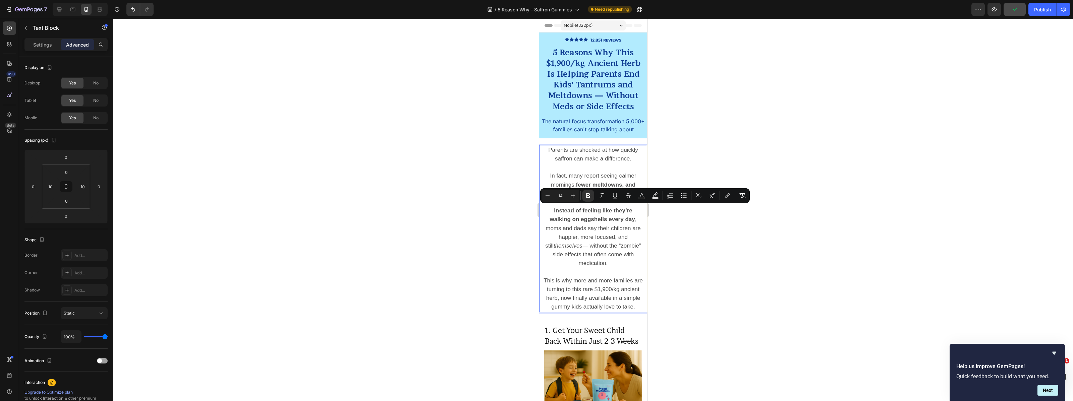
click at [620, 268] on p "This is why more and more families are turning to this rare $1,900/kg ancient h…" at bounding box center [593, 290] width 100 height 44
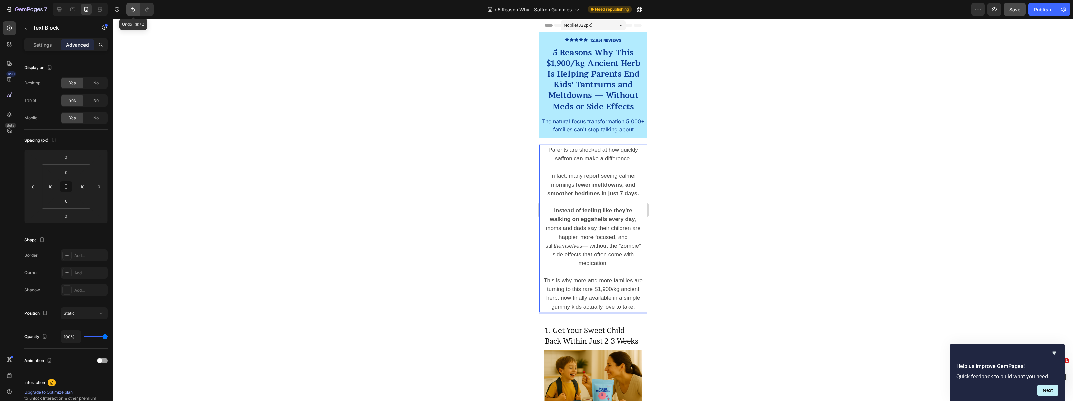
click at [130, 10] on icon "Undo/Redo" at bounding box center [133, 9] width 7 height 7
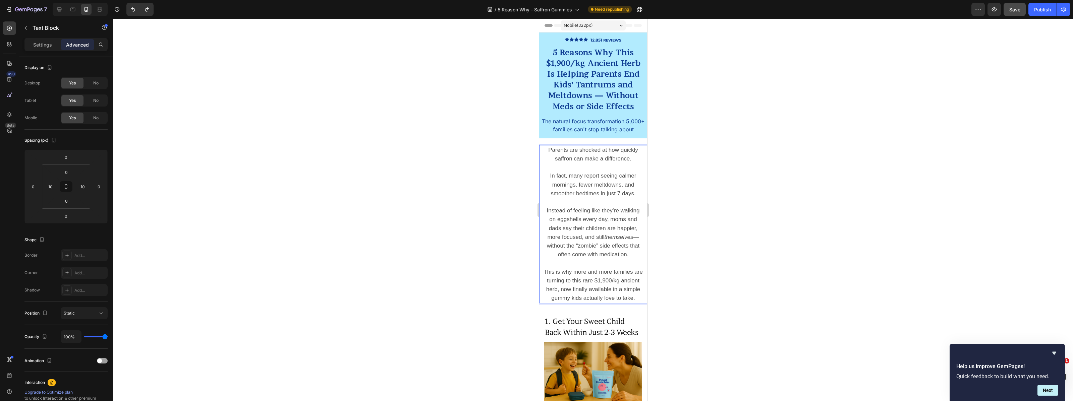
click at [579, 183] on span "In fact, many report seeing calmer mornings, fewer meltdowns, and smoother bedt…" at bounding box center [593, 185] width 86 height 24
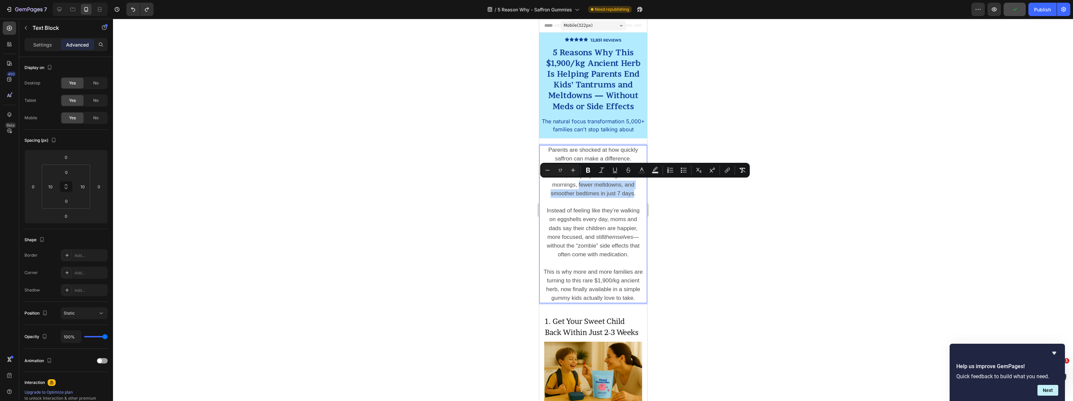
drag, startPoint x: 578, startPoint y: 184, endPoint x: 635, endPoint y: 192, distance: 57.3
click at [635, 192] on span "In fact, many report seeing calmer mornings, fewer meltdowns, and smoother bedt…" at bounding box center [593, 185] width 86 height 24
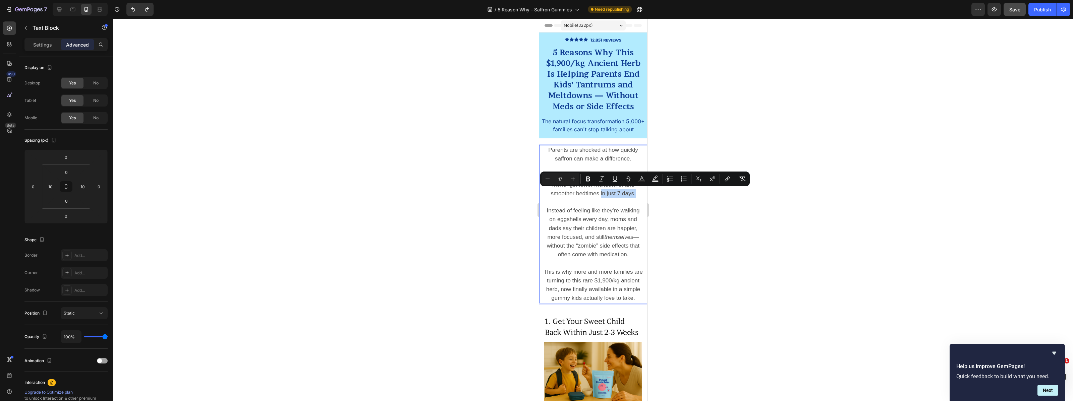
drag, startPoint x: 601, startPoint y: 192, endPoint x: 626, endPoint y: 189, distance: 25.0
click at [638, 193] on p "In fact, many report seeing calmer mornings, fewer meltdowns, and smoother bedt…" at bounding box center [593, 180] width 100 height 35
click at [588, 180] on icon "Editor contextual toolbar" at bounding box center [588, 179] width 7 height 7
click at [617, 234] on icon "themselves" at bounding box center [618, 237] width 29 height 6
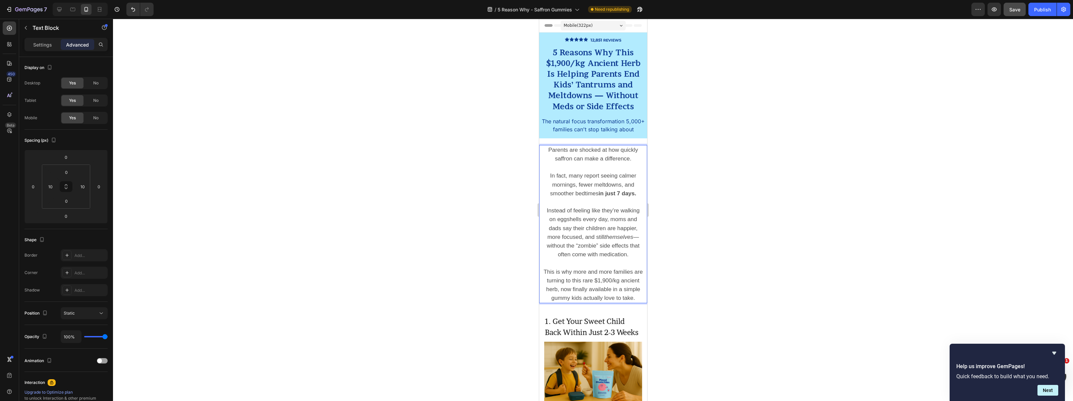
click at [547, 242] on span "Instead of feeling like they’re walking on eggshells every day, moms and dads s…" at bounding box center [593, 233] width 93 height 50
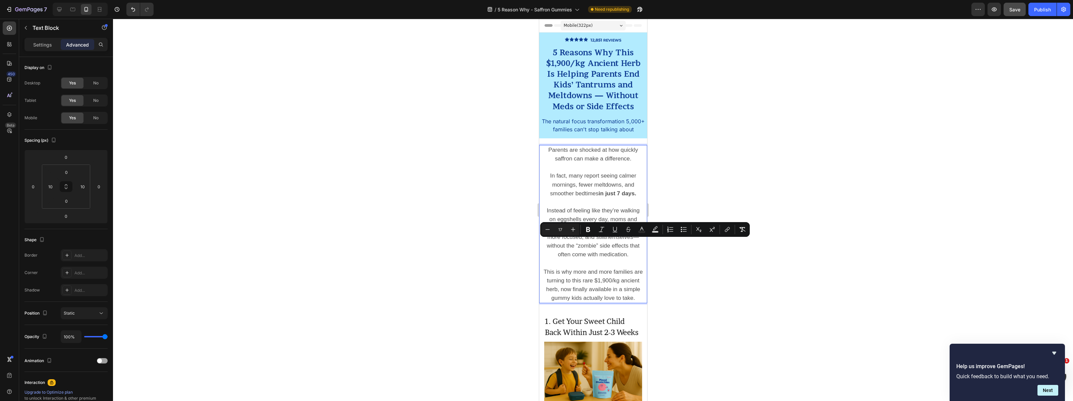
drag, startPoint x: 546, startPoint y: 242, endPoint x: 637, endPoint y: 252, distance: 90.7
click at [637, 252] on p "Instead of feeling like they’re walking on eggshells every day, moms and dads s…" at bounding box center [593, 233] width 100 height 53
drag, startPoint x: 584, startPoint y: 231, endPoint x: 57, endPoint y: 236, distance: 527.0
click at [584, 231] on button "Bold" at bounding box center [588, 230] width 12 height 12
click at [604, 269] on span "This is why more and more families are turning to this rare $1,900/kg ancient h…" at bounding box center [592, 285] width 99 height 33
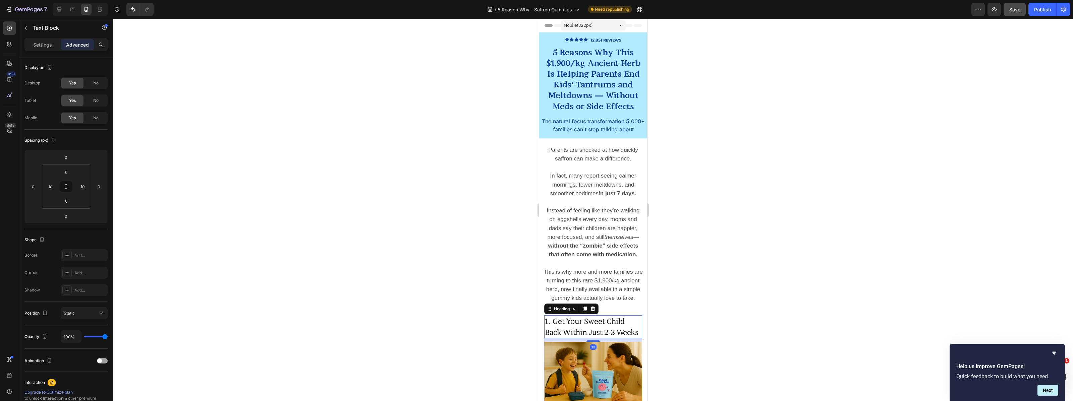
click at [609, 317] on span "1. Get Your Sweet Child Back Within Just 2-3 Weeks" at bounding box center [592, 326] width 94 height 19
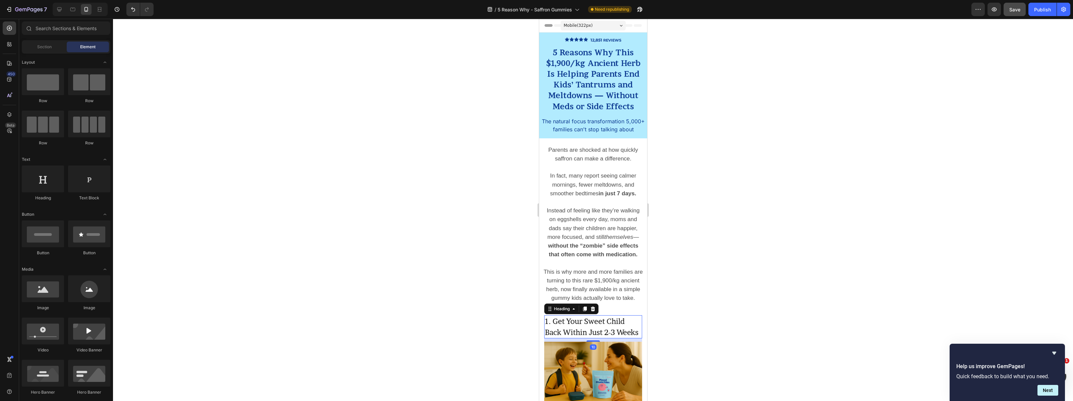
click at [630, 299] on div "Parents are shocked at how quickly saffron can make a difference. In fact, many…" at bounding box center [593, 227] width 108 height 164
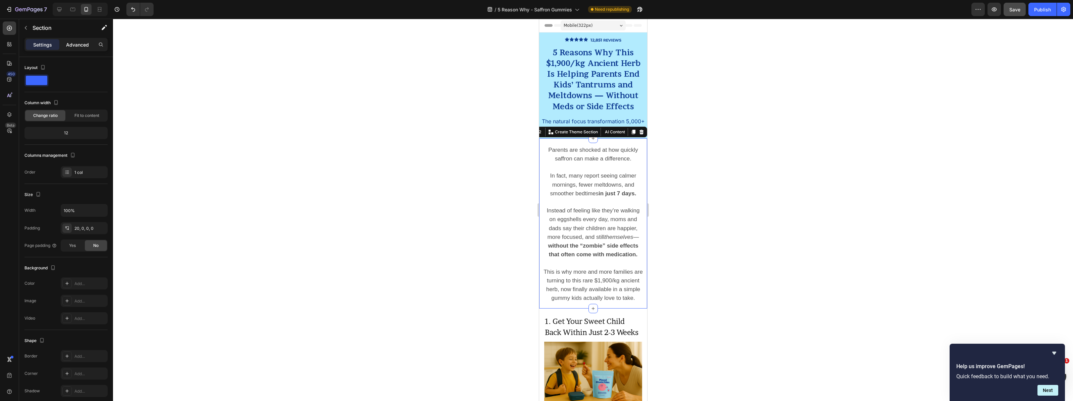
click at [74, 45] on p "Advanced" at bounding box center [77, 44] width 23 height 7
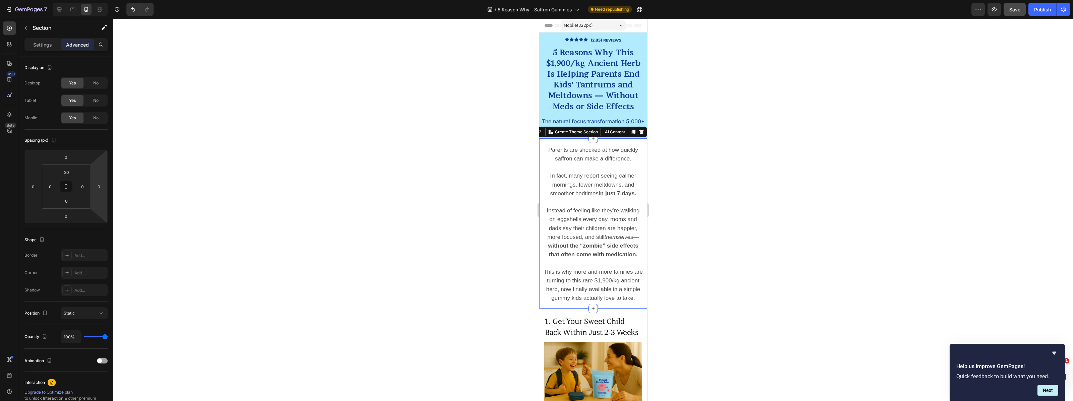
click at [708, 282] on div at bounding box center [593, 210] width 960 height 383
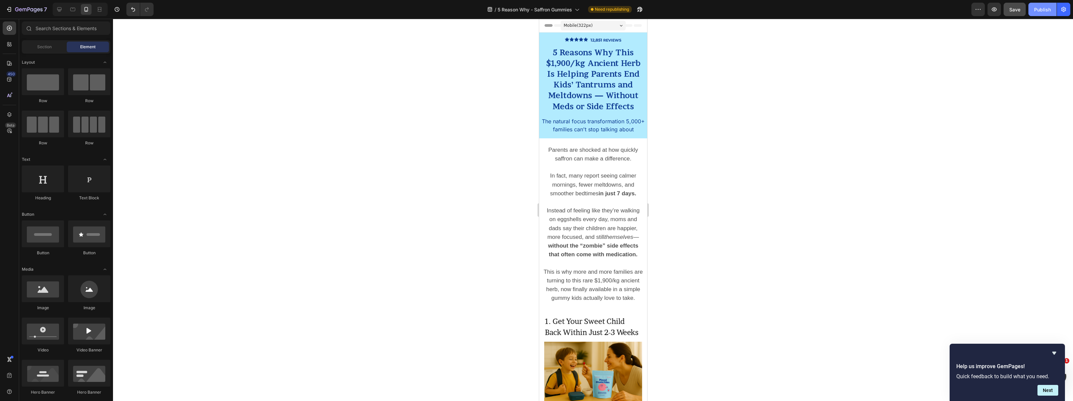
click at [1046, 6] on div "Publish" at bounding box center [1042, 9] width 17 height 7
